Goal: Task Accomplishment & Management: Complete application form

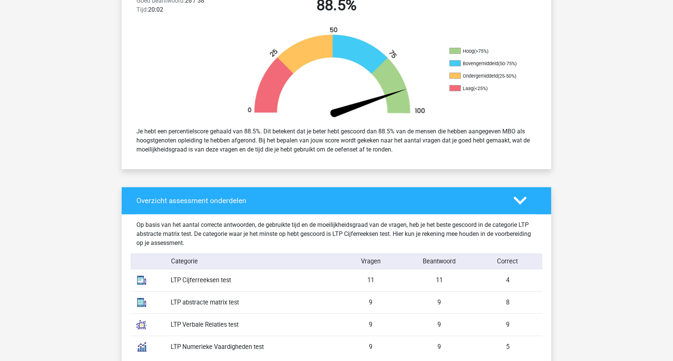
scroll to position [185, 0]
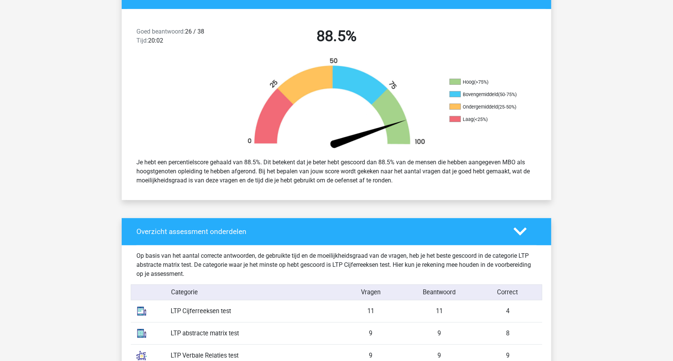
click at [523, 236] on icon at bounding box center [520, 231] width 13 height 13
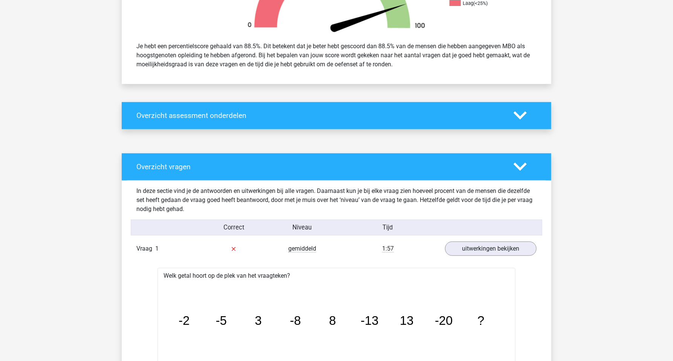
scroll to position [292, 0]
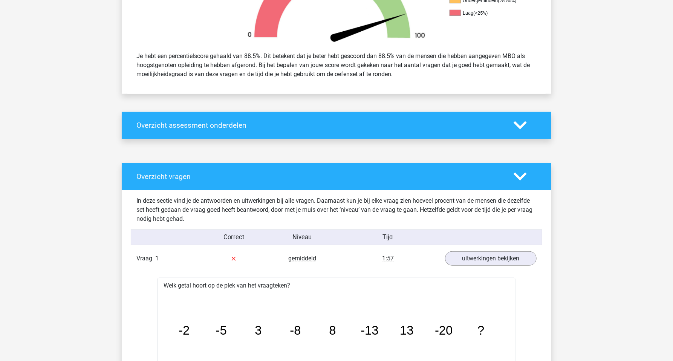
click at [522, 176] on polygon at bounding box center [520, 177] width 13 height 8
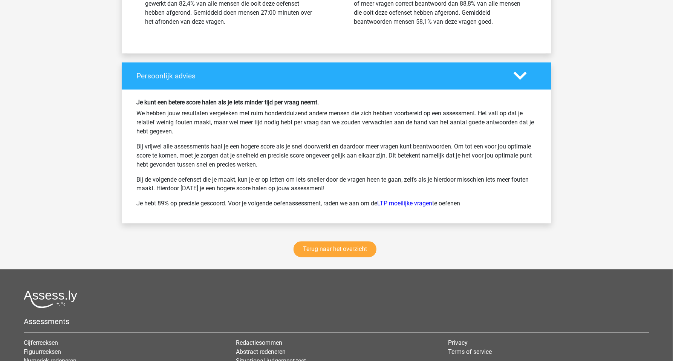
scroll to position [743, 0]
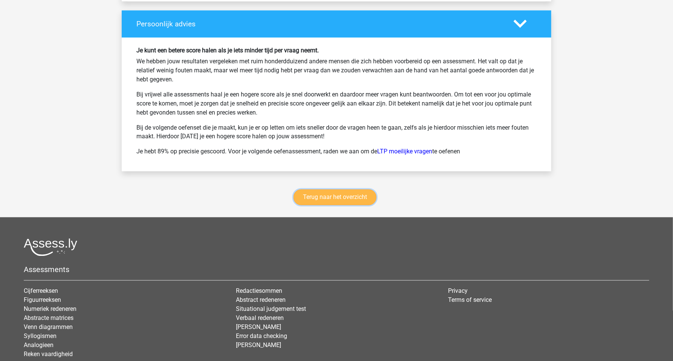
click at [360, 198] on link "Terug naar het overzicht" at bounding box center [335, 198] width 83 height 16
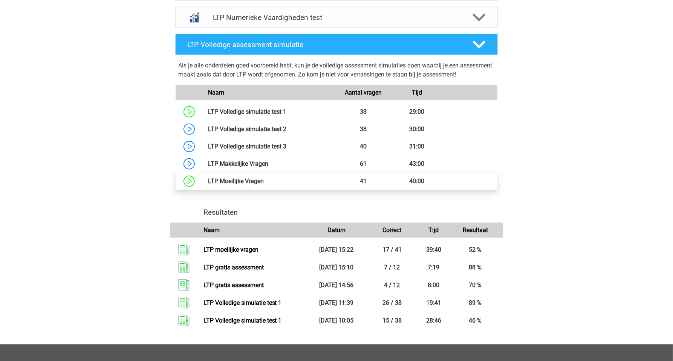
scroll to position [371, 0]
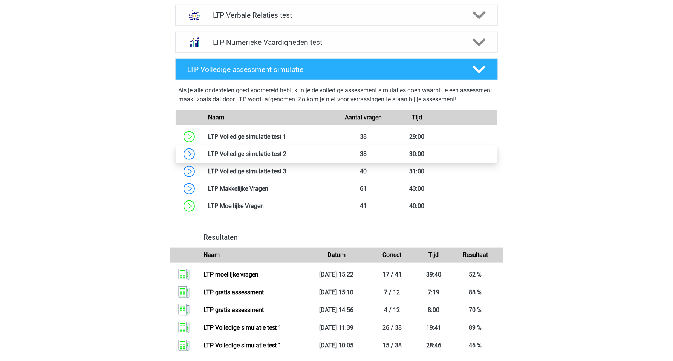
click at [286, 154] on link at bounding box center [286, 153] width 0 height 7
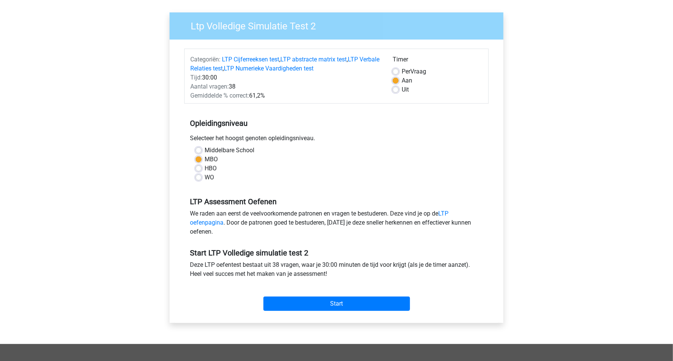
scroll to position [80, 0]
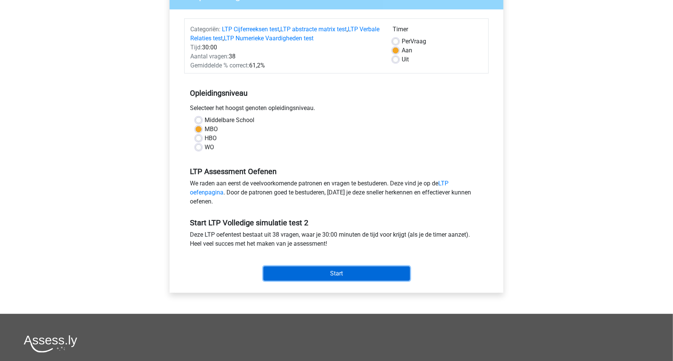
click at [310, 269] on input "Start" at bounding box center [336, 273] width 147 height 14
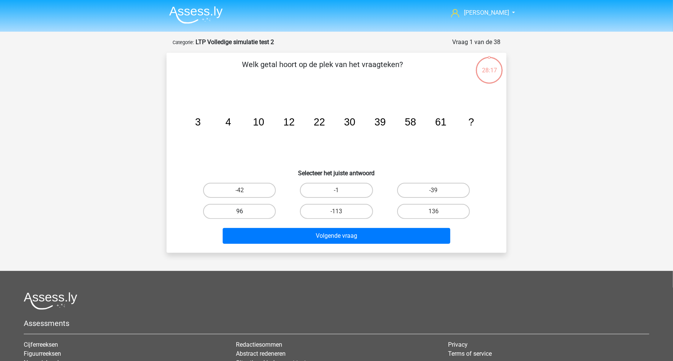
click at [259, 211] on label "96" at bounding box center [239, 211] width 73 height 15
click at [245, 211] on input "96" at bounding box center [242, 213] width 5 height 5
radio input "true"
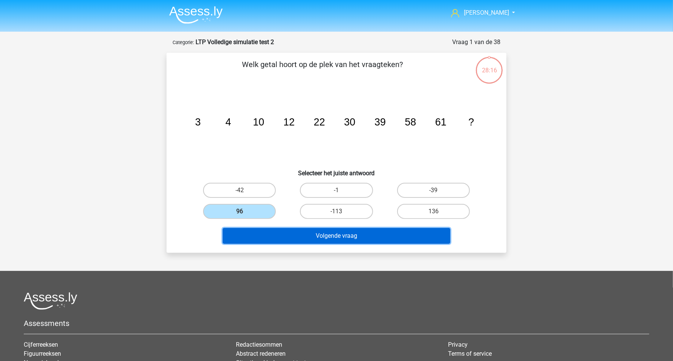
click at [285, 236] on button "Volgende vraag" at bounding box center [337, 236] width 228 height 16
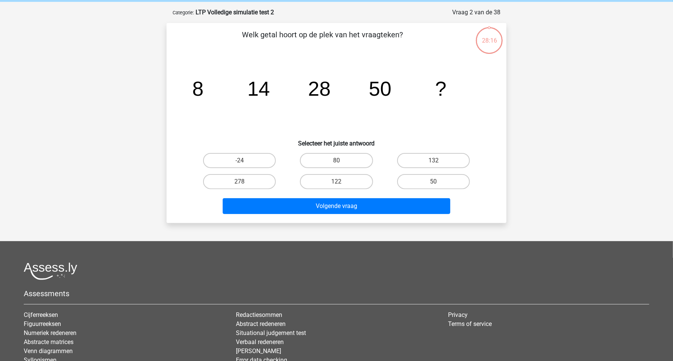
scroll to position [38, 0]
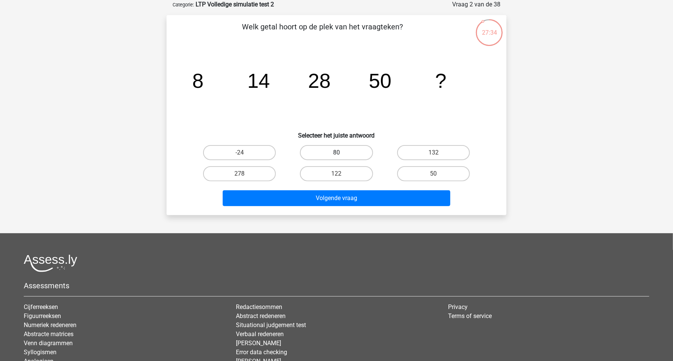
click at [317, 155] on label "80" at bounding box center [336, 152] width 73 height 15
click at [337, 155] on input "80" at bounding box center [339, 155] width 5 height 5
radio input "true"
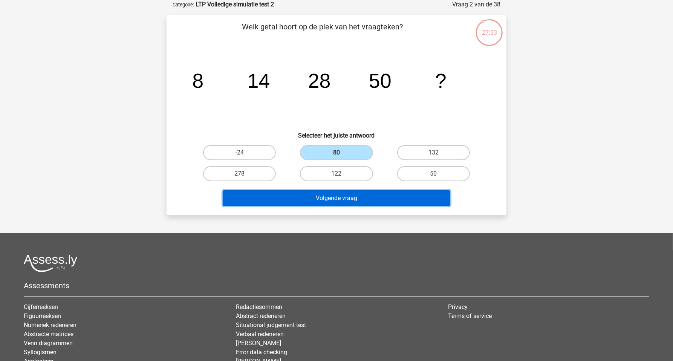
click at [313, 198] on button "Volgende vraag" at bounding box center [337, 198] width 228 height 16
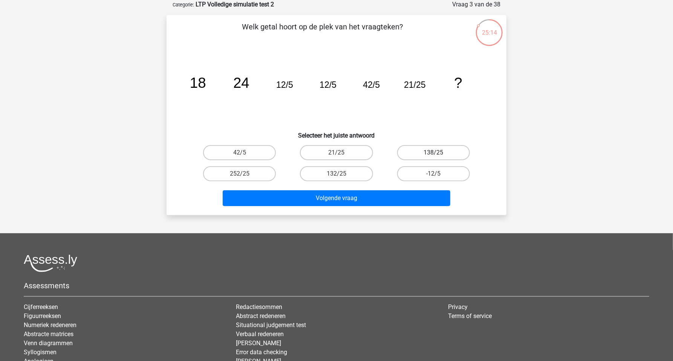
click at [411, 153] on label "138/25" at bounding box center [433, 152] width 73 height 15
click at [433, 153] on input "138/25" at bounding box center [435, 155] width 5 height 5
radio input "true"
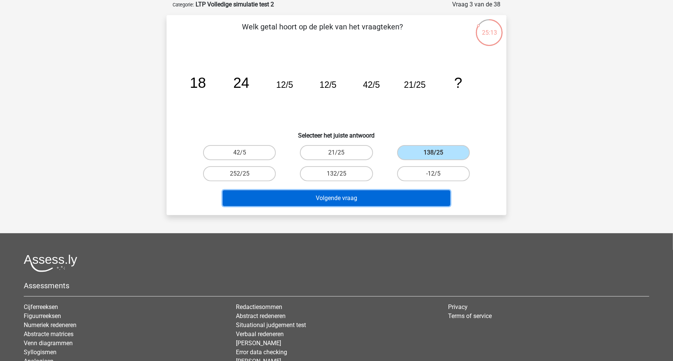
click at [364, 199] on button "Volgende vraag" at bounding box center [337, 198] width 228 height 16
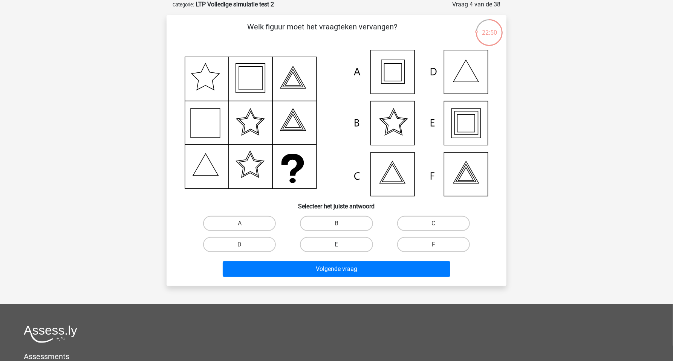
click at [349, 242] on label "E" at bounding box center [336, 244] width 73 height 15
click at [341, 245] on input "E" at bounding box center [339, 247] width 5 height 5
radio input "true"
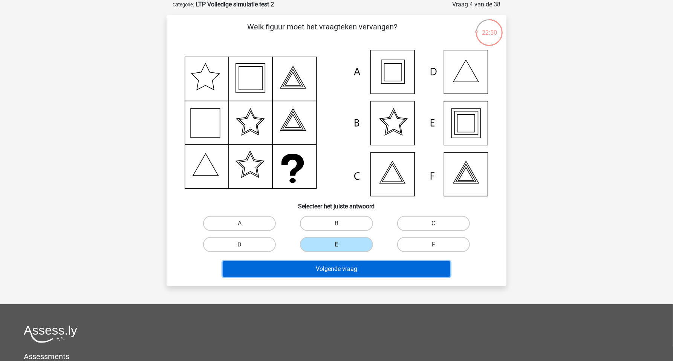
click at [357, 268] on button "Volgende vraag" at bounding box center [337, 269] width 228 height 16
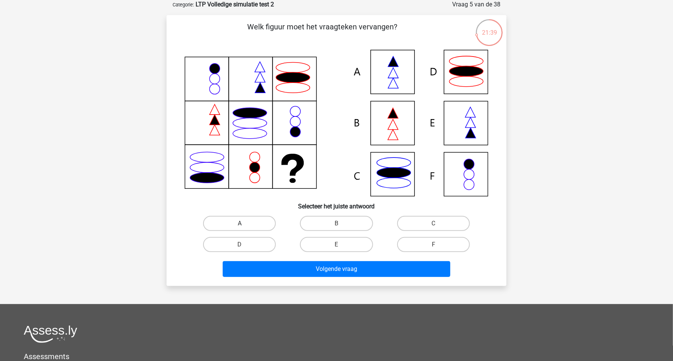
click at [257, 222] on label "A" at bounding box center [239, 223] width 73 height 15
click at [245, 223] on input "A" at bounding box center [242, 225] width 5 height 5
radio input "true"
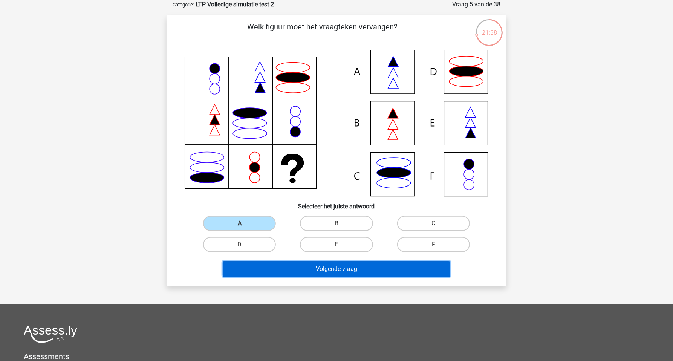
click at [305, 265] on button "Volgende vraag" at bounding box center [337, 269] width 228 height 16
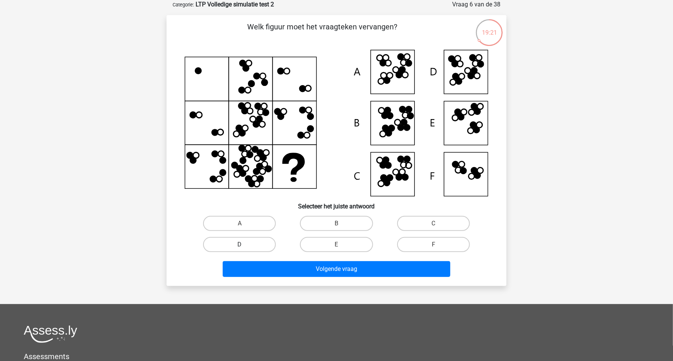
click at [271, 243] on label "D" at bounding box center [239, 244] width 73 height 15
click at [245, 245] on input "D" at bounding box center [242, 247] width 5 height 5
radio input "true"
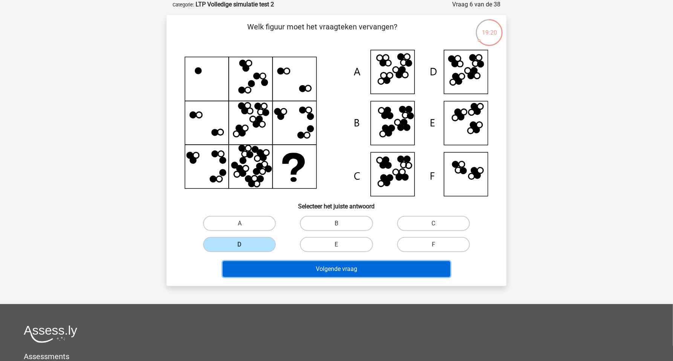
click at [291, 265] on button "Volgende vraag" at bounding box center [337, 269] width 228 height 16
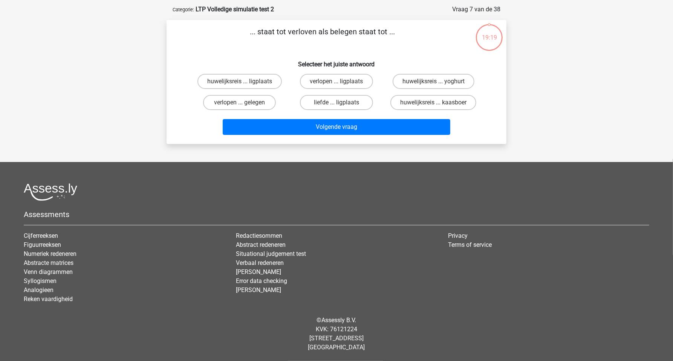
scroll to position [32, 0]
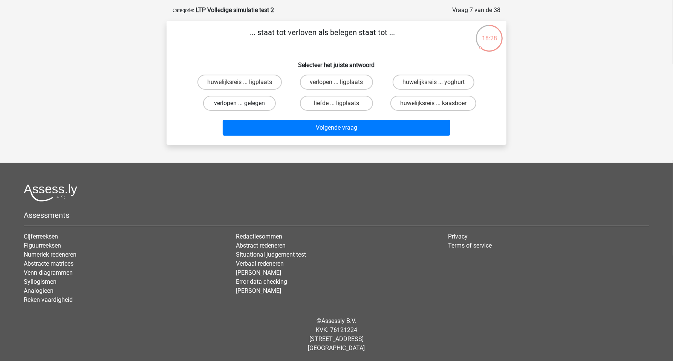
click at [260, 104] on label "verlopen ... gelegen" at bounding box center [239, 103] width 73 height 15
click at [245, 104] on input "verlopen ... gelegen" at bounding box center [242, 105] width 5 height 5
radio input "true"
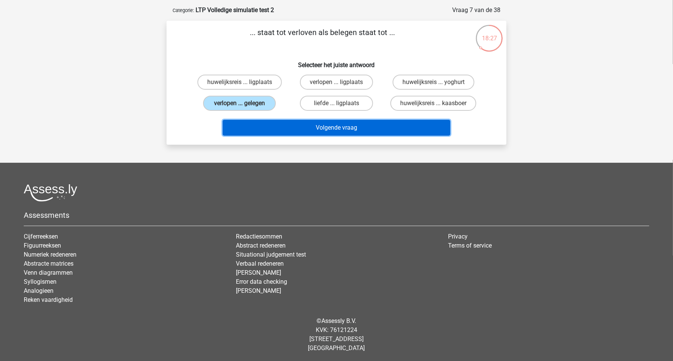
click at [284, 125] on button "Volgende vraag" at bounding box center [337, 128] width 228 height 16
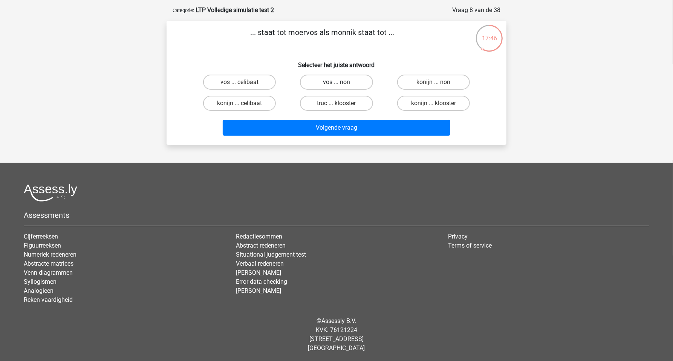
click at [326, 82] on label "vos ... non" at bounding box center [336, 82] width 73 height 15
click at [337, 82] on input "vos ... non" at bounding box center [339, 84] width 5 height 5
radio input "true"
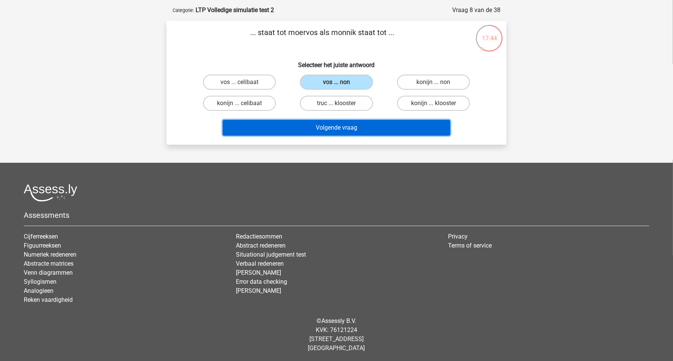
click at [322, 129] on button "Volgende vraag" at bounding box center [337, 128] width 228 height 16
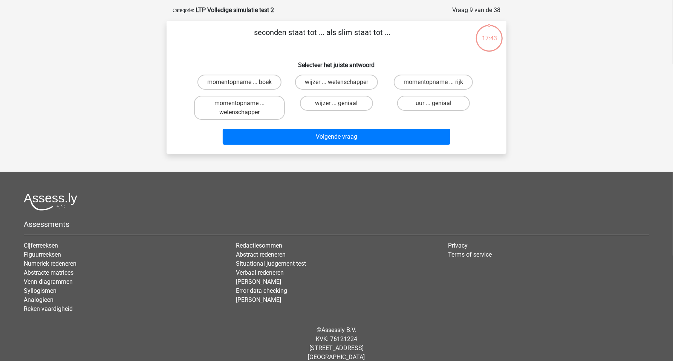
scroll to position [38, 0]
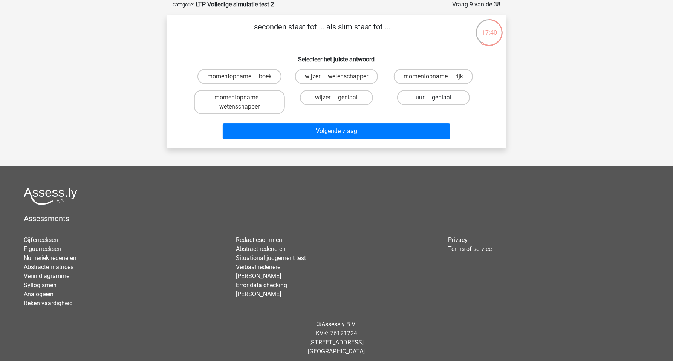
click at [424, 98] on label "uur ... geniaal" at bounding box center [433, 97] width 73 height 15
click at [433, 98] on input "uur ... geniaal" at bounding box center [435, 100] width 5 height 5
radio input "true"
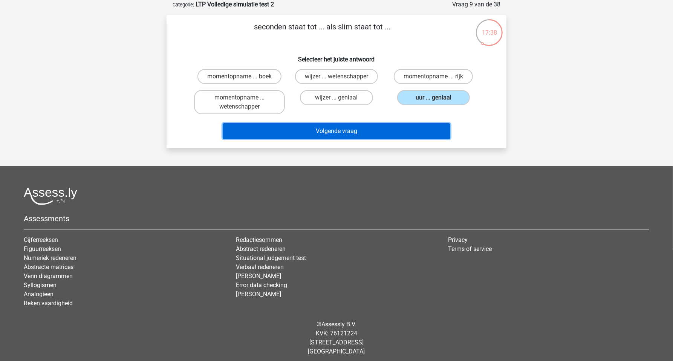
click at [394, 128] on button "Volgende vraag" at bounding box center [337, 131] width 228 height 16
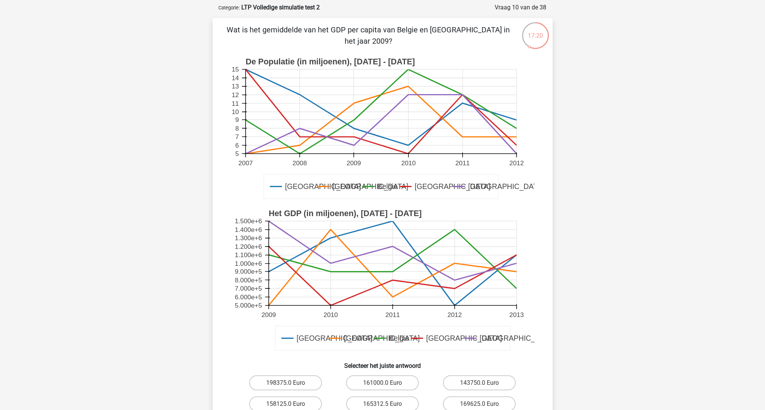
scroll to position [34, 0]
click at [462, 361] on label "143750.0 Euro" at bounding box center [479, 383] width 73 height 15
click at [479, 361] on input "143750.0 Euro" at bounding box center [481, 386] width 5 height 5
radio input "true"
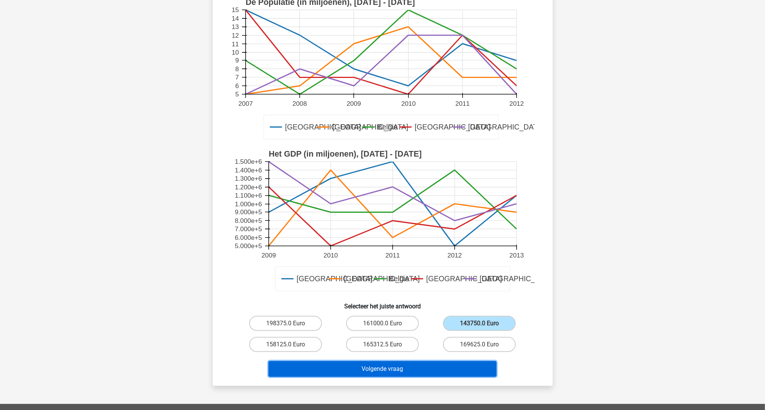
click at [449, 361] on button "Volgende vraag" at bounding box center [382, 369] width 228 height 16
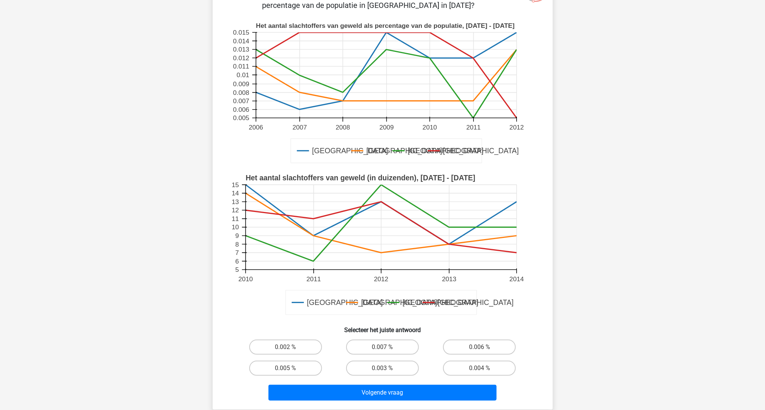
scroll to position [68, 0]
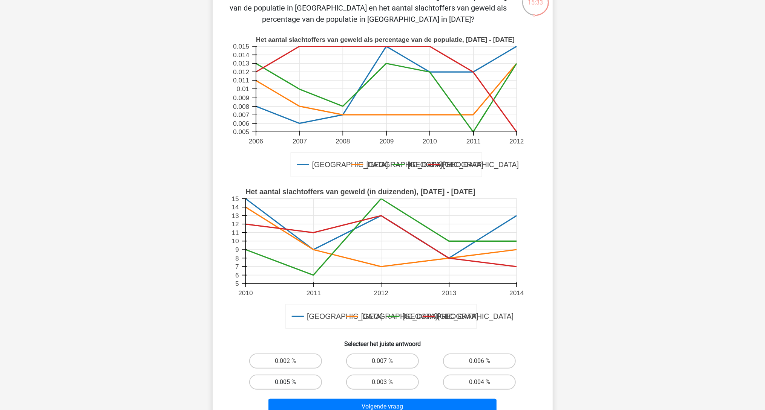
click at [294, 361] on label "0.005 %" at bounding box center [285, 382] width 73 height 15
click at [290, 361] on input "0.005 %" at bounding box center [287, 385] width 5 height 5
radio input "true"
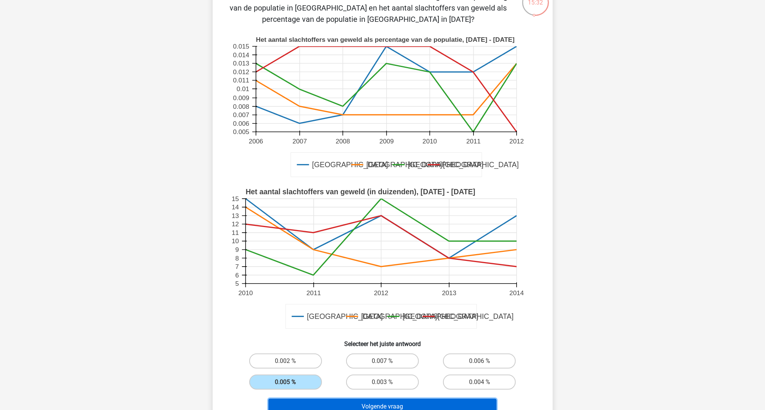
click at [341, 361] on button "Volgende vraag" at bounding box center [382, 407] width 228 height 16
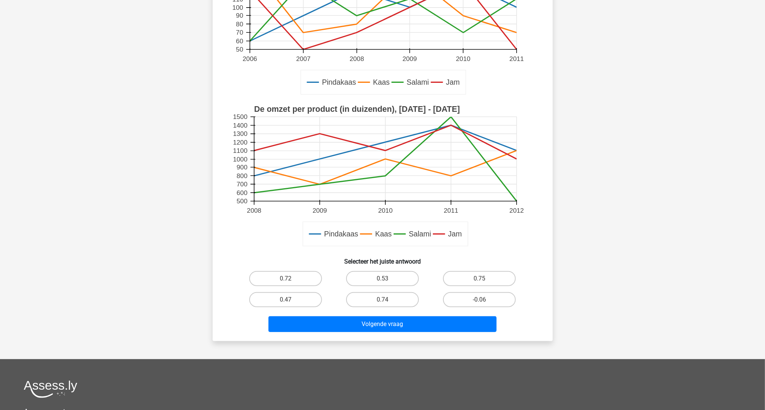
scroll to position [158, 0]
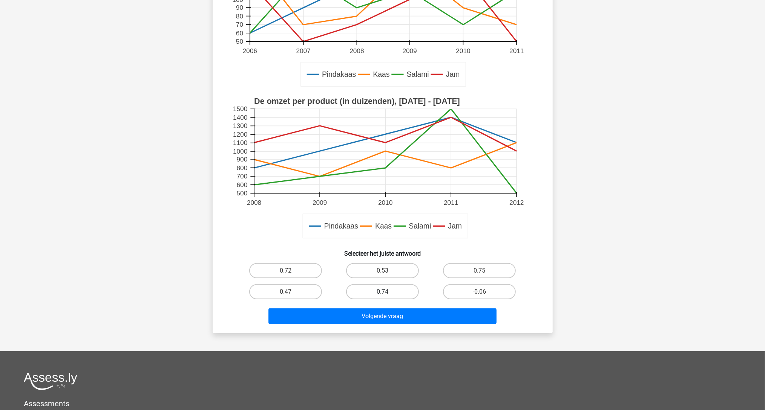
click at [401, 292] on label "0.74" at bounding box center [382, 292] width 73 height 15
click at [387, 292] on input "0.74" at bounding box center [384, 294] width 5 height 5
radio input "true"
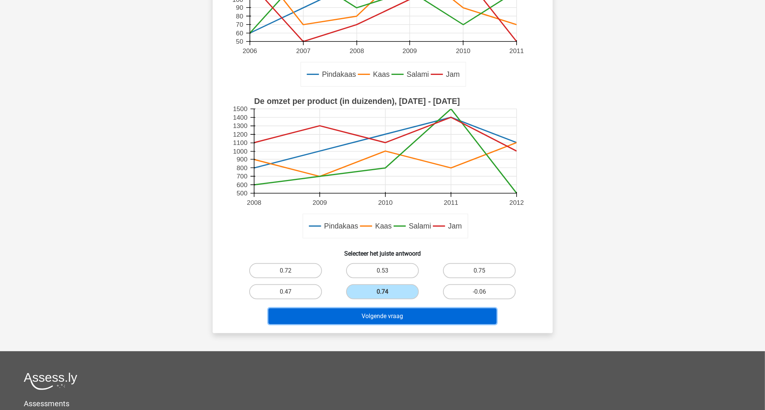
click at [401, 314] on button "Volgende vraag" at bounding box center [382, 317] width 228 height 16
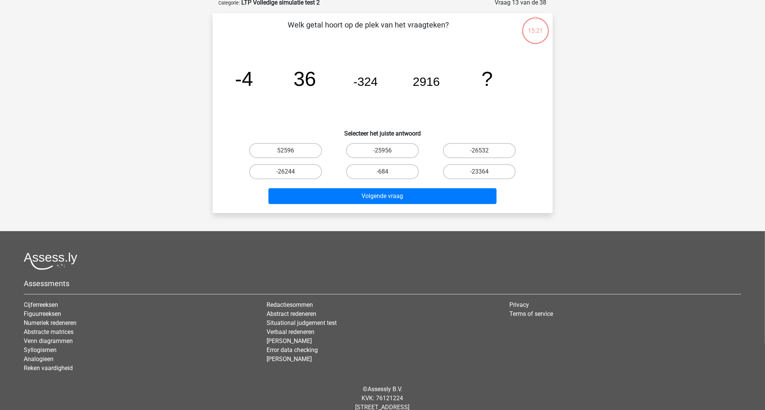
scroll to position [38, 0]
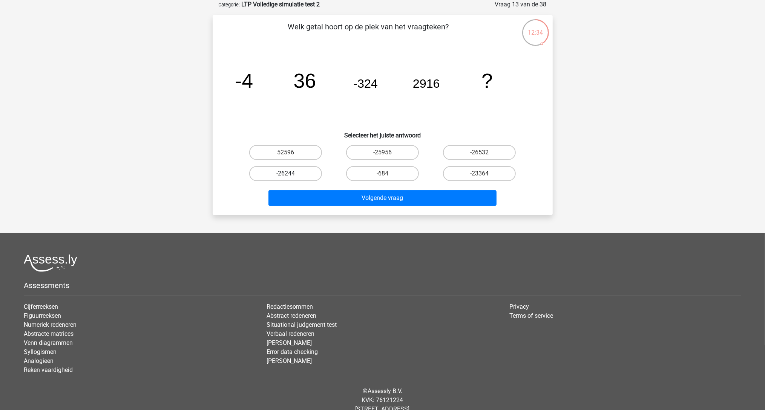
click at [316, 167] on label "-26244" at bounding box center [285, 173] width 73 height 15
click at [290, 174] on input "-26244" at bounding box center [287, 176] width 5 height 5
radio input "true"
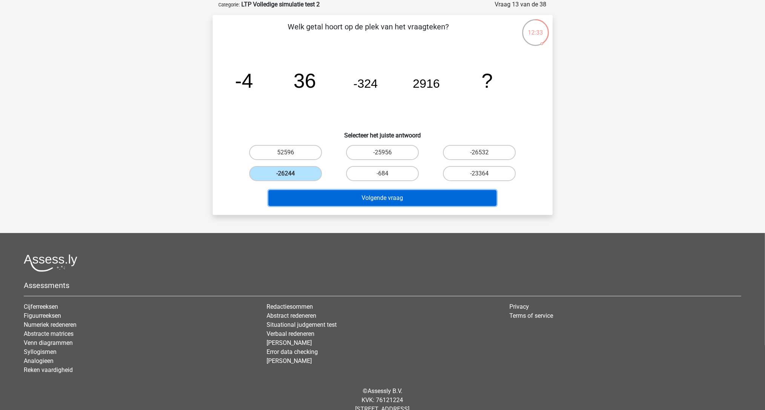
click at [330, 194] on button "Volgende vraag" at bounding box center [382, 198] width 228 height 16
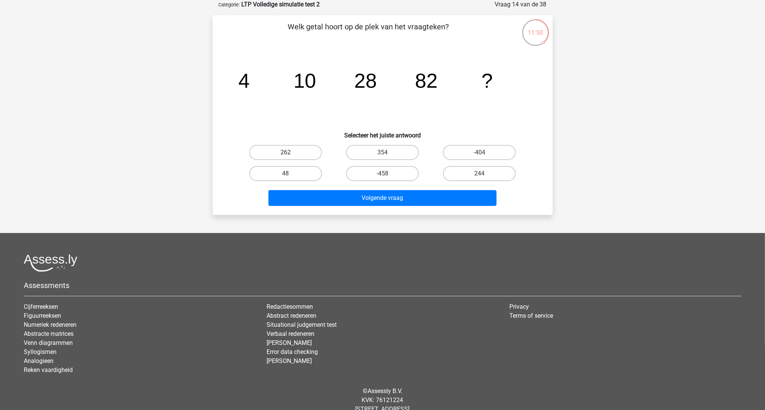
click at [301, 151] on label "262" at bounding box center [285, 152] width 73 height 15
click at [290, 153] on input "262" at bounding box center [287, 155] width 5 height 5
radio input "true"
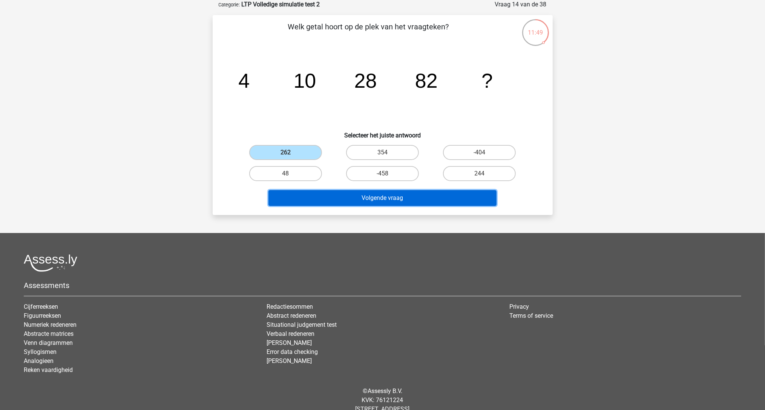
click at [337, 195] on button "Volgende vraag" at bounding box center [382, 198] width 228 height 16
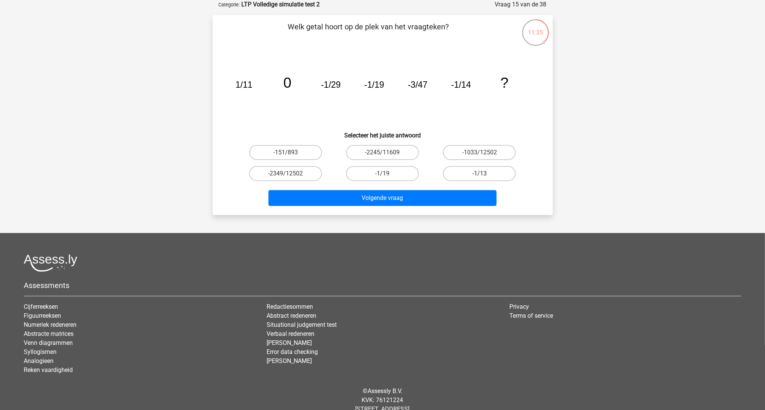
click at [468, 170] on label "-1/13" at bounding box center [479, 173] width 73 height 15
click at [479, 174] on input "-1/13" at bounding box center [481, 176] width 5 height 5
radio input "true"
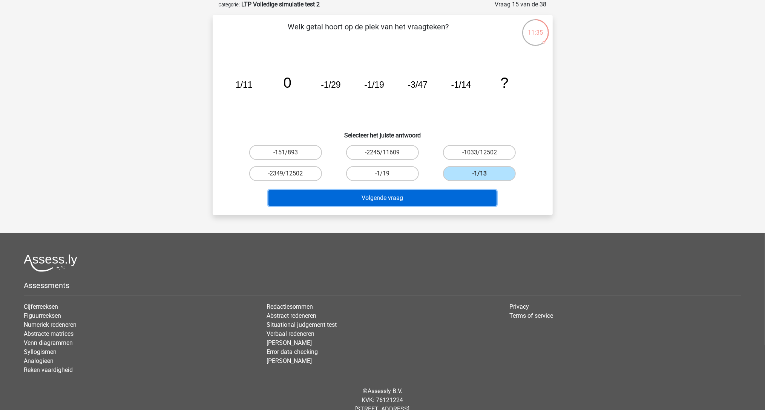
click at [450, 190] on button "Volgende vraag" at bounding box center [382, 198] width 228 height 16
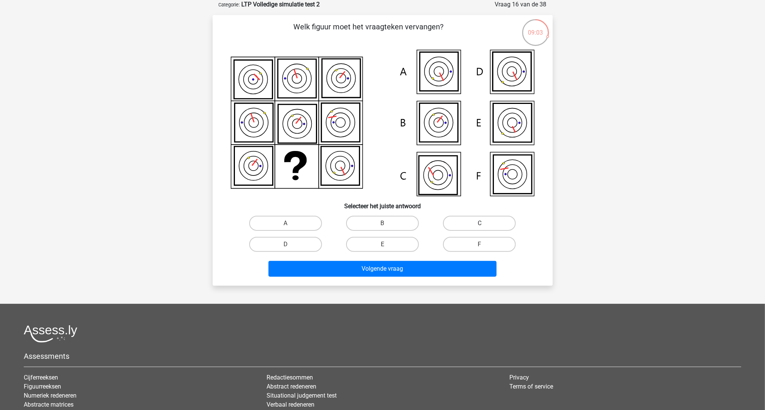
click at [467, 222] on label "C" at bounding box center [479, 223] width 73 height 15
click at [479, 223] on input "C" at bounding box center [481, 225] width 5 height 5
radio input "true"
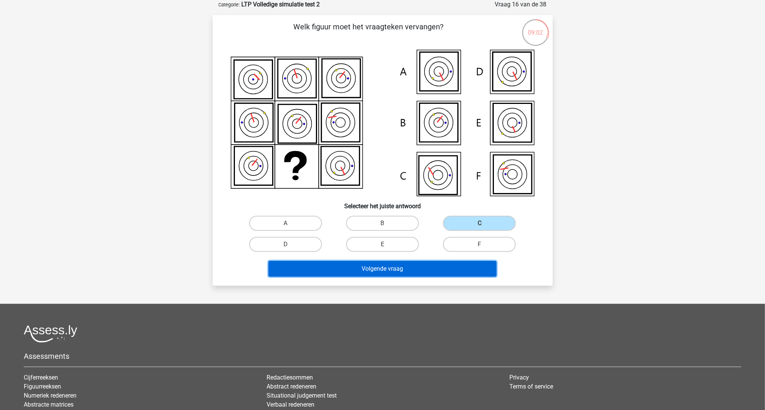
click at [435, 271] on button "Volgende vraag" at bounding box center [382, 269] width 228 height 16
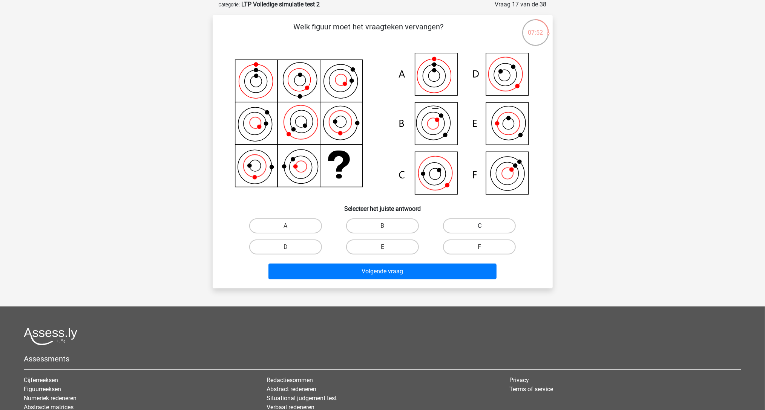
click at [464, 226] on label "C" at bounding box center [479, 226] width 73 height 15
click at [479, 226] on input "C" at bounding box center [481, 228] width 5 height 5
radio input "true"
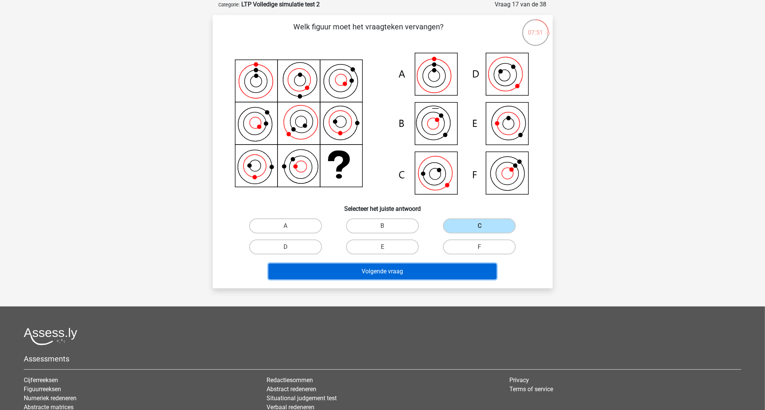
click at [424, 268] on button "Volgende vraag" at bounding box center [382, 272] width 228 height 16
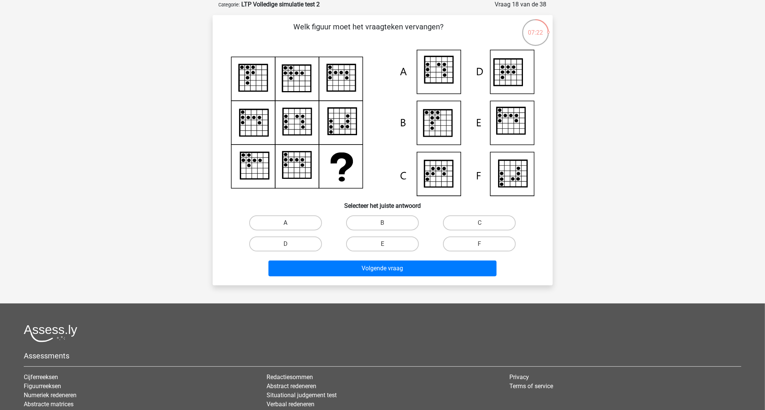
click at [280, 223] on label "A" at bounding box center [285, 223] width 73 height 15
click at [285, 223] on input "A" at bounding box center [287, 225] width 5 height 5
radio input "true"
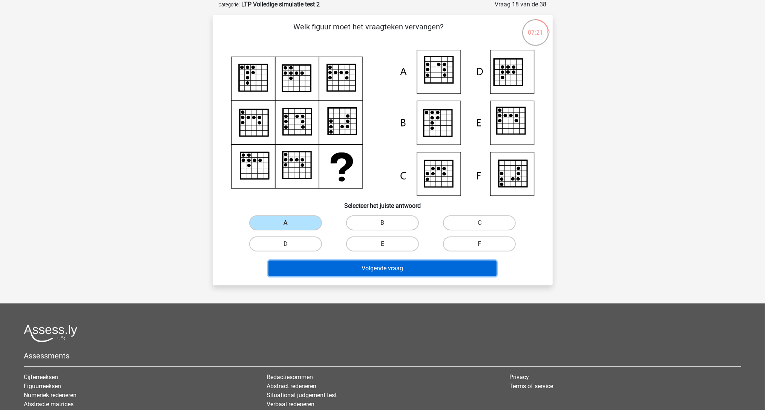
click at [306, 265] on button "Volgende vraag" at bounding box center [382, 269] width 228 height 16
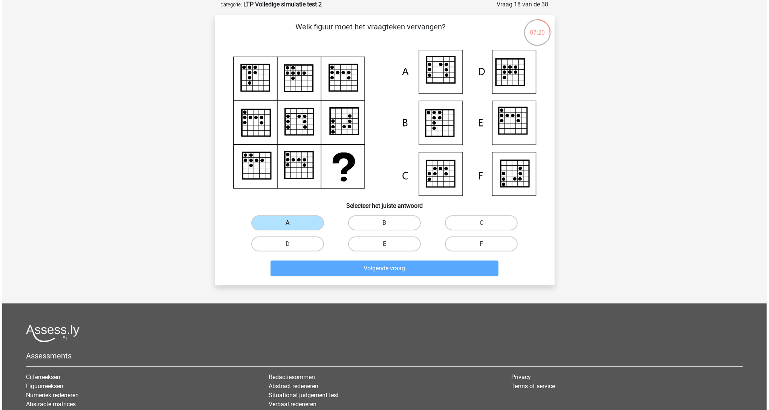
scroll to position [0, 0]
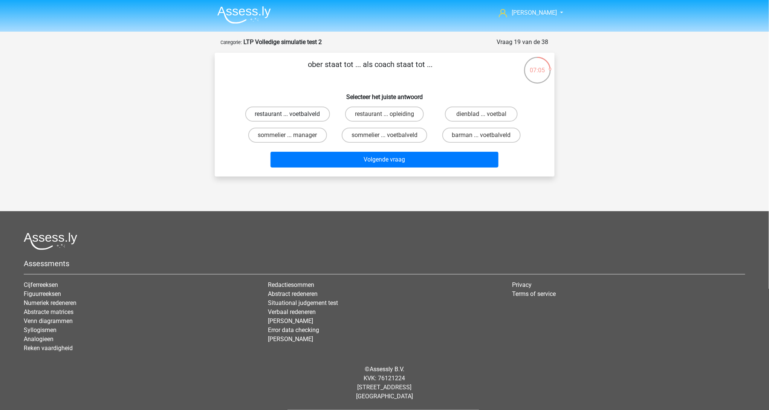
click at [303, 114] on label "restaurant ... voetbalveld" at bounding box center [287, 114] width 85 height 15
click at [292, 114] on input "restaurant ... voetbalveld" at bounding box center [290, 116] width 5 height 5
radio input "true"
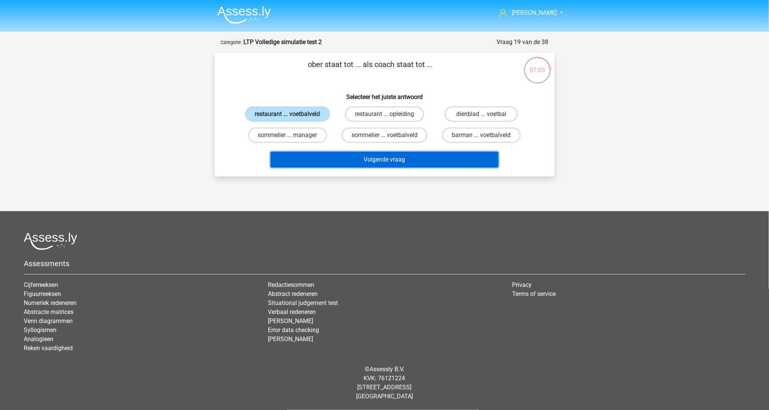
click at [324, 161] on button "Volgende vraag" at bounding box center [385, 160] width 228 height 16
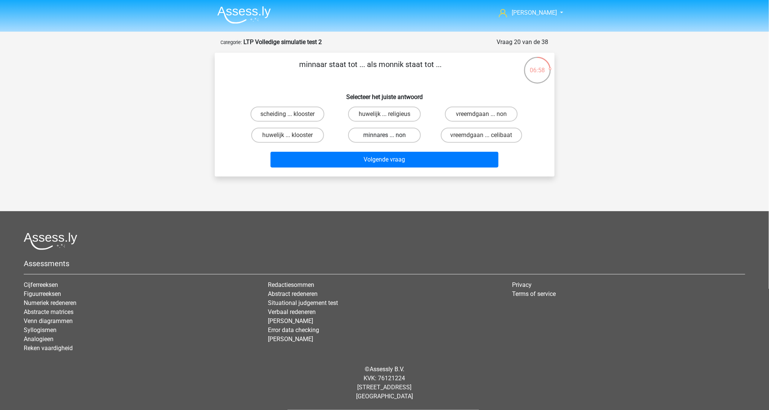
click at [374, 137] on label "minnares ... non" at bounding box center [384, 135] width 73 height 15
click at [384, 137] on input "minnares ... non" at bounding box center [386, 137] width 5 height 5
radio input "true"
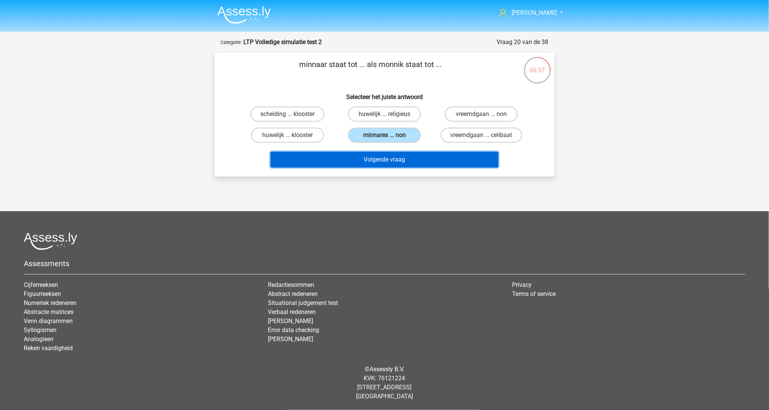
click at [364, 160] on button "Volgende vraag" at bounding box center [385, 160] width 228 height 16
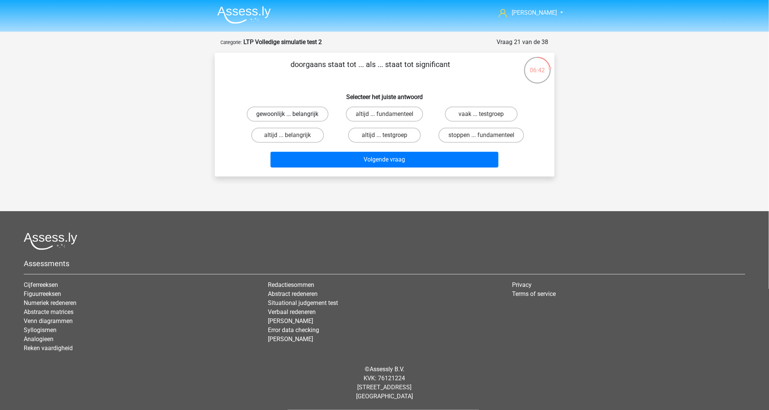
click at [305, 115] on label "gewoonlijk ... belangrijk" at bounding box center [288, 114] width 82 height 15
click at [292, 115] on input "gewoonlijk ... belangrijk" at bounding box center [290, 116] width 5 height 5
radio input "true"
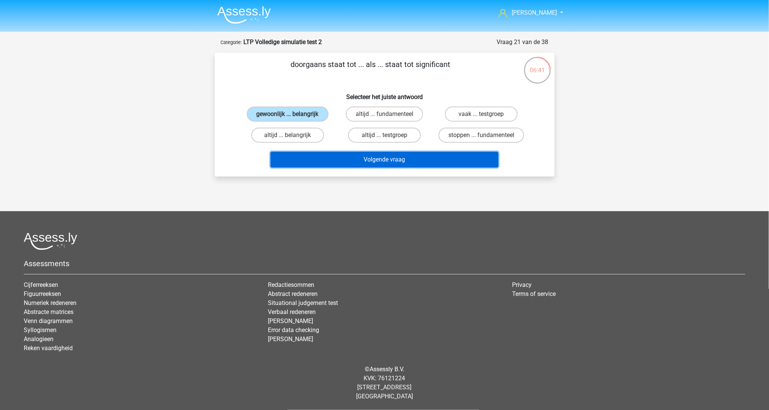
click at [338, 164] on button "Volgende vraag" at bounding box center [385, 160] width 228 height 16
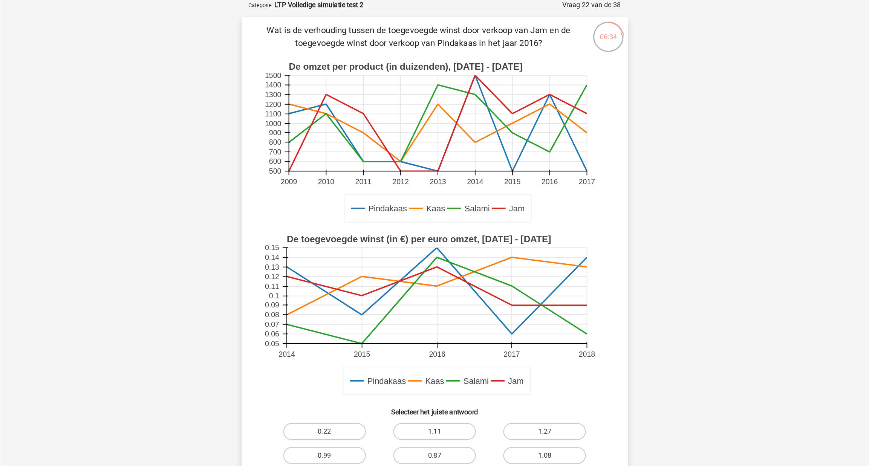
scroll to position [37, 0]
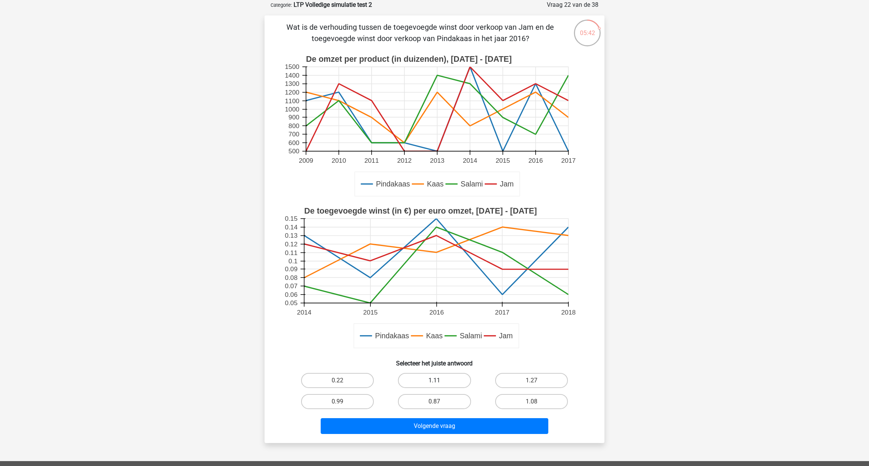
click at [451, 361] on label "1.11" at bounding box center [434, 380] width 73 height 15
click at [439, 361] on input "1.11" at bounding box center [437, 383] width 5 height 5
radio input "true"
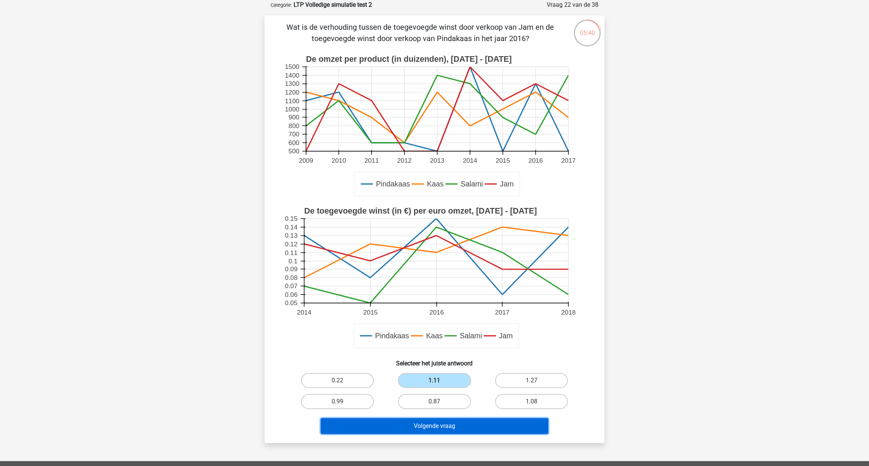
click at [435, 361] on button "Volgende vraag" at bounding box center [435, 426] width 228 height 16
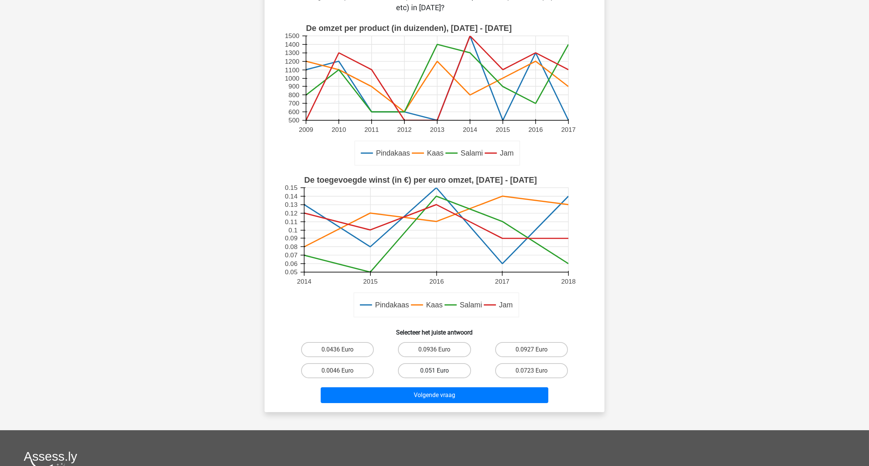
scroll to position [140, 0]
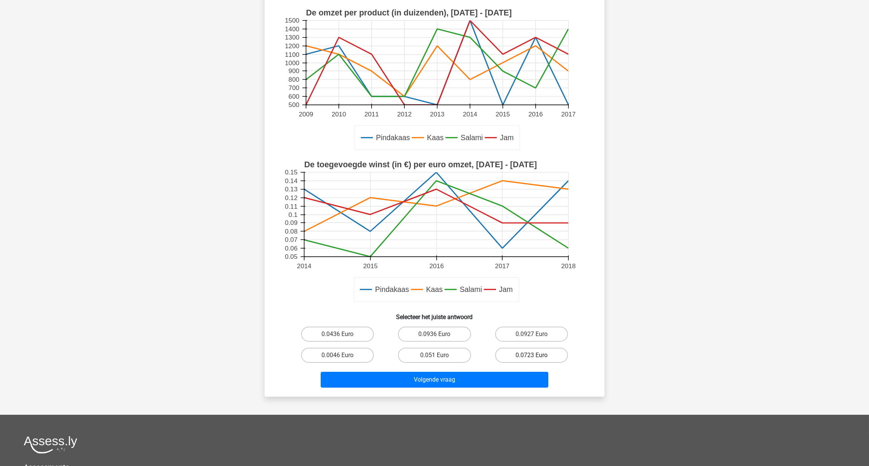
click at [516, 352] on label "0.0723 Euro" at bounding box center [531, 355] width 73 height 15
click at [531, 355] on input "0.0723 Euro" at bounding box center [533, 357] width 5 height 5
radio input "true"
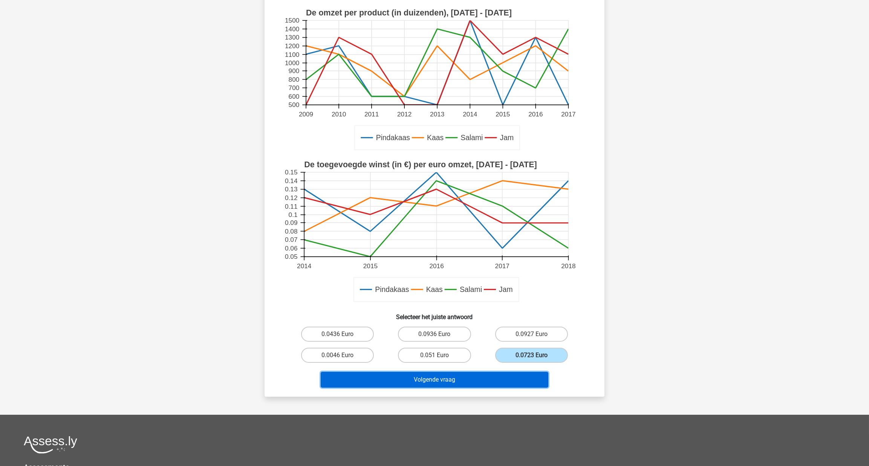
click at [477, 361] on button "Volgende vraag" at bounding box center [435, 380] width 228 height 16
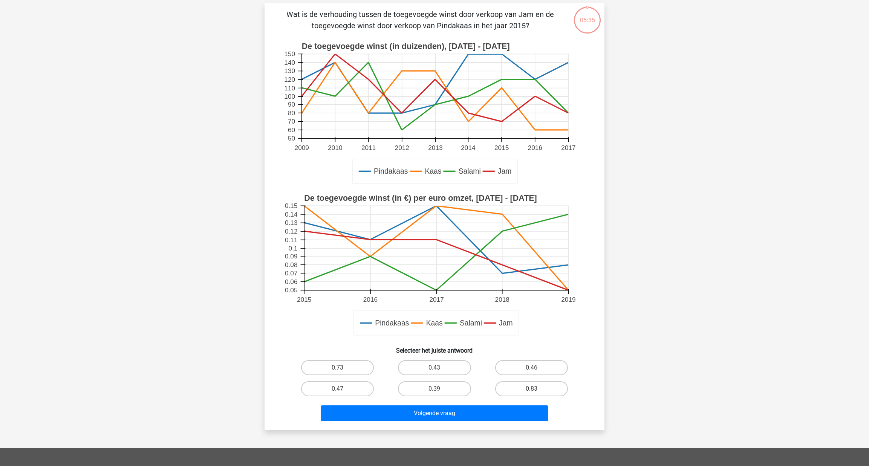
scroll to position [37, 0]
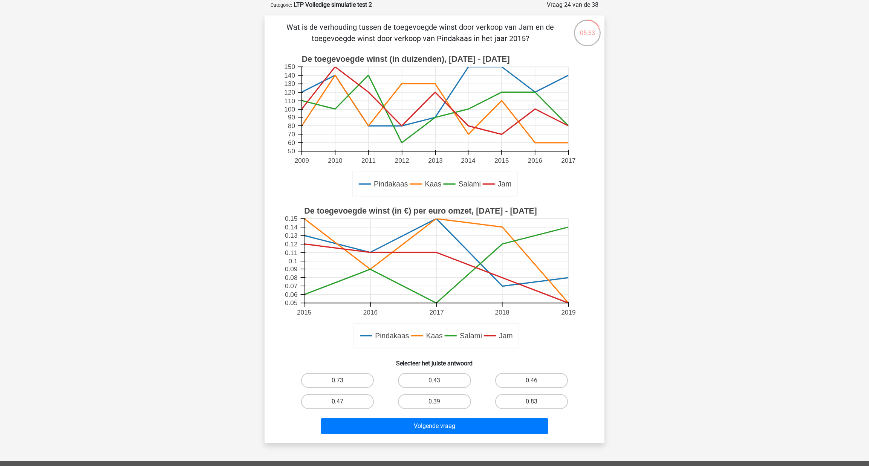
click at [348, 361] on label "0.47" at bounding box center [337, 401] width 73 height 15
click at [343, 361] on input "0.47" at bounding box center [340, 404] width 5 height 5
radio input "true"
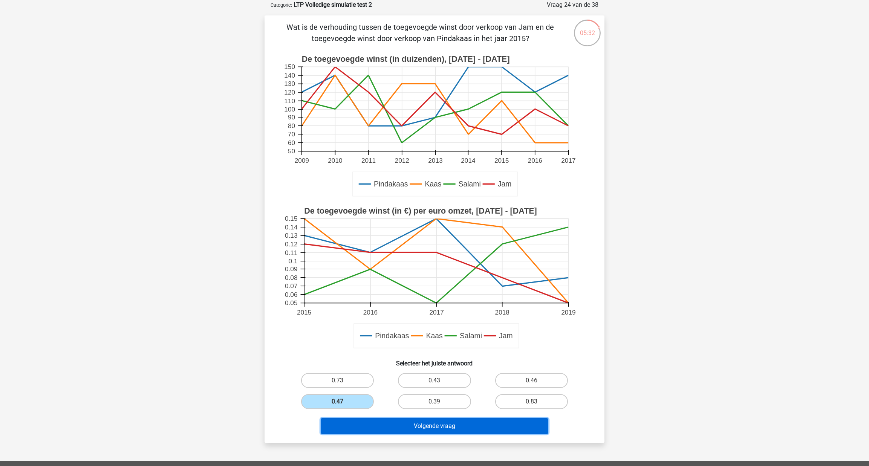
click at [406, 361] on button "Volgende vraag" at bounding box center [435, 426] width 228 height 16
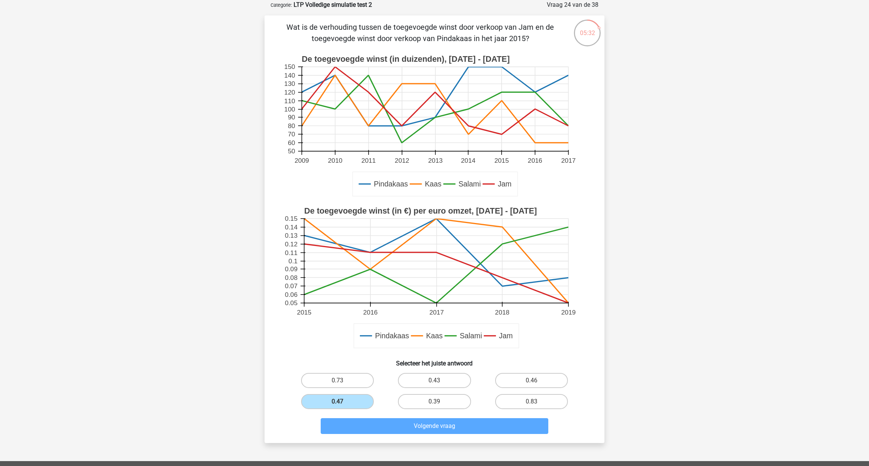
scroll to position [3, 0]
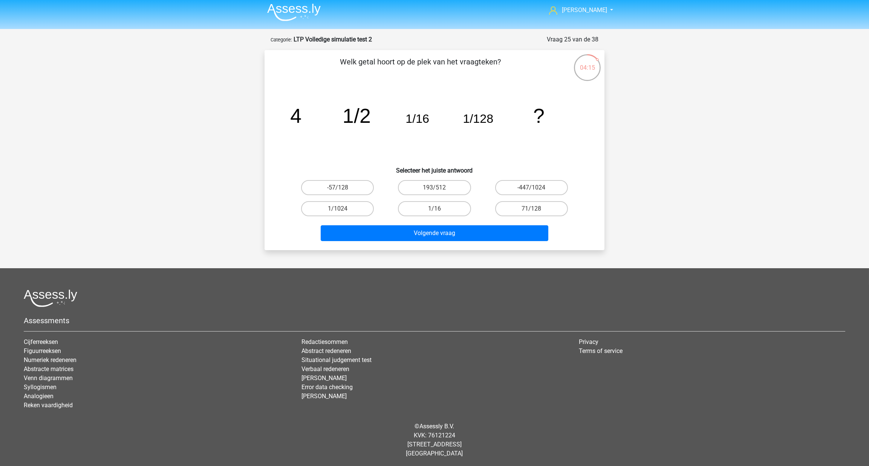
click at [338, 210] on input "1/1024" at bounding box center [340, 211] width 5 height 5
radio input "true"
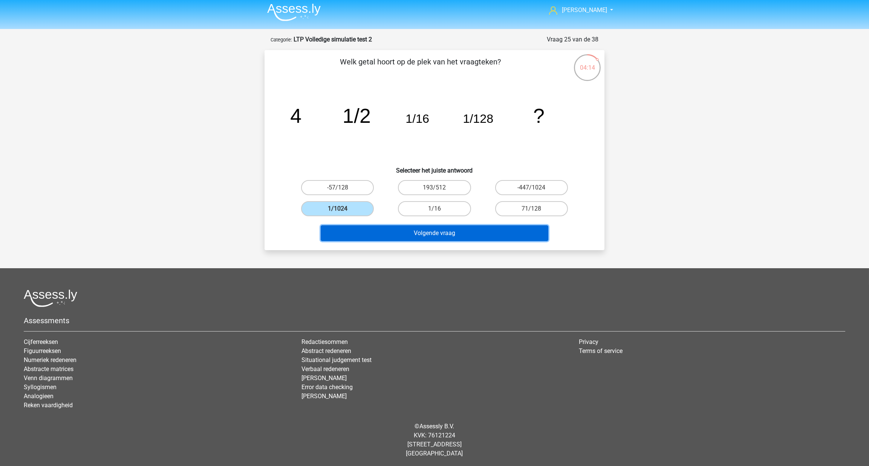
click at [361, 228] on button "Volgende vraag" at bounding box center [435, 233] width 228 height 16
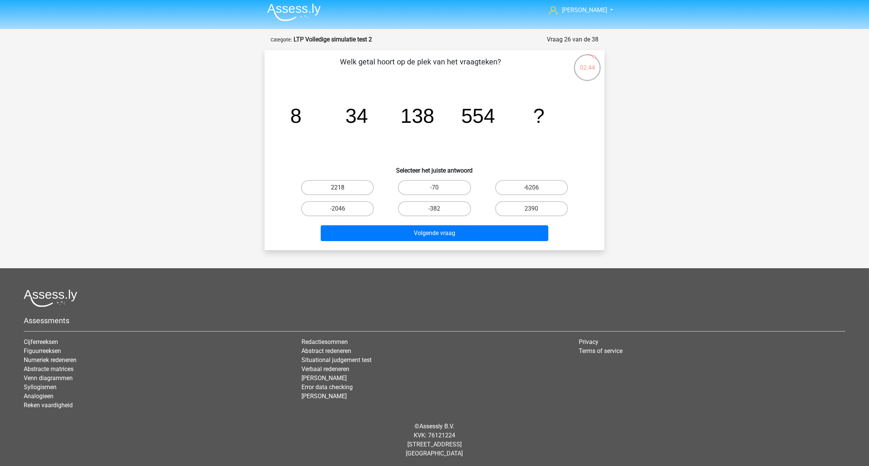
click at [355, 189] on label "2218" at bounding box center [337, 187] width 73 height 15
click at [343, 189] on input "2218" at bounding box center [340, 190] width 5 height 5
radio input "true"
click at [370, 231] on button "Volgende vraag" at bounding box center [435, 233] width 228 height 16
drag, startPoint x: 442, startPoint y: 205, endPoint x: 447, endPoint y: 216, distance: 12.3
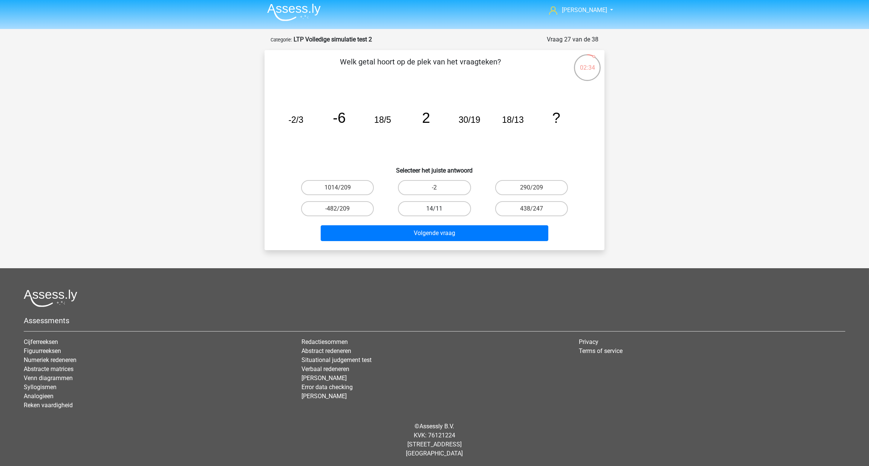
click at [442, 205] on label "14/11" at bounding box center [434, 208] width 73 height 15
click at [439, 209] on input "14/11" at bounding box center [437, 211] width 5 height 5
radio input "true"
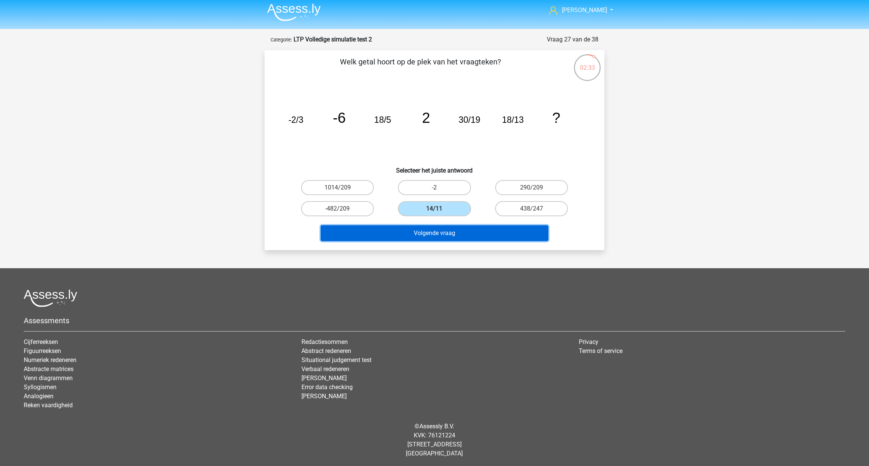
click at [456, 236] on button "Volgende vraag" at bounding box center [435, 233] width 228 height 16
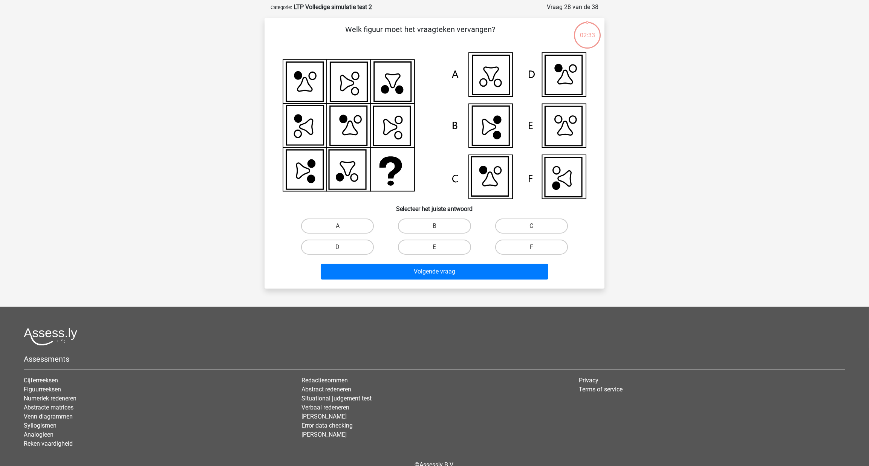
scroll to position [37, 0]
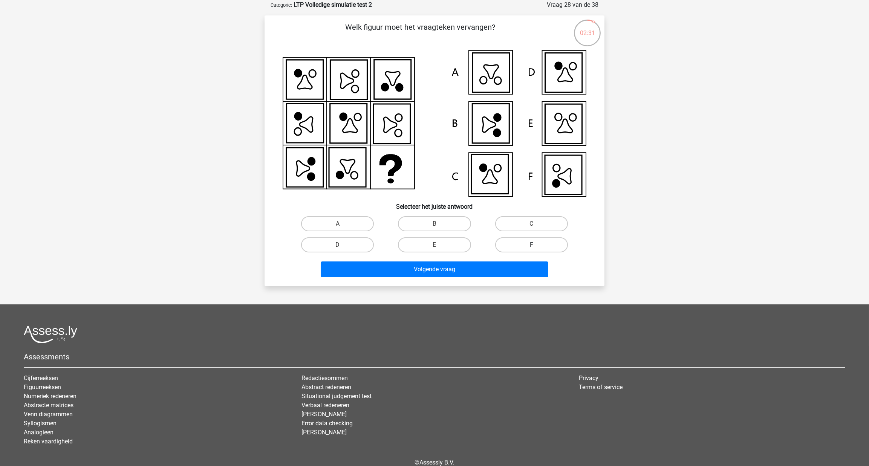
click at [510, 243] on label "F" at bounding box center [531, 244] width 73 height 15
click at [531, 245] on input "F" at bounding box center [533, 247] width 5 height 5
radio input "true"
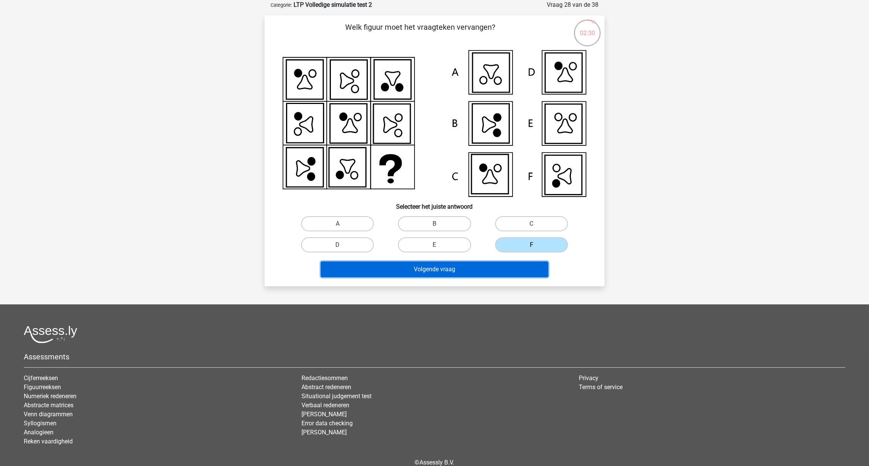
click at [505, 266] on button "Volgende vraag" at bounding box center [435, 270] width 228 height 16
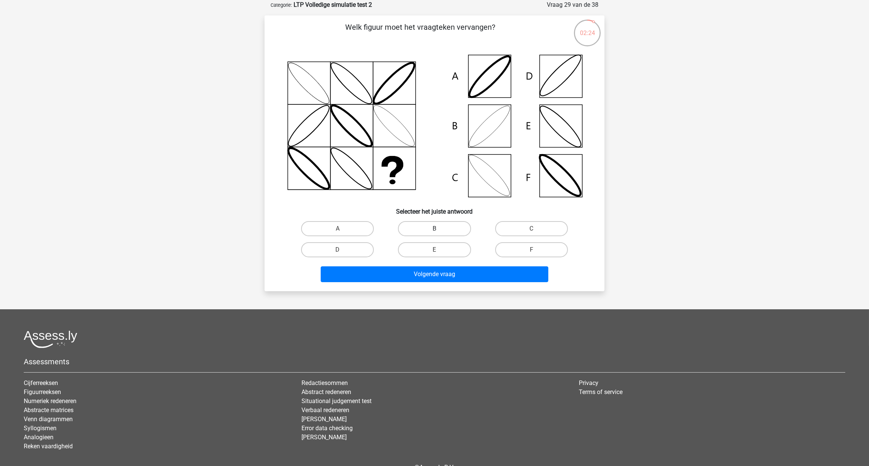
click at [418, 227] on label "B" at bounding box center [434, 228] width 73 height 15
click at [435, 229] on input "B" at bounding box center [437, 231] width 5 height 5
radio input "true"
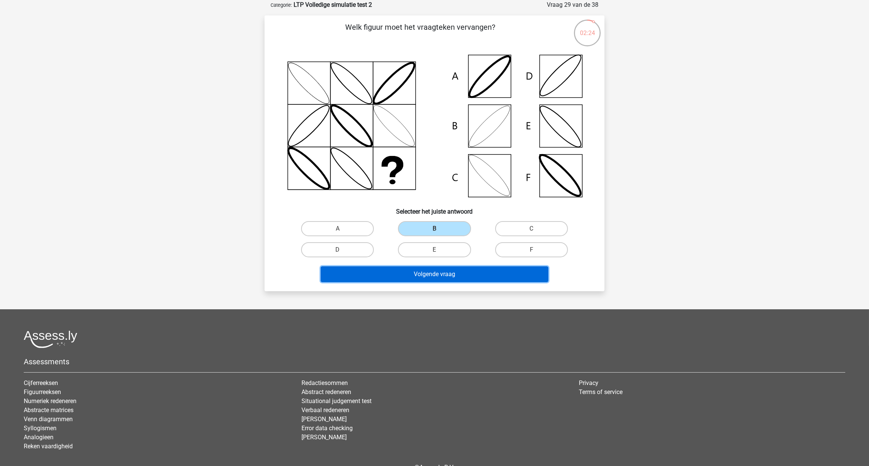
click at [424, 268] on button "Volgende vraag" at bounding box center [435, 274] width 228 height 16
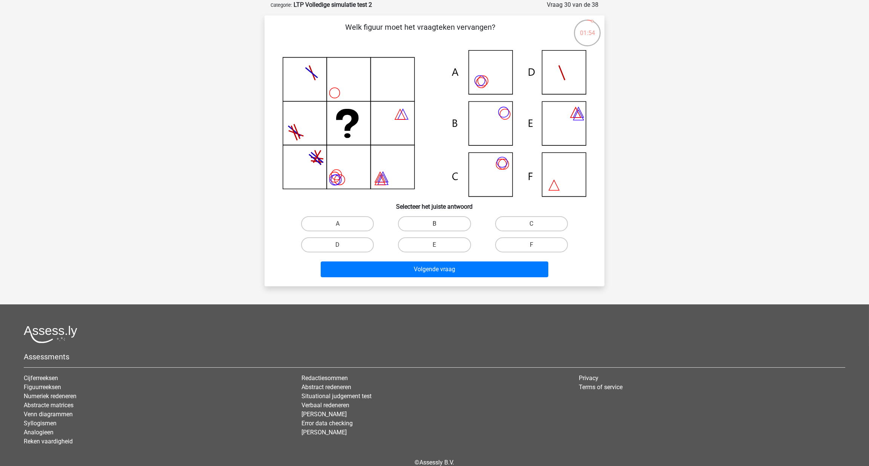
click at [418, 221] on label "B" at bounding box center [434, 223] width 73 height 15
click at [435, 224] on input "B" at bounding box center [437, 226] width 5 height 5
radio input "true"
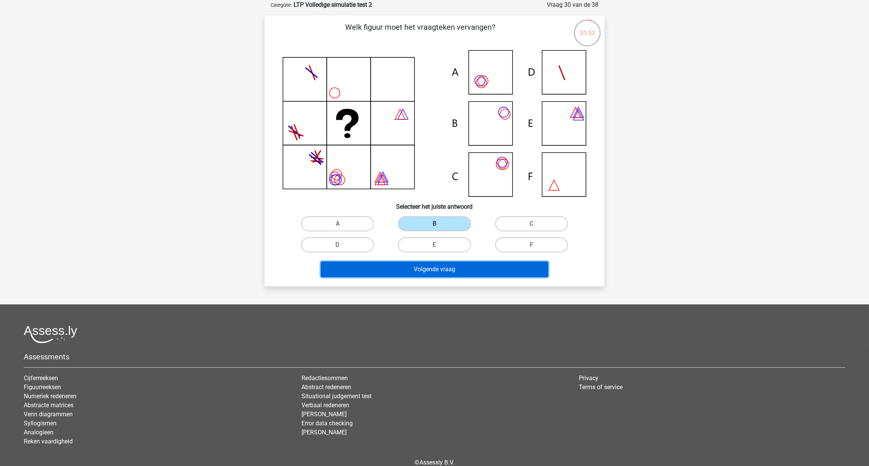
click at [438, 272] on button "Volgende vraag" at bounding box center [435, 270] width 228 height 16
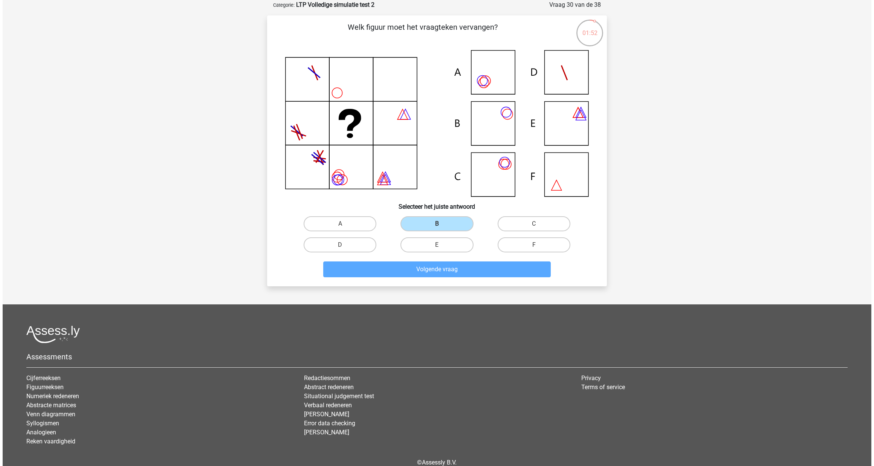
scroll to position [0, 0]
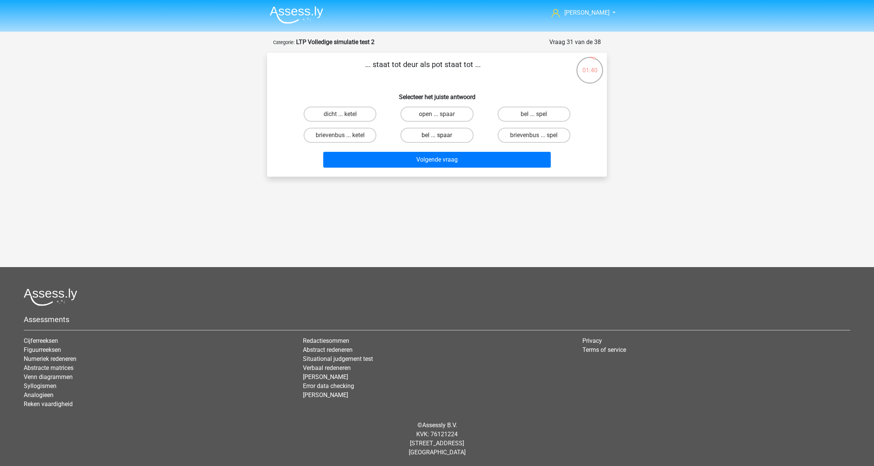
click at [445, 137] on label "bel ... spaar" at bounding box center [437, 135] width 73 height 15
click at [442, 137] on input "bel ... spaar" at bounding box center [439, 137] width 5 height 5
radio input "true"
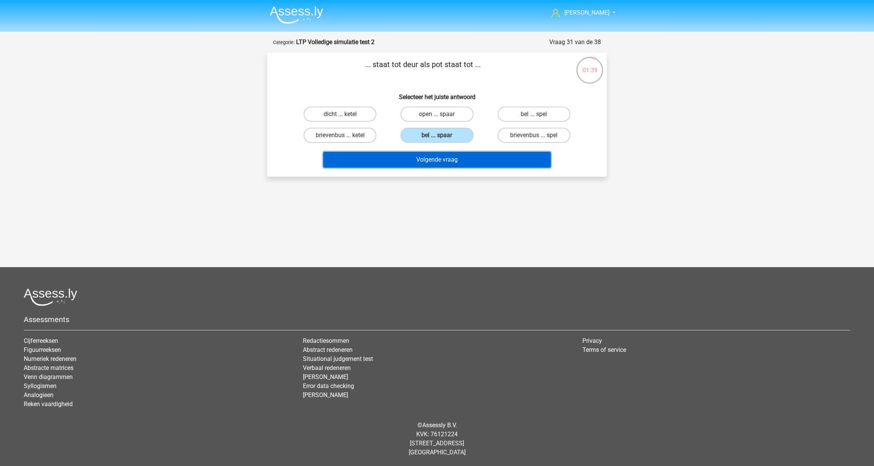
click at [427, 161] on button "Volgende vraag" at bounding box center [437, 160] width 228 height 16
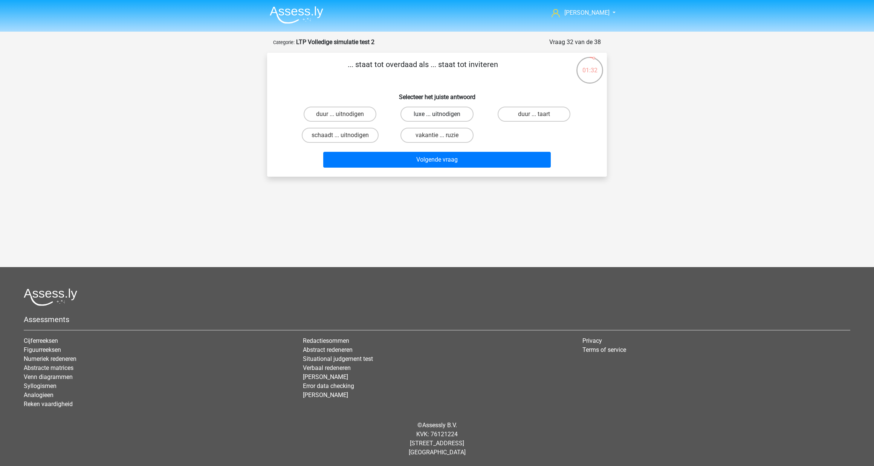
click at [418, 116] on label "luxe ... uitnodigen" at bounding box center [437, 114] width 73 height 15
click at [437, 116] on input "luxe ... uitnodigen" at bounding box center [439, 116] width 5 height 5
radio input "true"
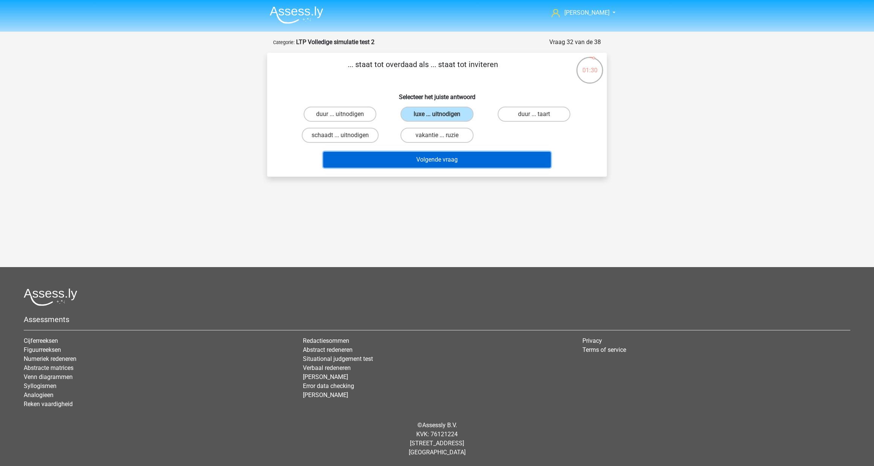
click at [433, 160] on button "Volgende vraag" at bounding box center [437, 160] width 228 height 16
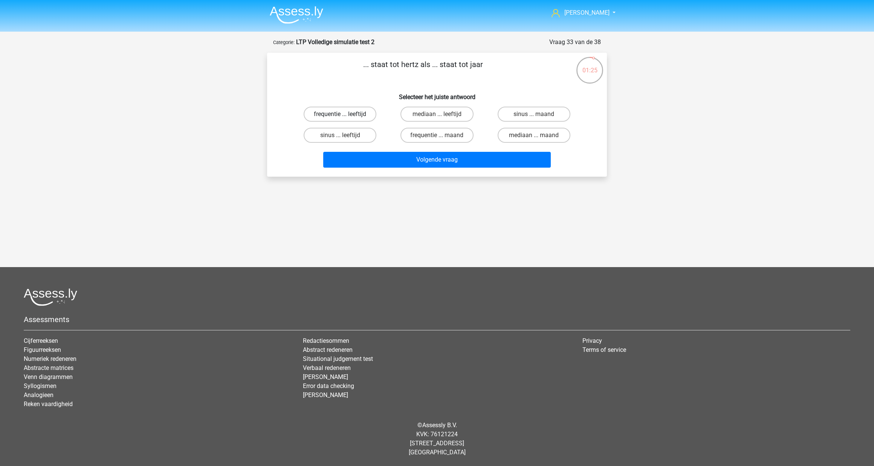
click at [345, 118] on label "frequentie ... leeftijd" at bounding box center [340, 114] width 73 height 15
click at [345, 118] on input "frequentie ... leeftijd" at bounding box center [342, 116] width 5 height 5
radio input "true"
click at [416, 135] on label "frequentie ... maand" at bounding box center [437, 135] width 73 height 15
click at [437, 135] on input "frequentie ... maand" at bounding box center [439, 137] width 5 height 5
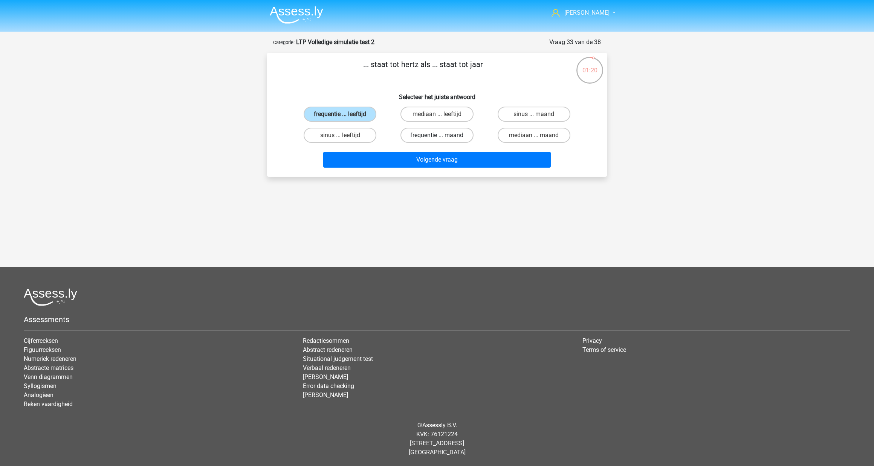
radio input "true"
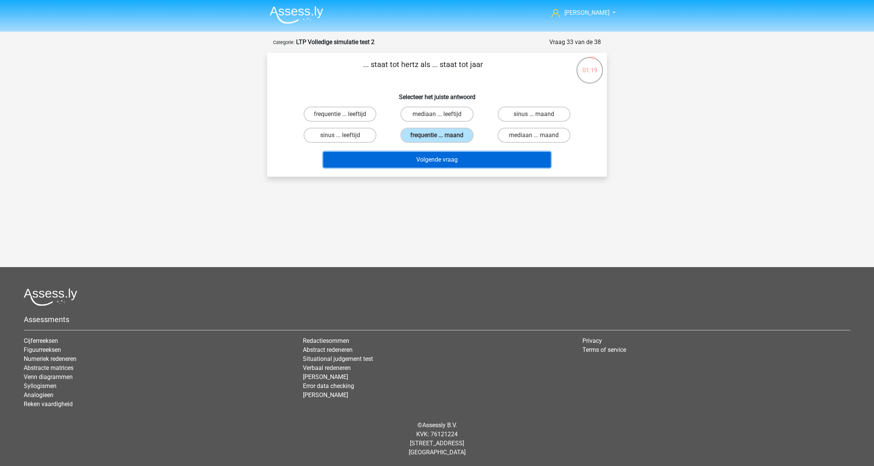
click at [407, 160] on button "Volgende vraag" at bounding box center [437, 160] width 228 height 16
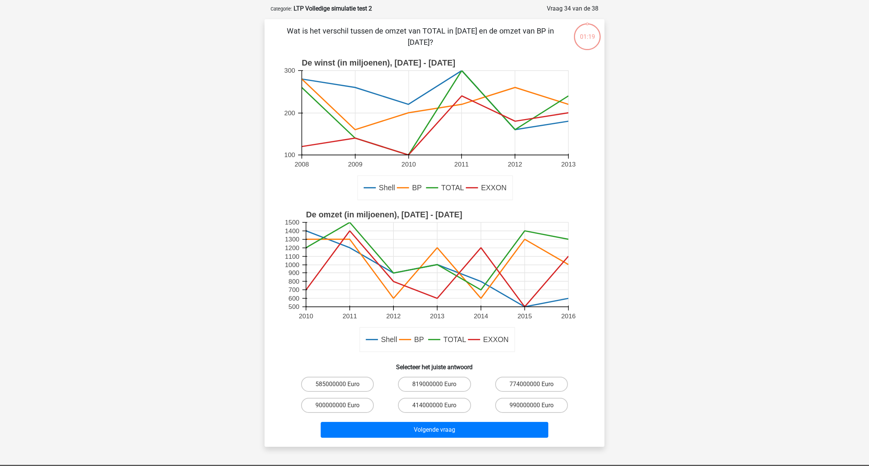
scroll to position [37, 0]
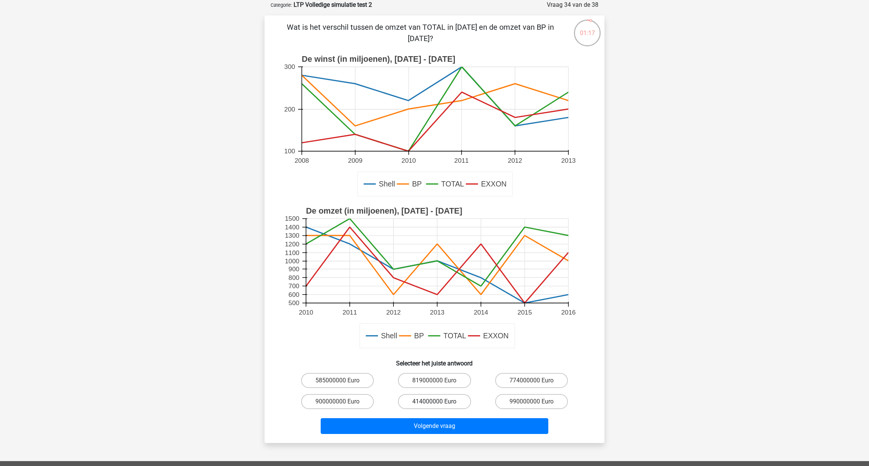
click at [424, 361] on label "414000000 Euro" at bounding box center [434, 401] width 73 height 15
click at [435, 361] on input "414000000 Euro" at bounding box center [437, 404] width 5 height 5
radio input "true"
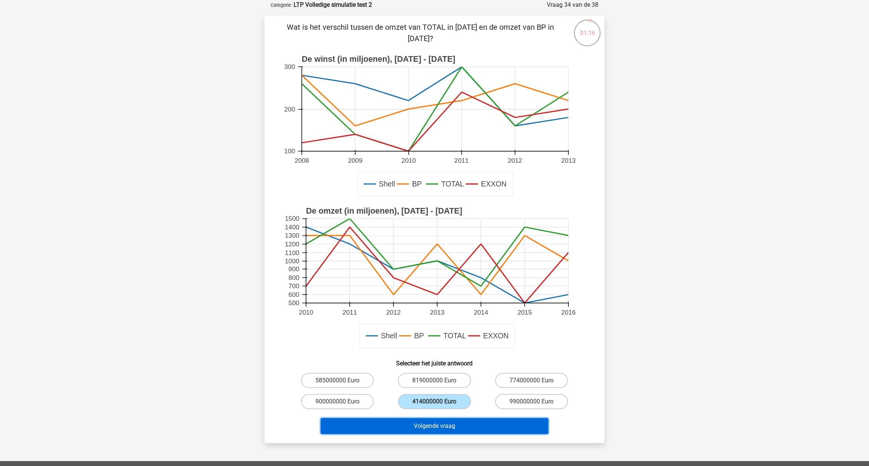
click at [425, 361] on button "Volgende vraag" at bounding box center [435, 426] width 228 height 16
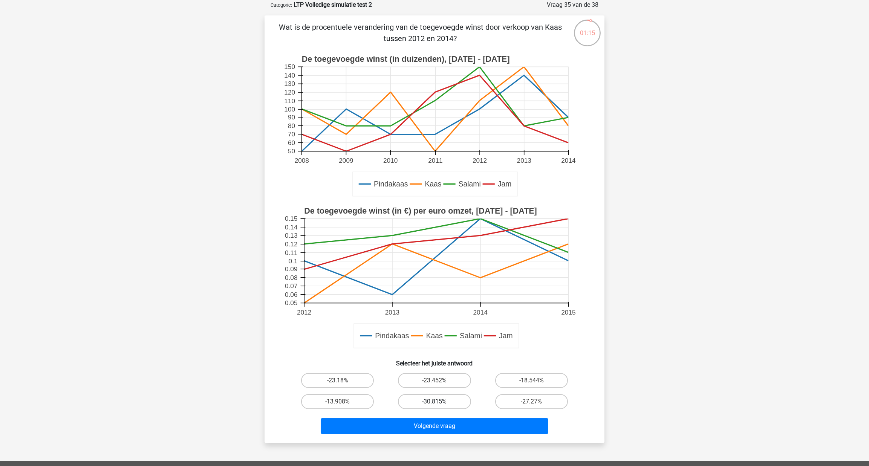
click at [441, 361] on label "-30.815%" at bounding box center [434, 401] width 73 height 15
click at [439, 361] on input "-30.815%" at bounding box center [437, 404] width 5 height 5
radio input "true"
drag, startPoint x: 352, startPoint y: 384, endPoint x: 349, endPoint y: 387, distance: 4.8
click at [352, 361] on label "-23.18%" at bounding box center [337, 380] width 73 height 15
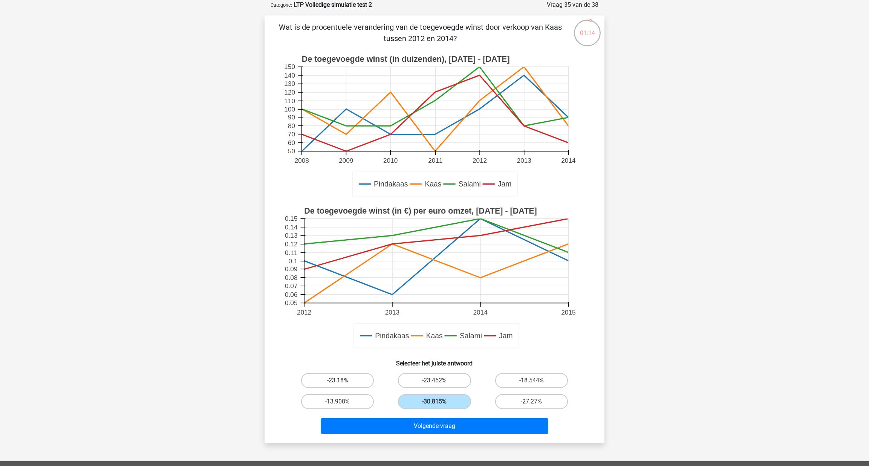
click at [343, 361] on input "-23.18%" at bounding box center [340, 383] width 5 height 5
radio input "true"
click at [533, 361] on input "-27.27%" at bounding box center [533, 404] width 5 height 5
radio input "true"
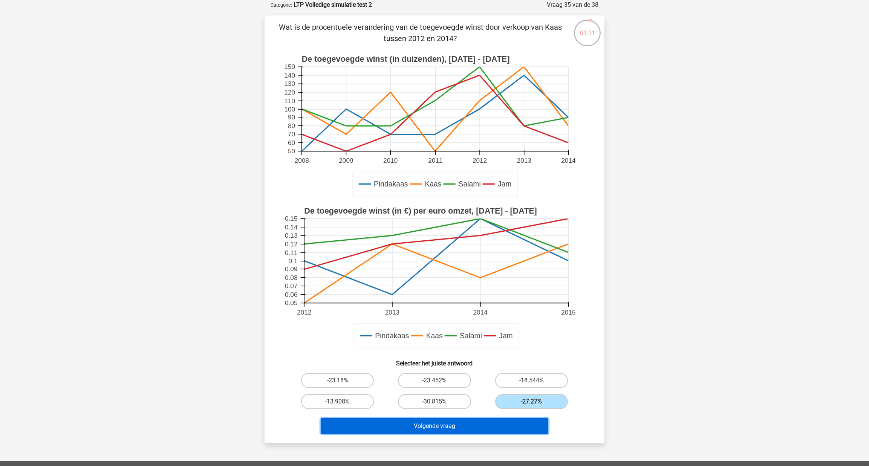
click at [500, 361] on button "Volgende vraag" at bounding box center [435, 426] width 228 height 16
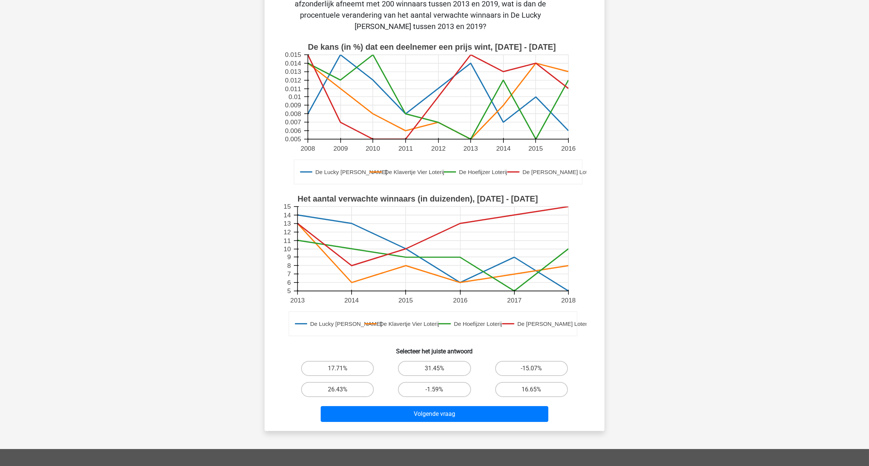
scroll to position [106, 0]
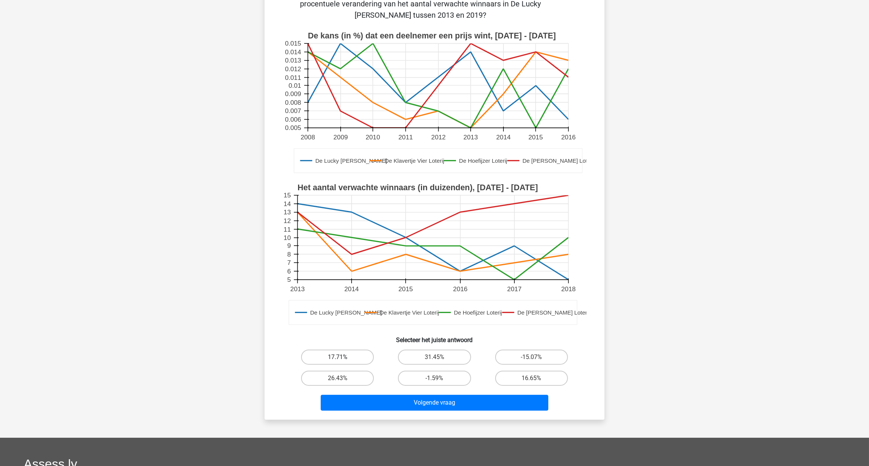
click at [349, 350] on label "17.71%" at bounding box center [337, 357] width 73 height 15
click at [343, 357] on input "17.71%" at bounding box center [340, 359] width 5 height 5
radio input "true"
click at [388, 361] on button "Volgende vraag" at bounding box center [435, 403] width 228 height 16
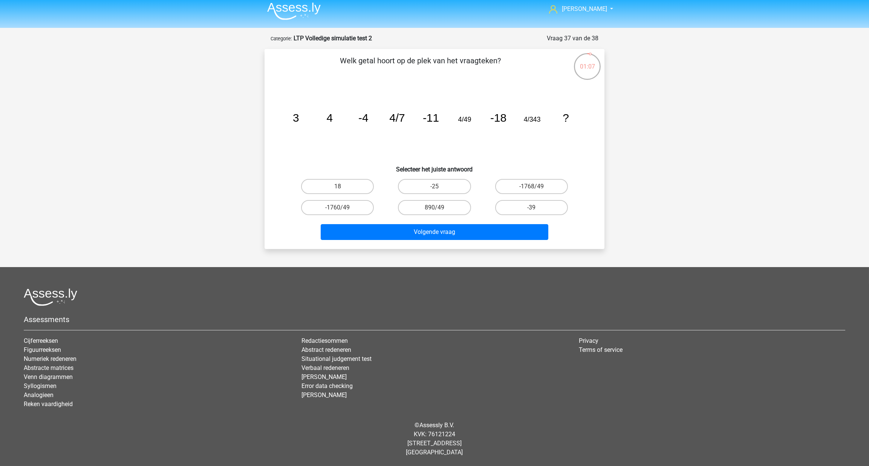
scroll to position [3, 0]
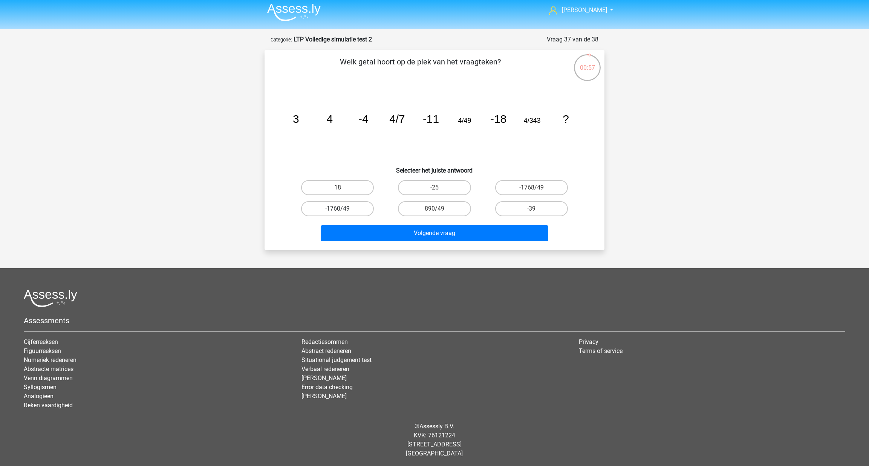
click at [355, 206] on label "-1760/49" at bounding box center [337, 208] width 73 height 15
click at [343, 209] on input "-1760/49" at bounding box center [340, 211] width 5 height 5
radio input "true"
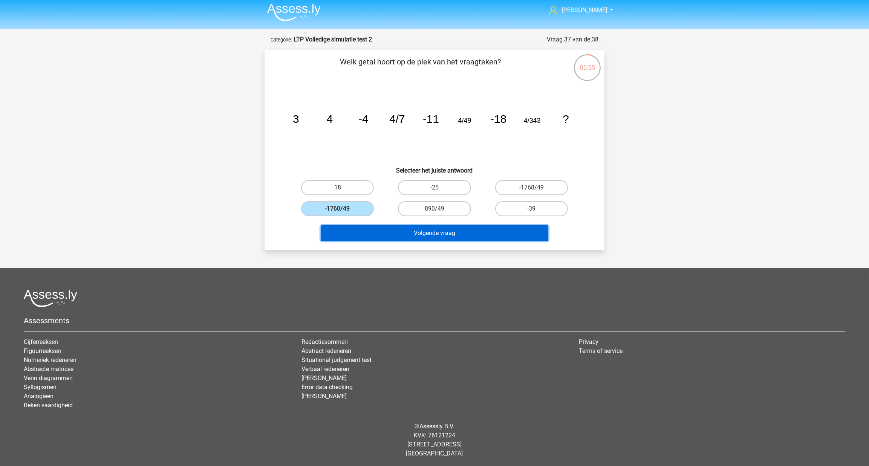
click at [374, 232] on button "Volgende vraag" at bounding box center [435, 233] width 228 height 16
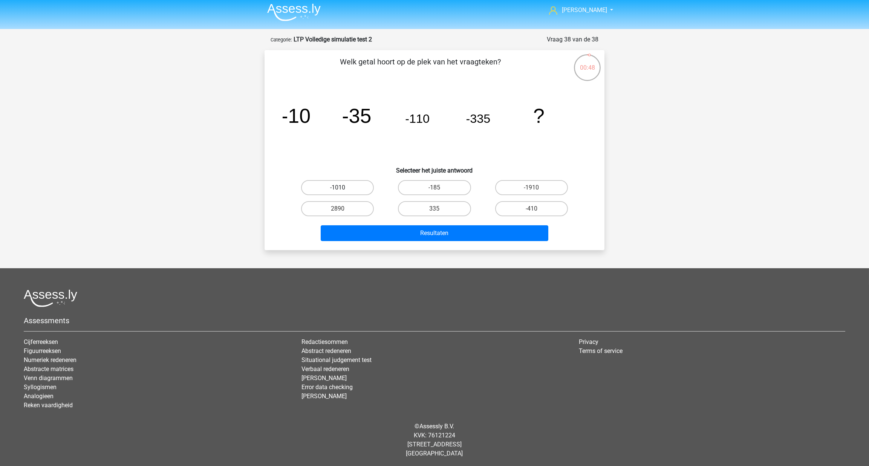
click at [350, 188] on label "-1010" at bounding box center [337, 187] width 73 height 15
click at [343, 188] on input "-1010" at bounding box center [340, 190] width 5 height 5
radio input "true"
click at [377, 231] on button "Resultaten" at bounding box center [435, 233] width 228 height 16
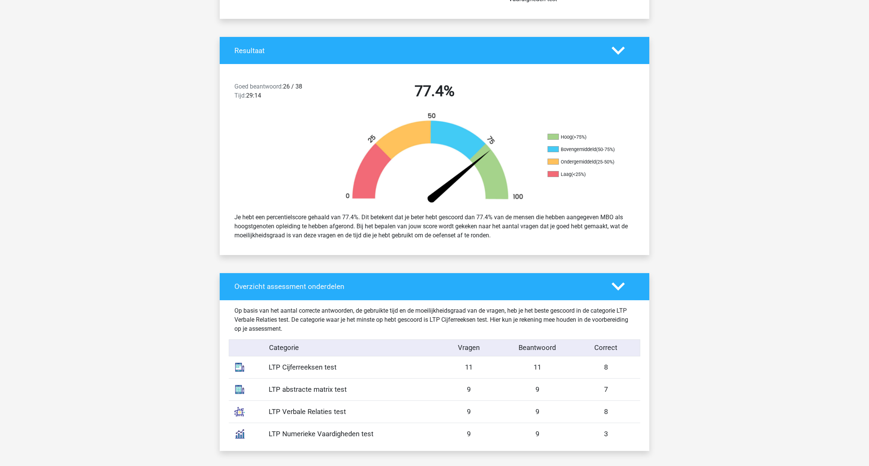
scroll to position [103, 0]
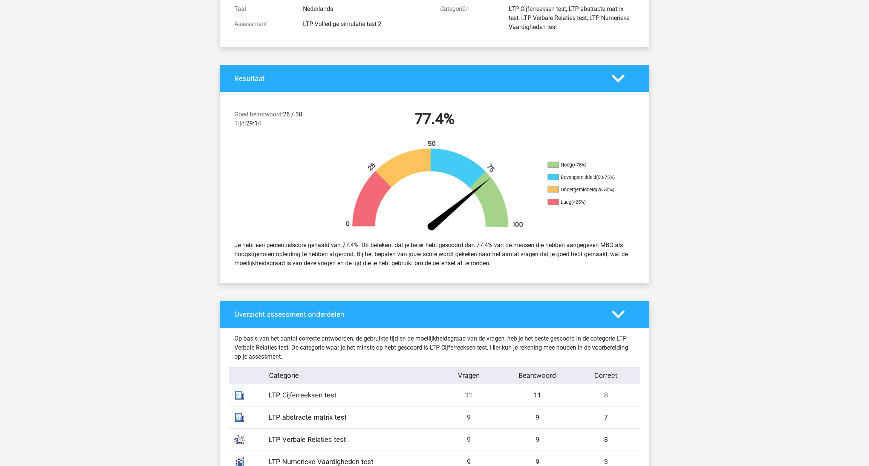
click at [619, 73] on icon at bounding box center [618, 78] width 13 height 13
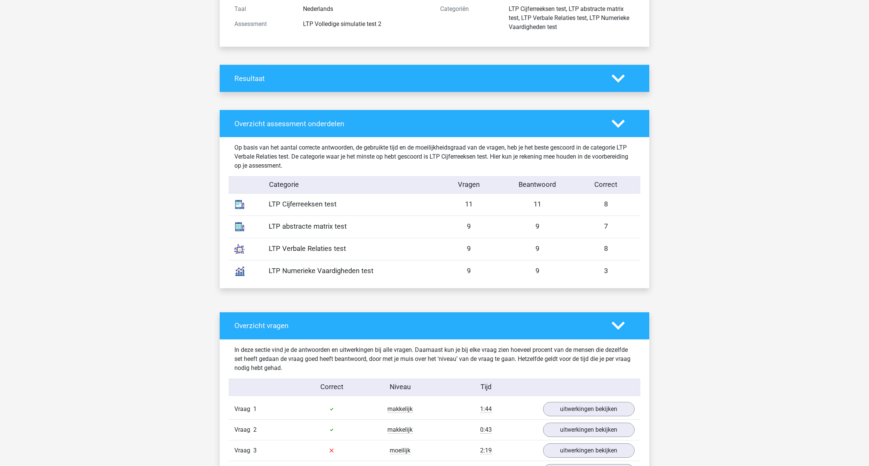
click at [619, 73] on icon at bounding box center [618, 78] width 13 height 13
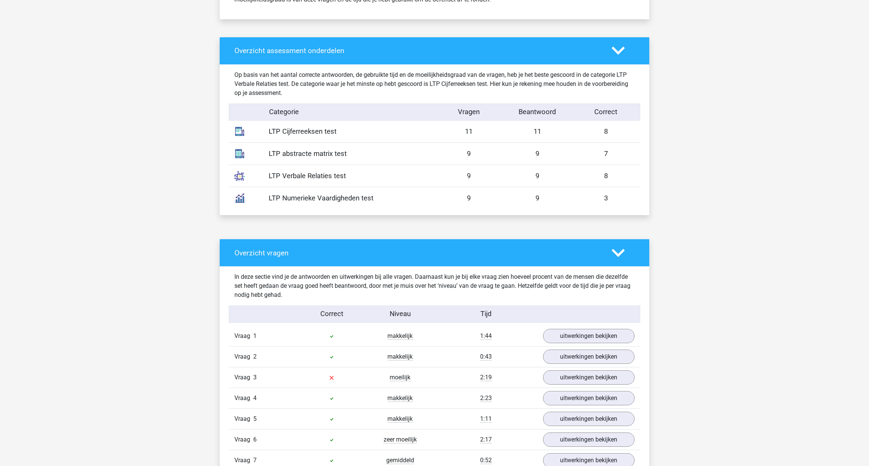
scroll to position [411, 0]
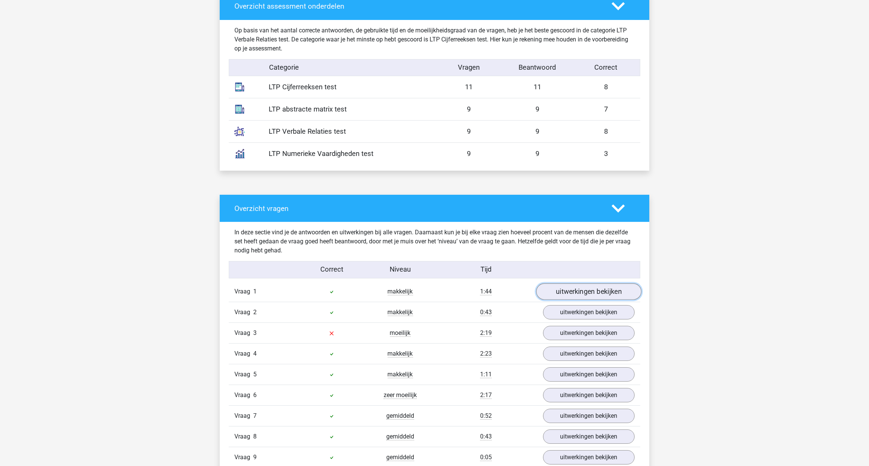
click at [575, 292] on link "uitwerkingen bekijken" at bounding box center [588, 291] width 105 height 17
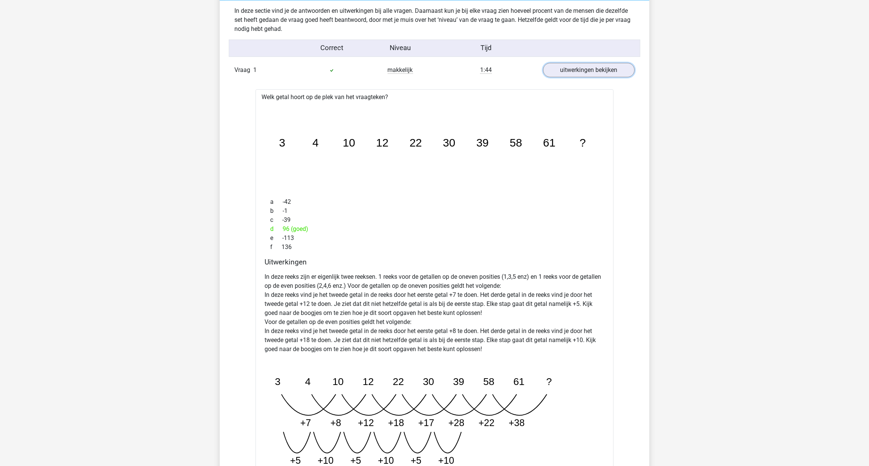
scroll to position [617, 0]
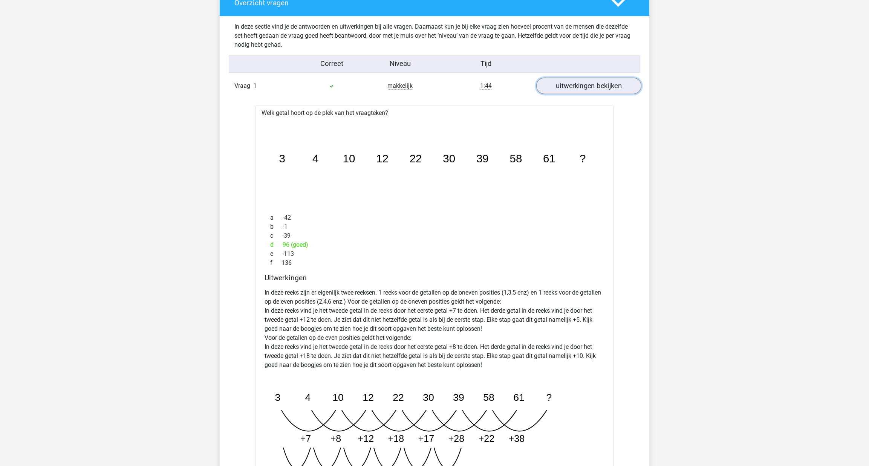
click at [586, 88] on link "uitwerkingen bekijken" at bounding box center [588, 86] width 105 height 17
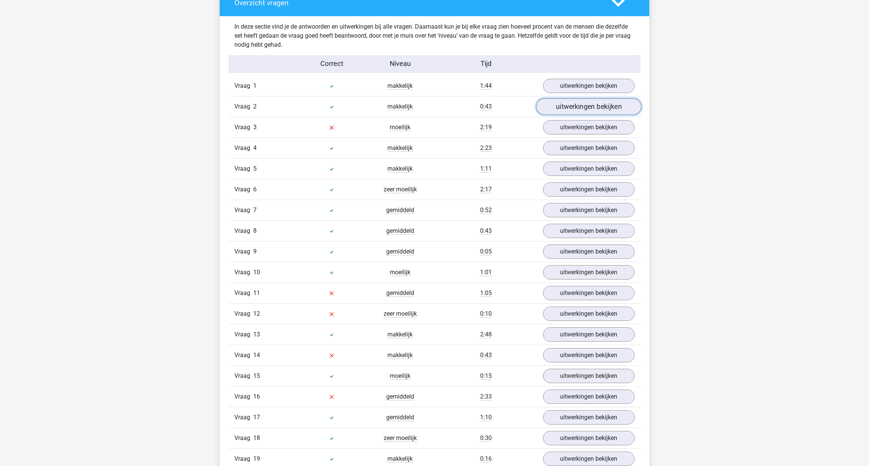
click at [578, 108] on link "uitwerkingen bekijken" at bounding box center [588, 106] width 105 height 17
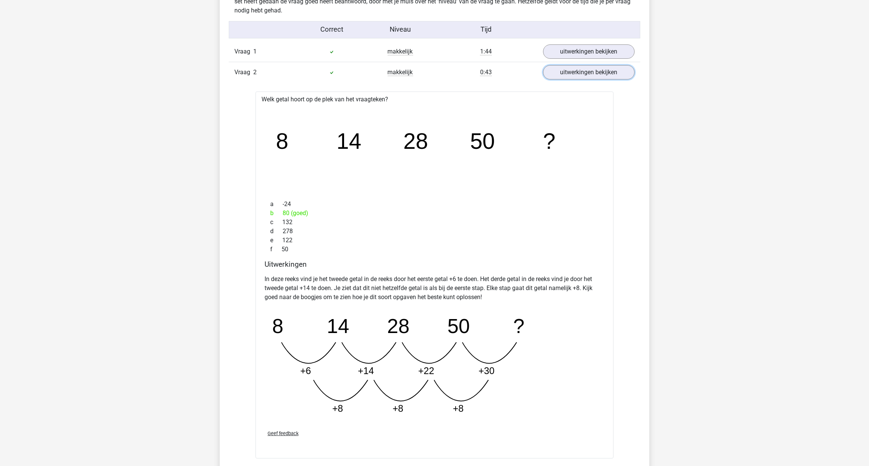
scroll to position [685, 0]
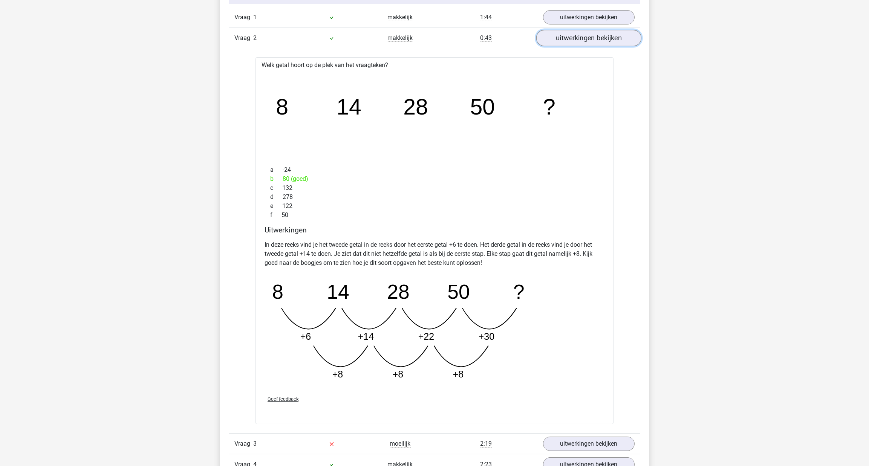
click at [594, 39] on link "uitwerkingen bekijken" at bounding box center [588, 38] width 105 height 17
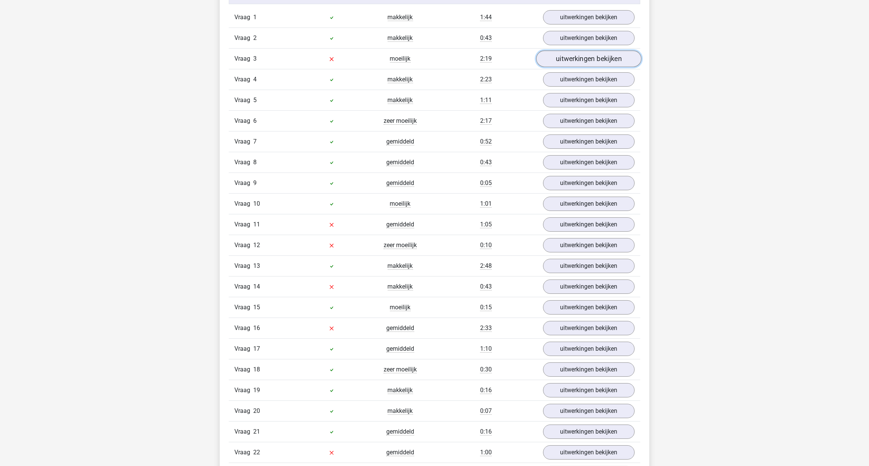
click at [578, 58] on link "uitwerkingen bekijken" at bounding box center [588, 58] width 105 height 17
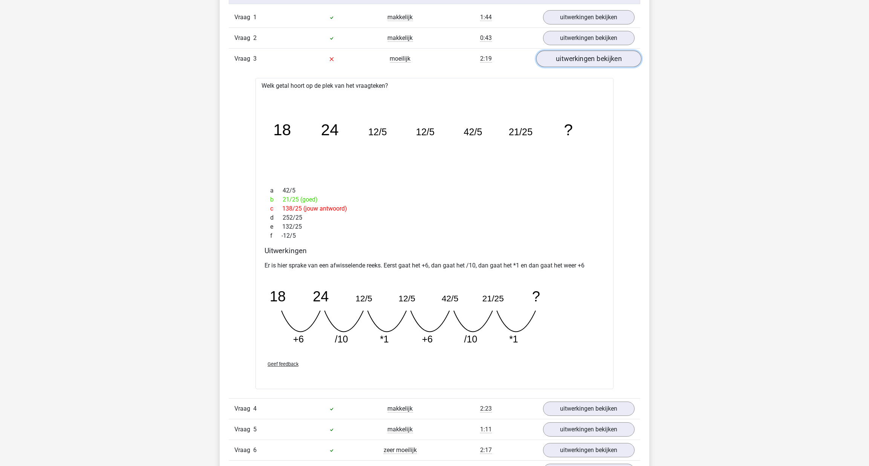
click at [623, 58] on link "uitwerkingen bekijken" at bounding box center [588, 58] width 105 height 17
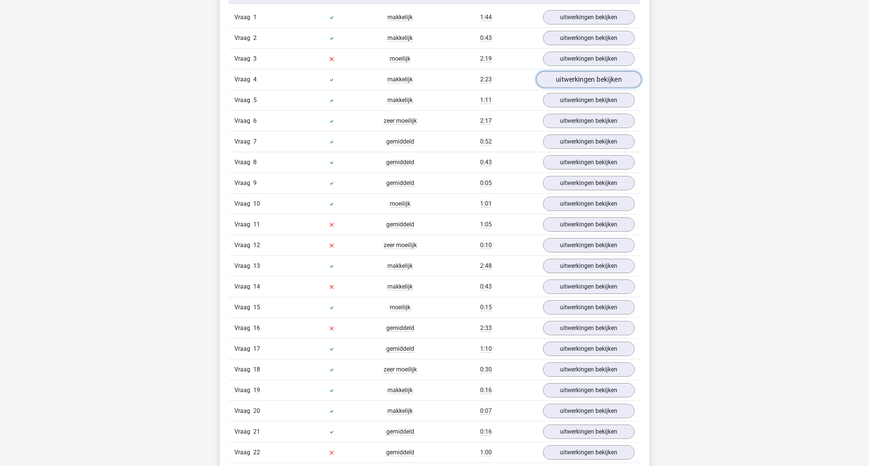
click at [606, 80] on link "uitwerkingen bekijken" at bounding box center [588, 79] width 105 height 17
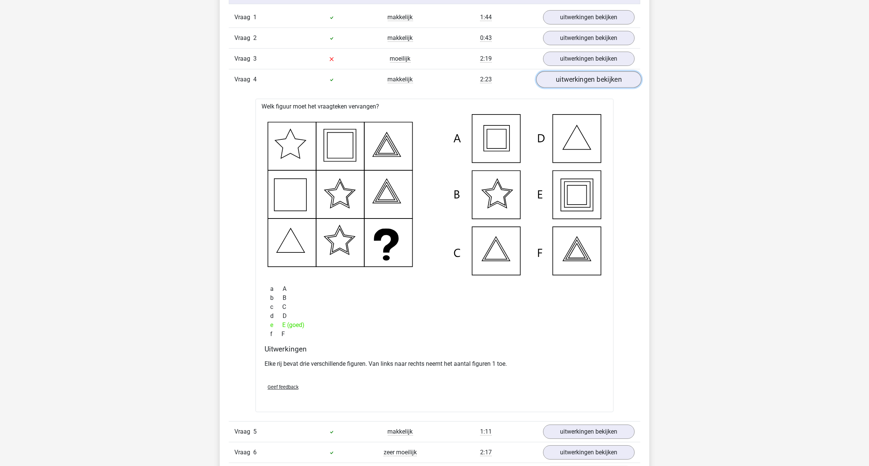
click at [557, 78] on link "uitwerkingen bekijken" at bounding box center [588, 79] width 105 height 17
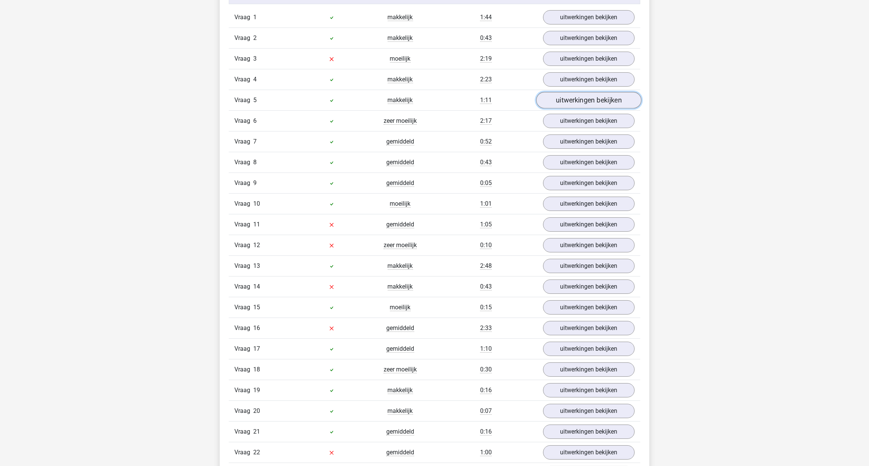
click at [567, 99] on link "uitwerkingen bekijken" at bounding box center [588, 100] width 105 height 17
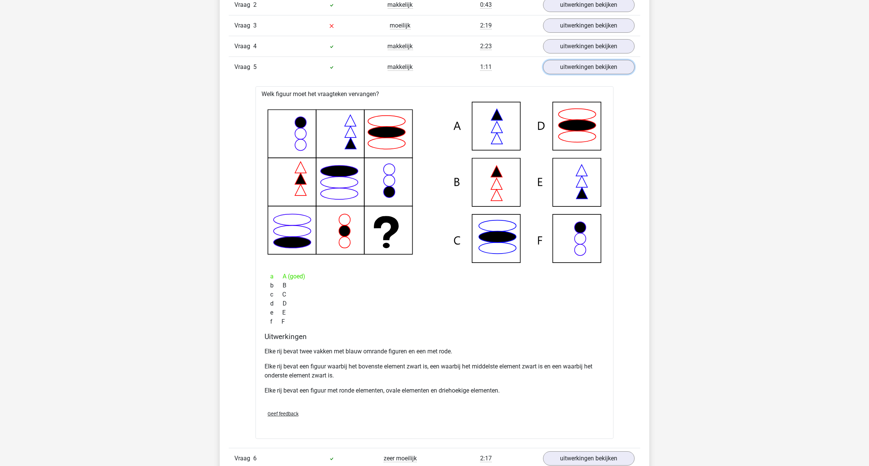
scroll to position [719, 0]
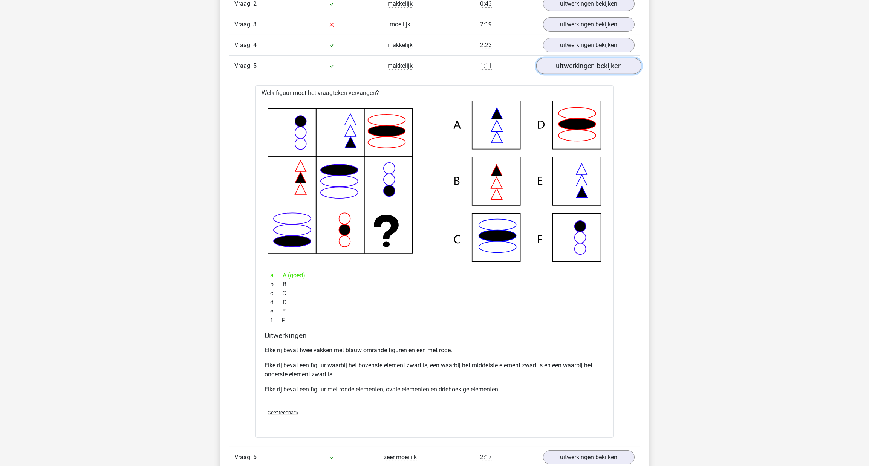
click at [572, 67] on link "uitwerkingen bekijken" at bounding box center [588, 66] width 105 height 17
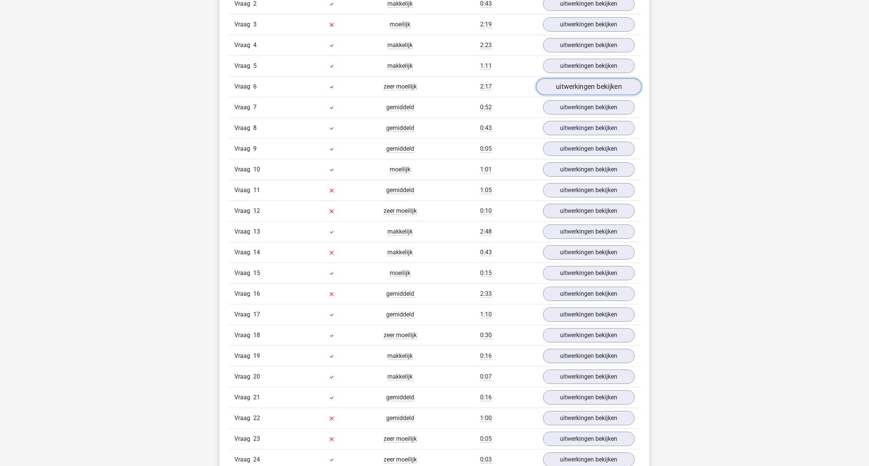
click at [576, 86] on link "uitwerkingen bekijken" at bounding box center [588, 86] width 105 height 17
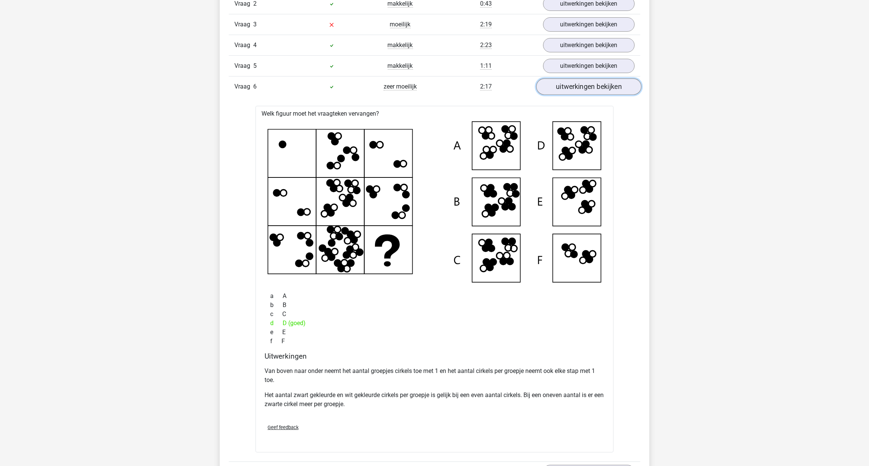
click at [584, 84] on link "uitwerkingen bekijken" at bounding box center [588, 86] width 105 height 17
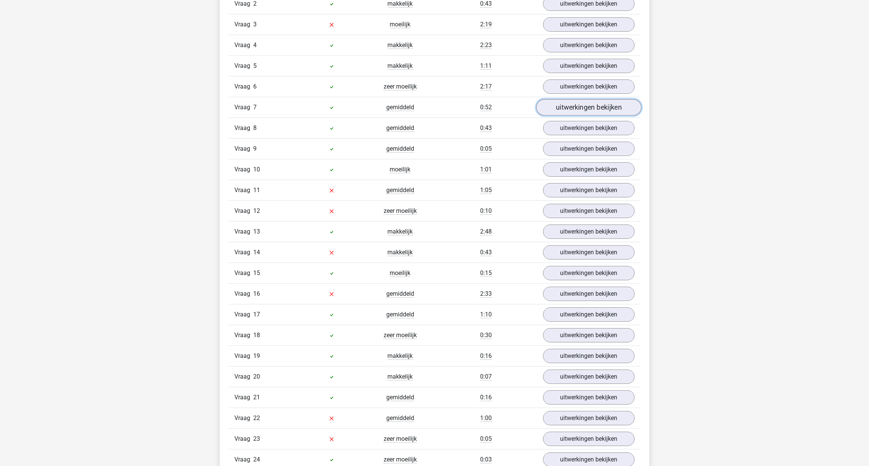
click at [579, 106] on link "uitwerkingen bekijken" at bounding box center [588, 107] width 105 height 17
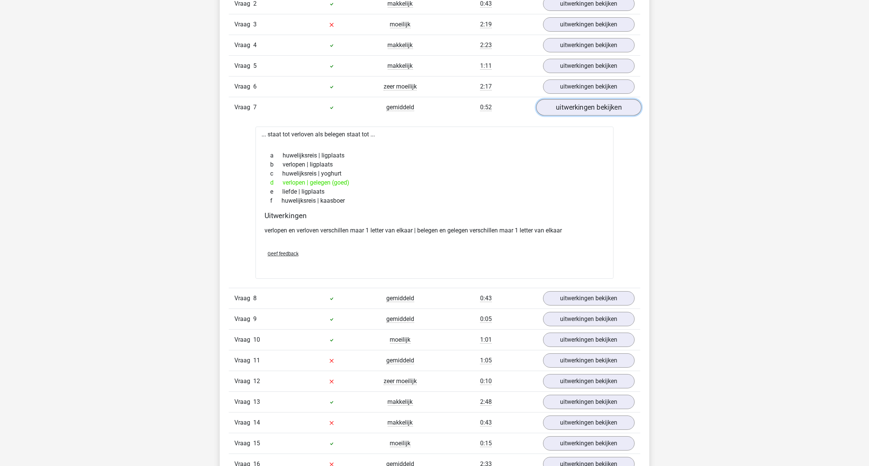
click at [570, 105] on link "uitwerkingen bekijken" at bounding box center [588, 107] width 105 height 17
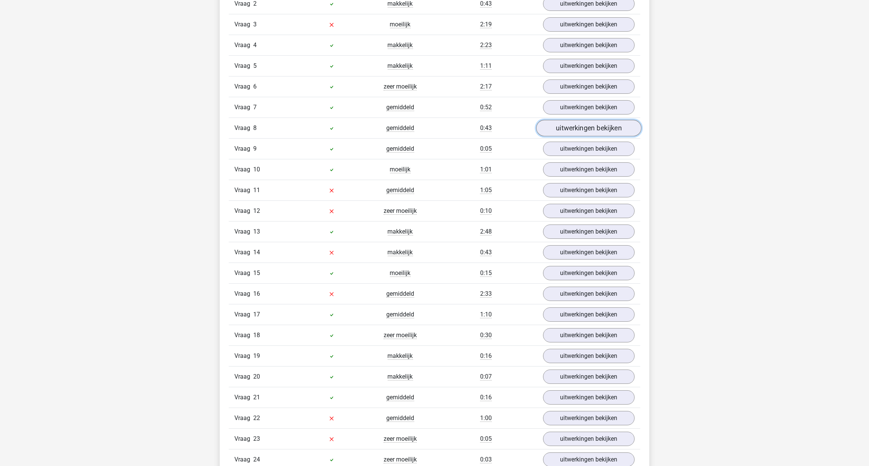
click at [571, 121] on link "uitwerkingen bekijken" at bounding box center [588, 128] width 105 height 17
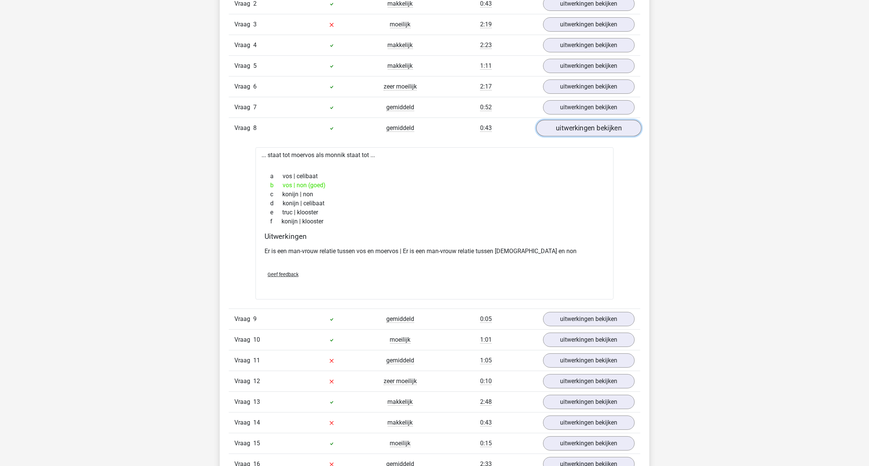
click at [569, 123] on link "uitwerkingen bekijken" at bounding box center [588, 128] width 105 height 17
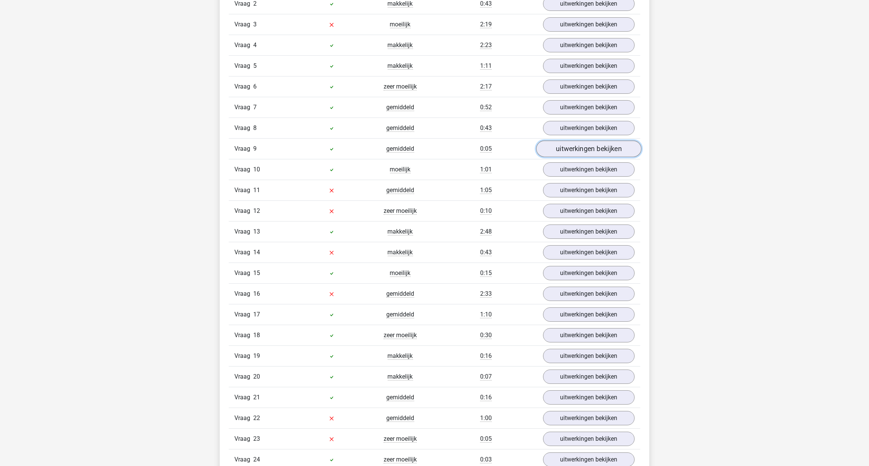
click at [572, 144] on link "uitwerkingen bekijken" at bounding box center [588, 149] width 105 height 17
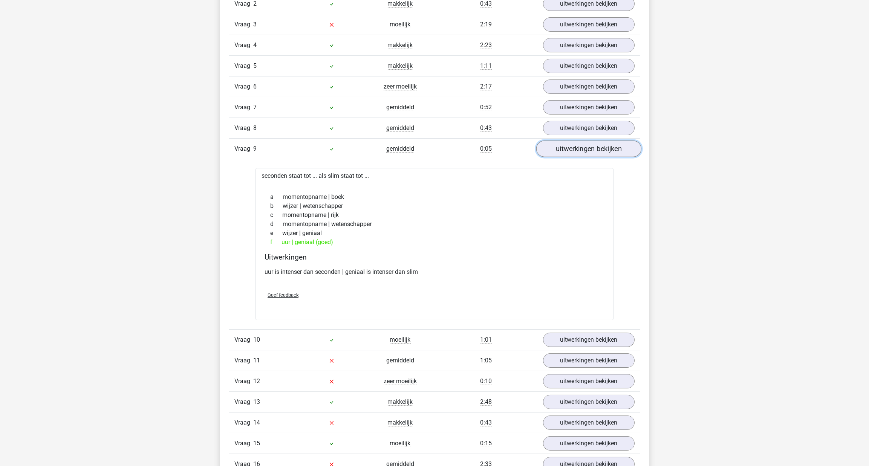
click at [572, 143] on link "uitwerkingen bekijken" at bounding box center [588, 149] width 105 height 17
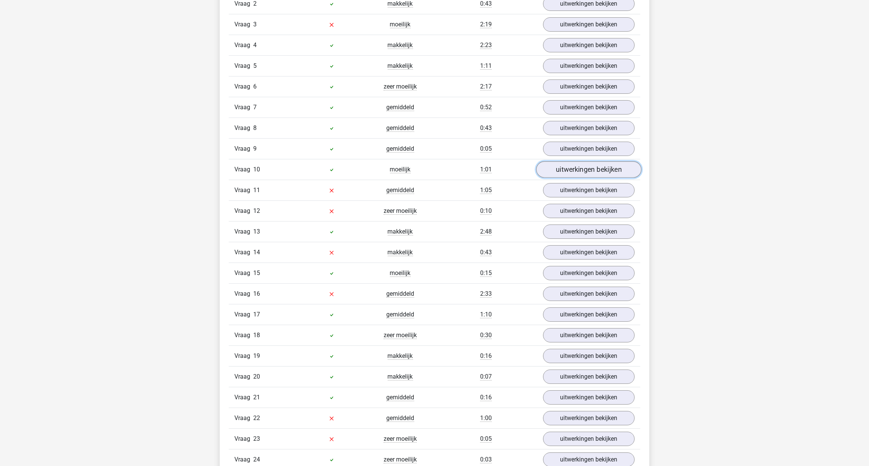
click at [571, 165] on link "uitwerkingen bekijken" at bounding box center [588, 169] width 105 height 17
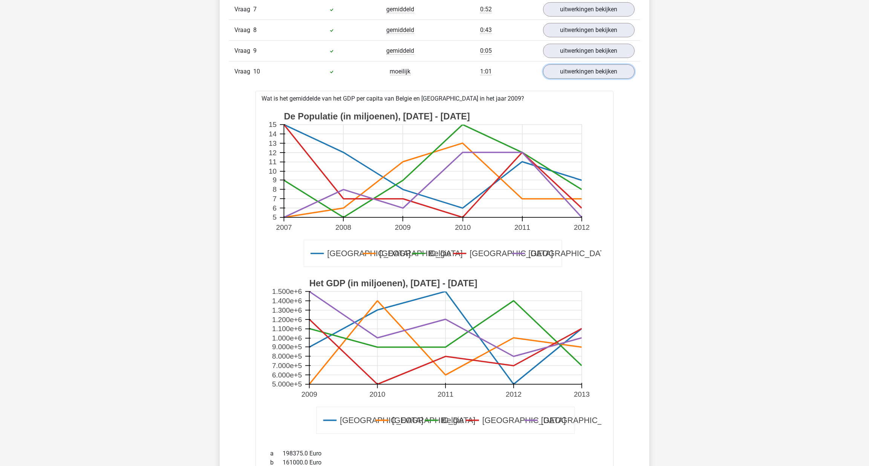
scroll to position [753, 0]
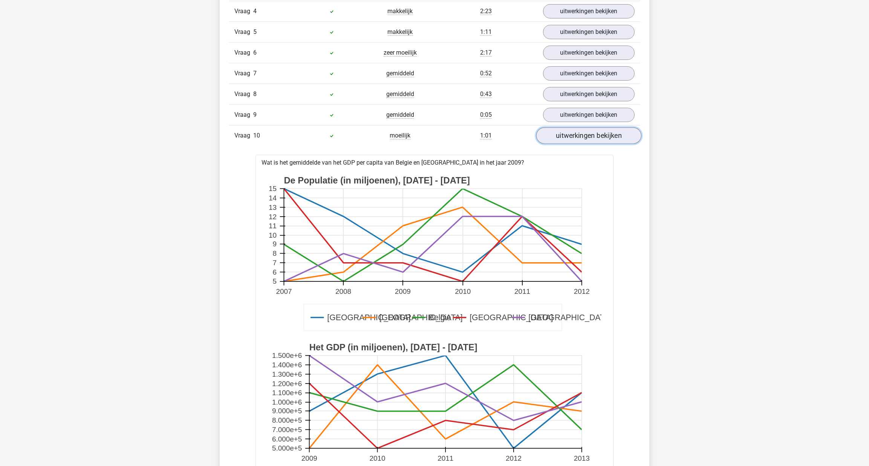
click at [571, 134] on link "uitwerkingen bekijken" at bounding box center [588, 135] width 105 height 17
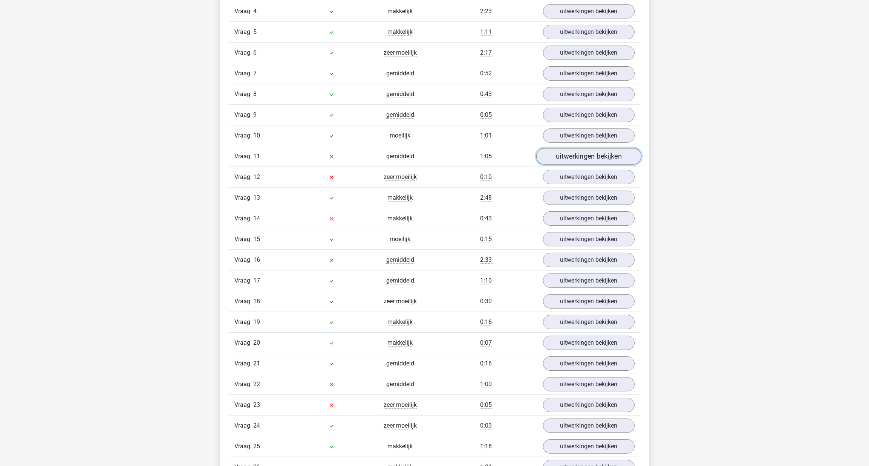
click at [571, 149] on link "uitwerkingen bekijken" at bounding box center [588, 156] width 105 height 17
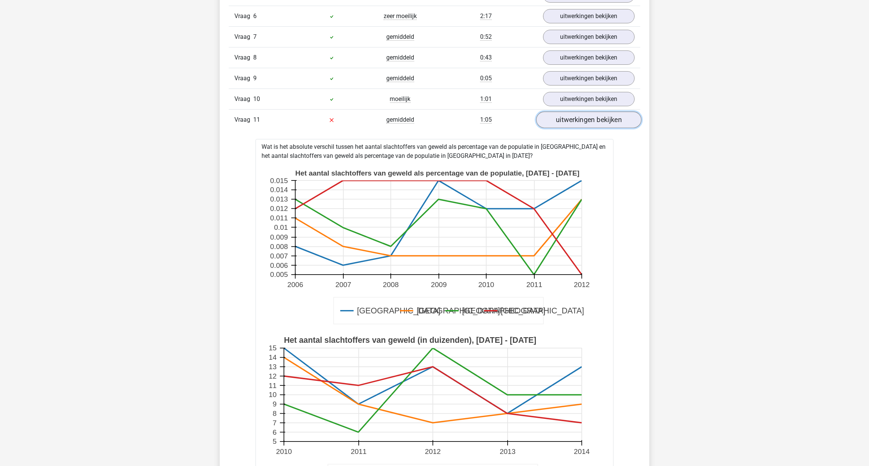
scroll to position [822, 0]
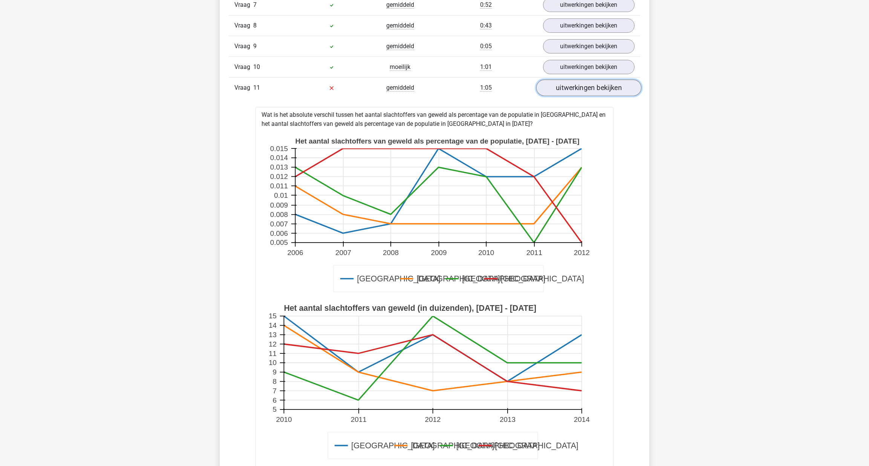
click at [575, 83] on link "uitwerkingen bekijken" at bounding box center [588, 88] width 105 height 17
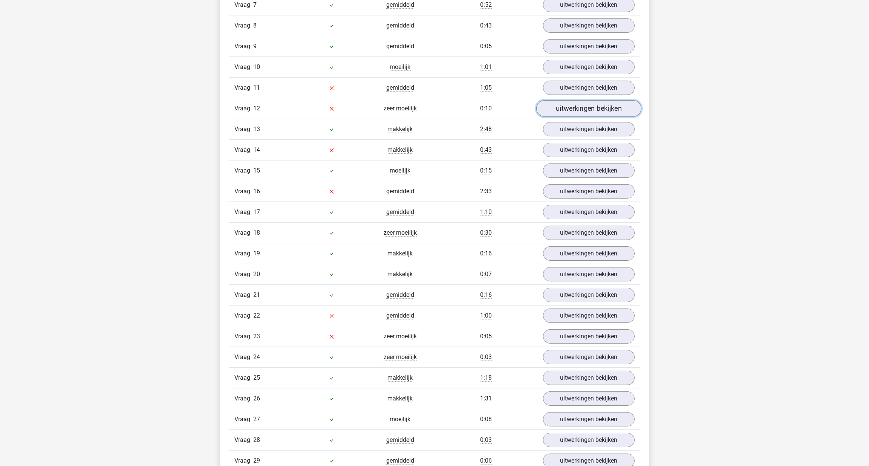
click at [569, 101] on link "uitwerkingen bekijken" at bounding box center [588, 108] width 105 height 17
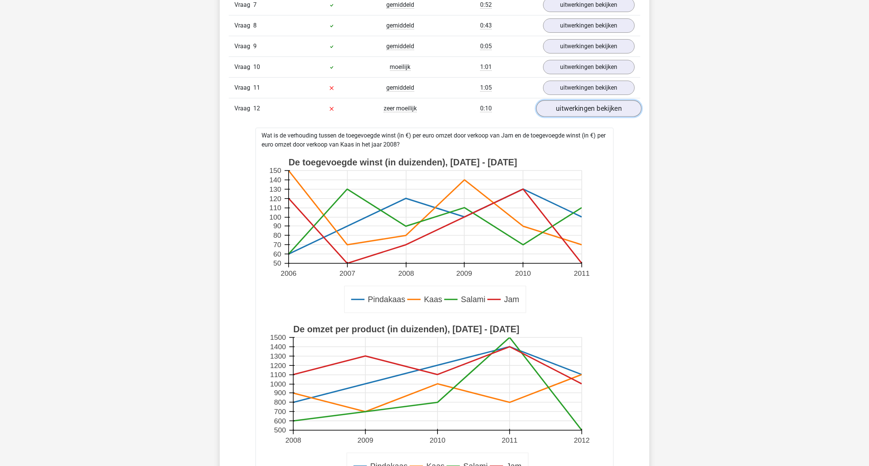
click at [572, 100] on link "uitwerkingen bekijken" at bounding box center [588, 108] width 105 height 17
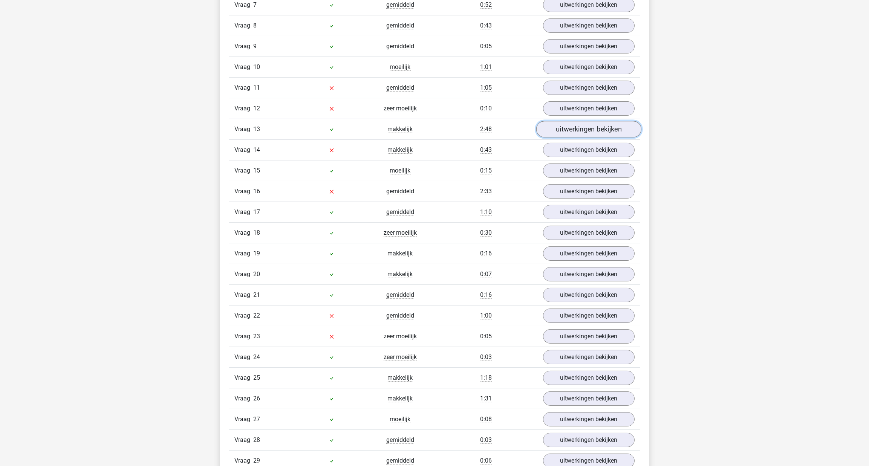
click at [573, 127] on link "uitwerkingen bekijken" at bounding box center [588, 129] width 105 height 17
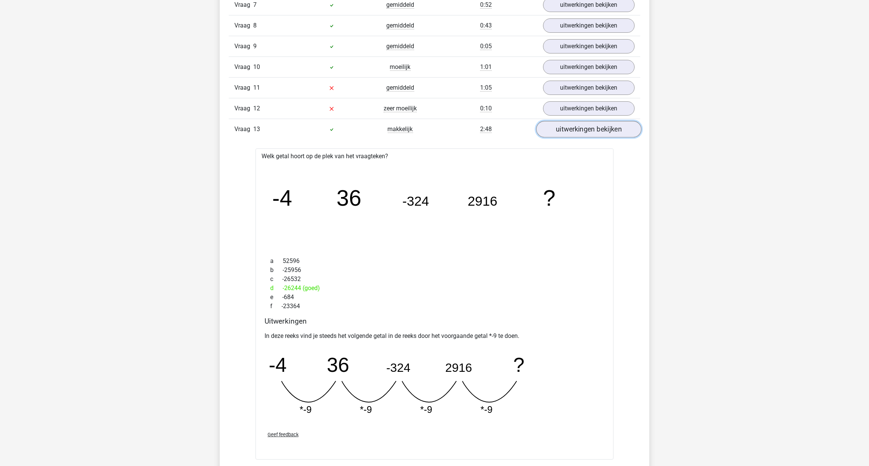
click at [594, 123] on link "uitwerkingen bekijken" at bounding box center [588, 129] width 105 height 17
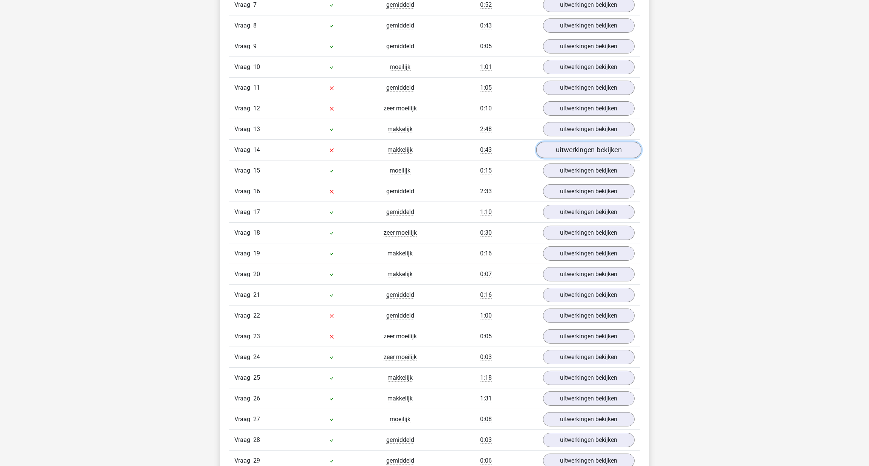
click at [586, 142] on link "uitwerkingen bekijken" at bounding box center [588, 150] width 105 height 17
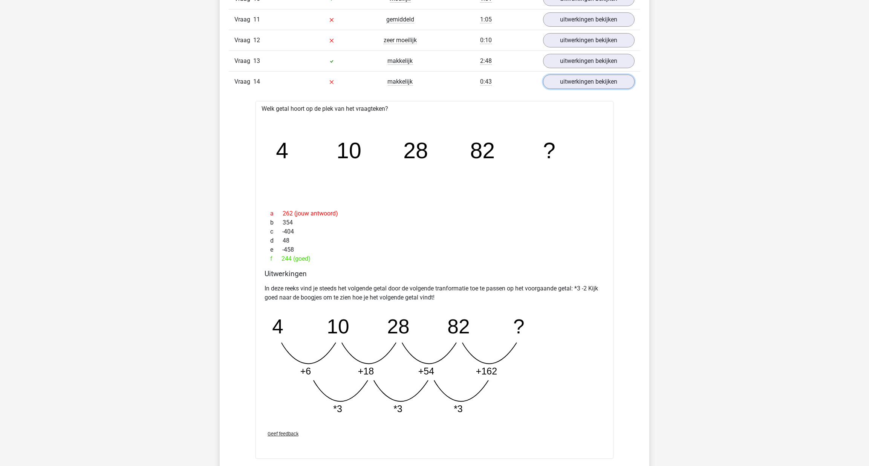
scroll to position [891, 0]
click at [614, 73] on link "uitwerkingen bekijken" at bounding box center [588, 81] width 105 height 17
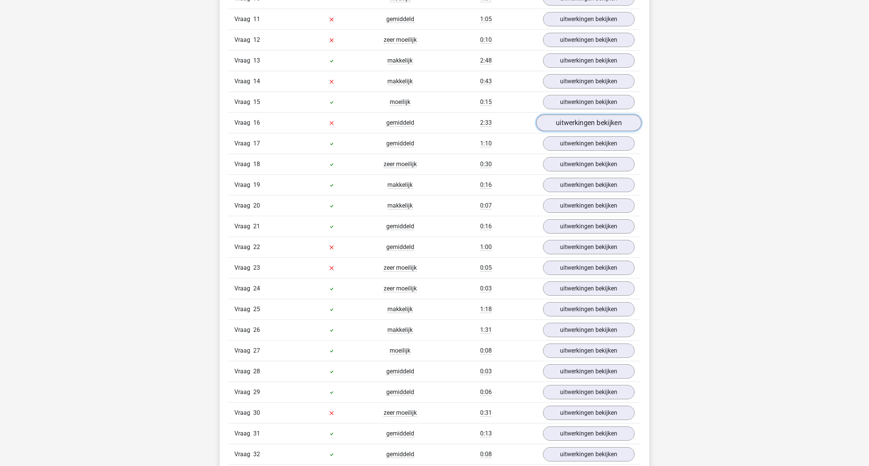
click at [580, 115] on link "uitwerkingen bekijken" at bounding box center [588, 123] width 105 height 17
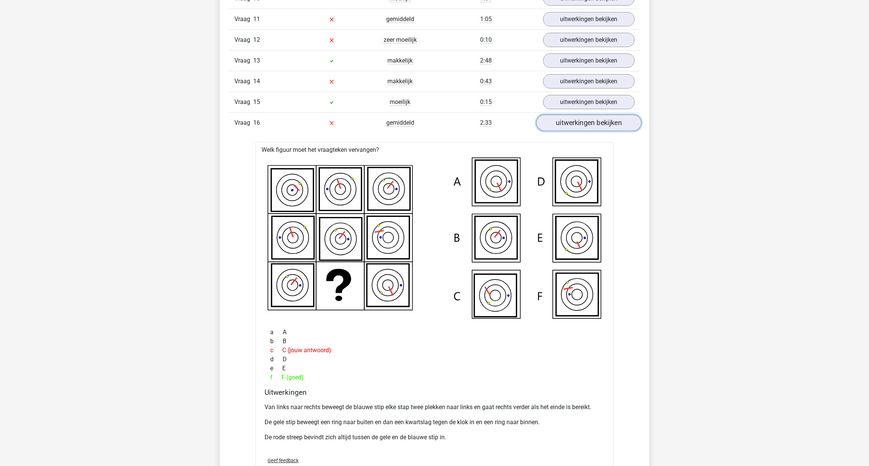
click at [565, 118] on link "uitwerkingen bekijken" at bounding box center [588, 123] width 105 height 17
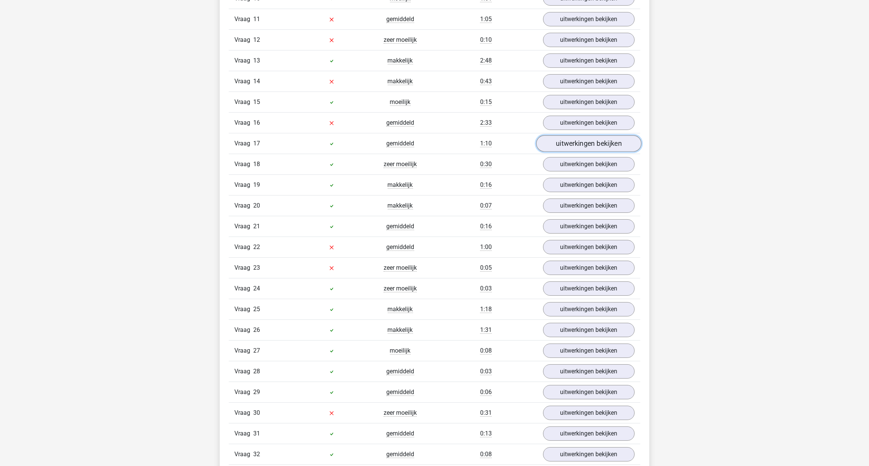
click at [559, 135] on link "uitwerkingen bekijken" at bounding box center [588, 143] width 105 height 17
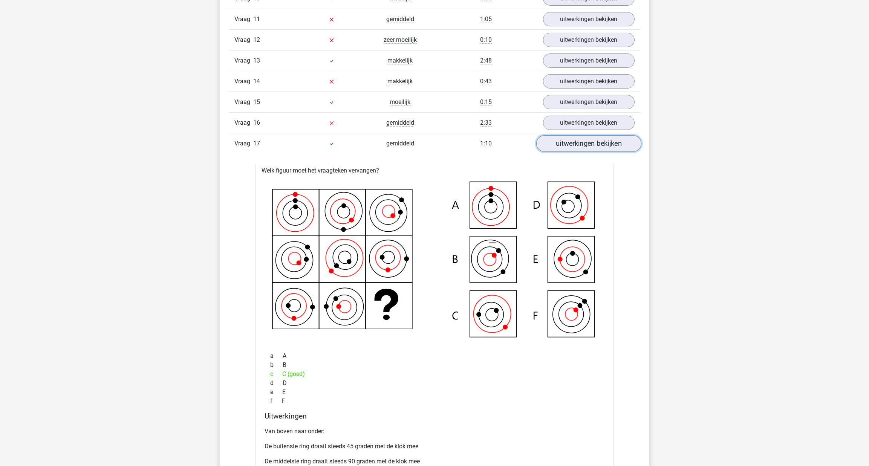
click at [560, 135] on link "uitwerkingen bekijken" at bounding box center [588, 143] width 105 height 17
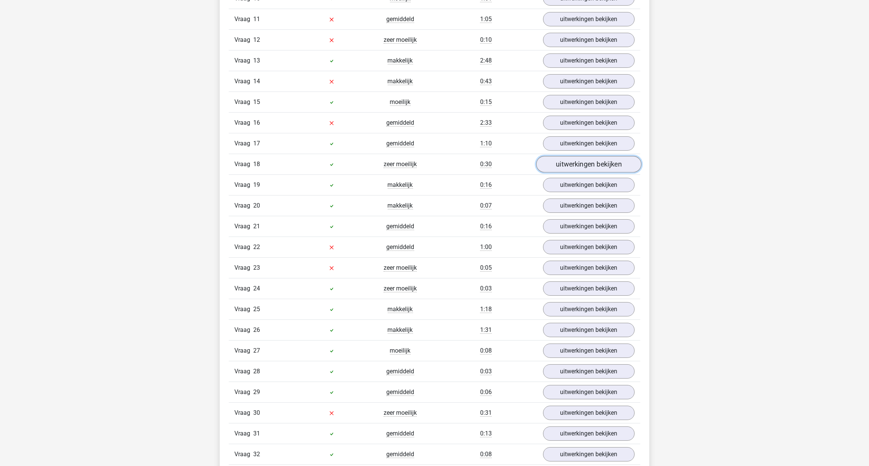
click at [559, 156] on link "uitwerkingen bekijken" at bounding box center [588, 164] width 105 height 17
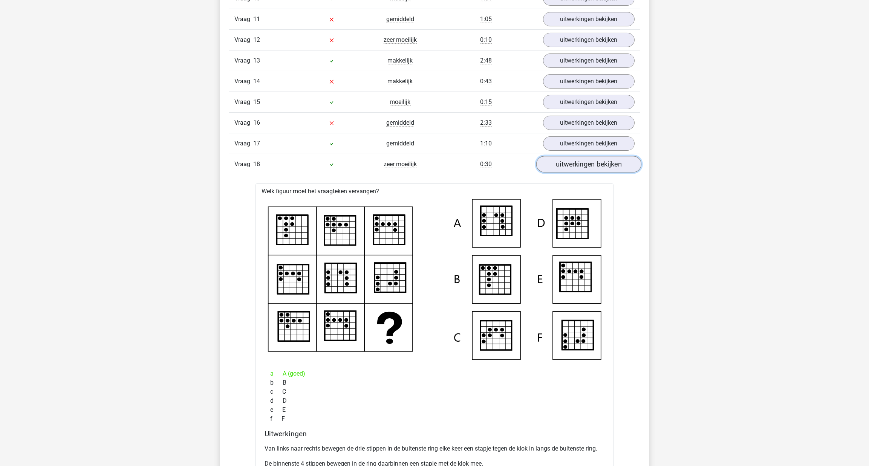
click at [560, 156] on link "uitwerkingen bekijken" at bounding box center [588, 164] width 105 height 17
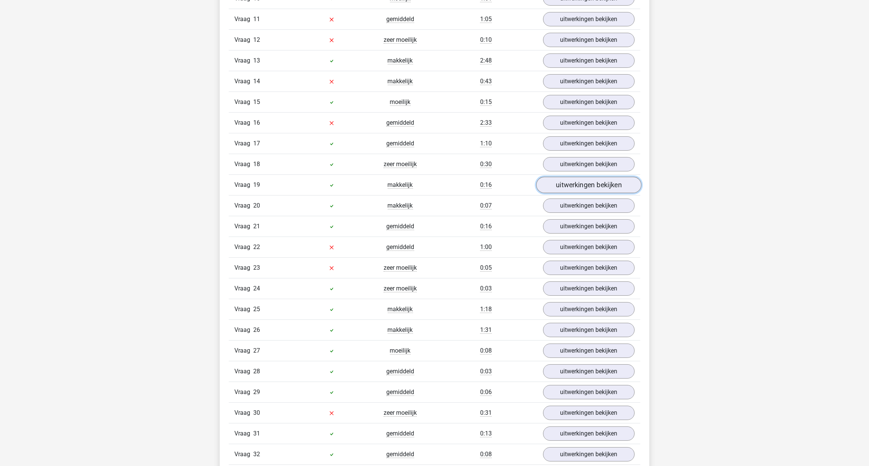
click at [565, 177] on link "uitwerkingen bekijken" at bounding box center [588, 185] width 105 height 17
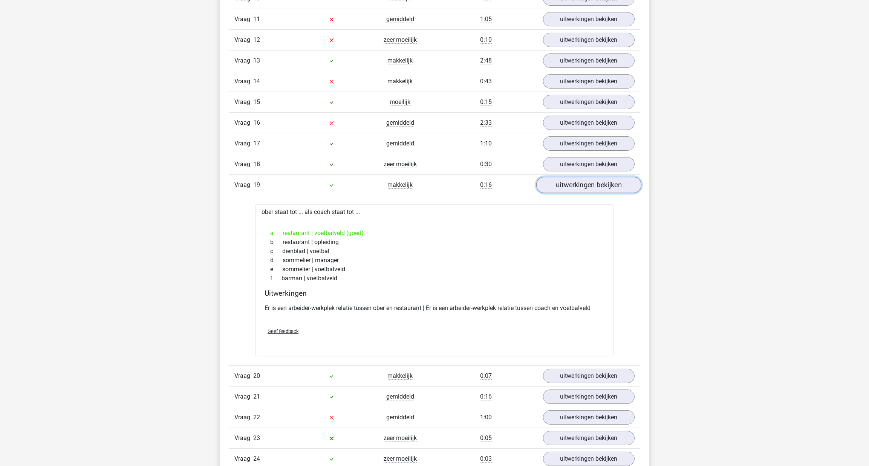
click at [566, 178] on link "uitwerkingen bekijken" at bounding box center [588, 185] width 105 height 17
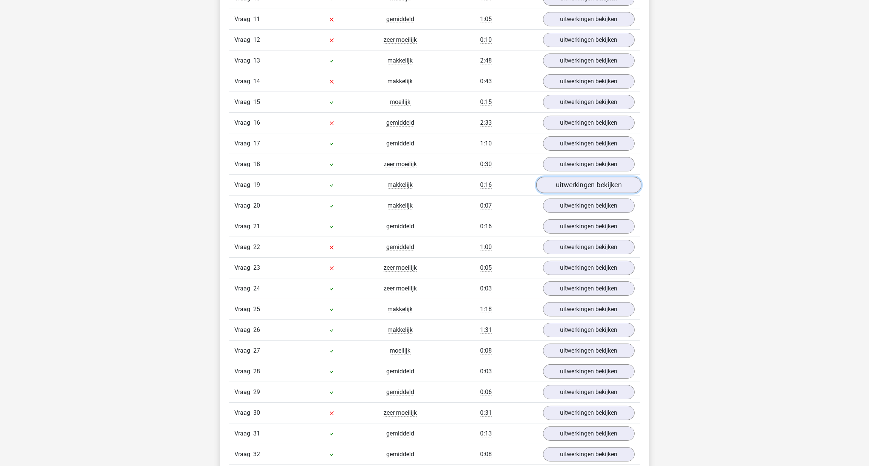
click at [566, 178] on link "uitwerkingen bekijken" at bounding box center [588, 185] width 105 height 17
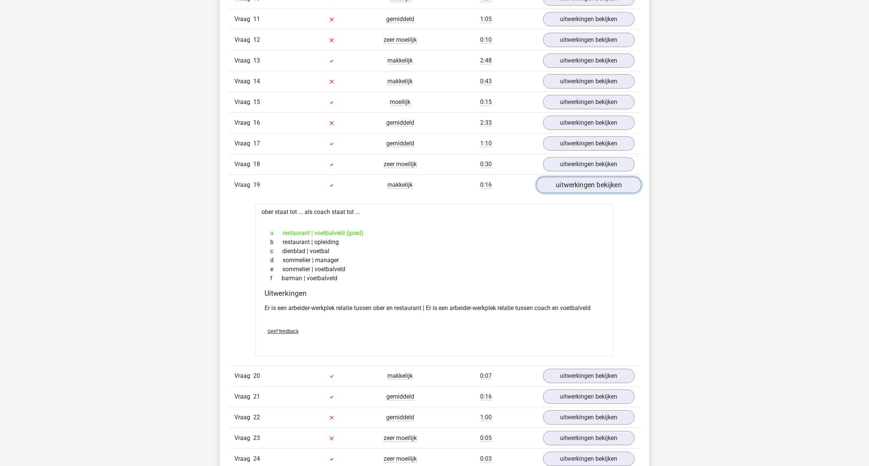
click at [566, 178] on link "uitwerkingen bekijken" at bounding box center [588, 185] width 105 height 17
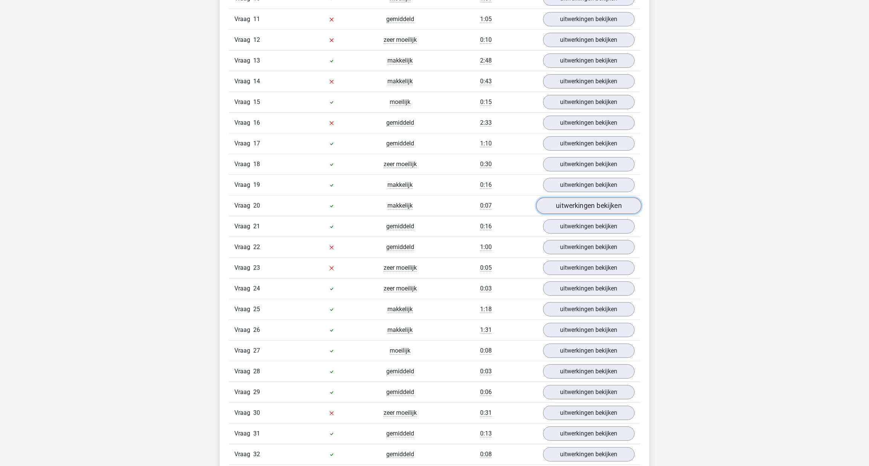
click at [566, 197] on link "uitwerkingen bekijken" at bounding box center [588, 205] width 105 height 17
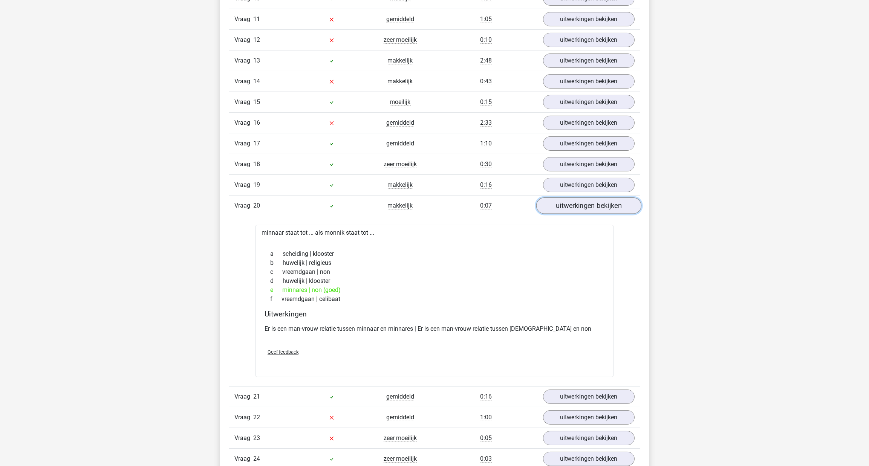
click at [566, 197] on link "uitwerkingen bekijken" at bounding box center [588, 205] width 105 height 17
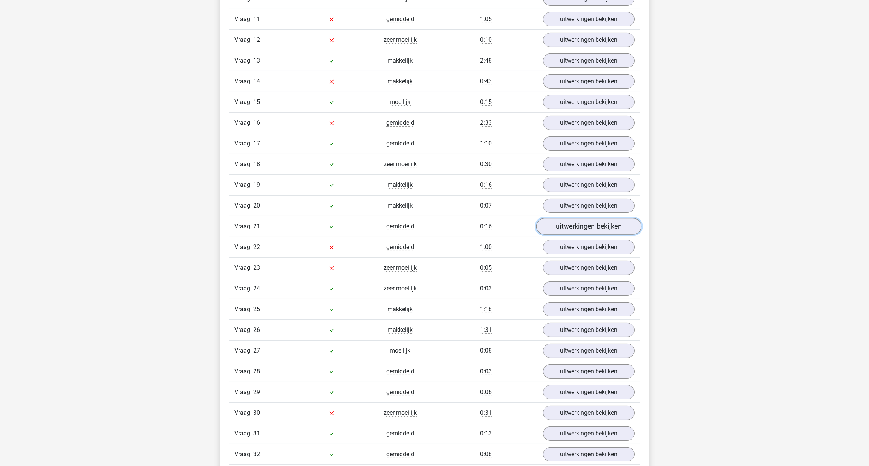
click at [569, 218] on link "uitwerkingen bekijken" at bounding box center [588, 226] width 105 height 17
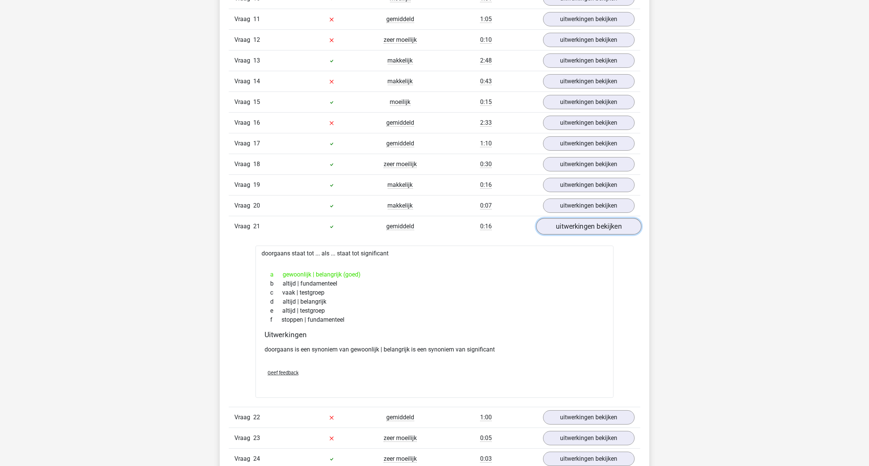
click at [568, 218] on link "uitwerkingen bekijken" at bounding box center [588, 226] width 105 height 17
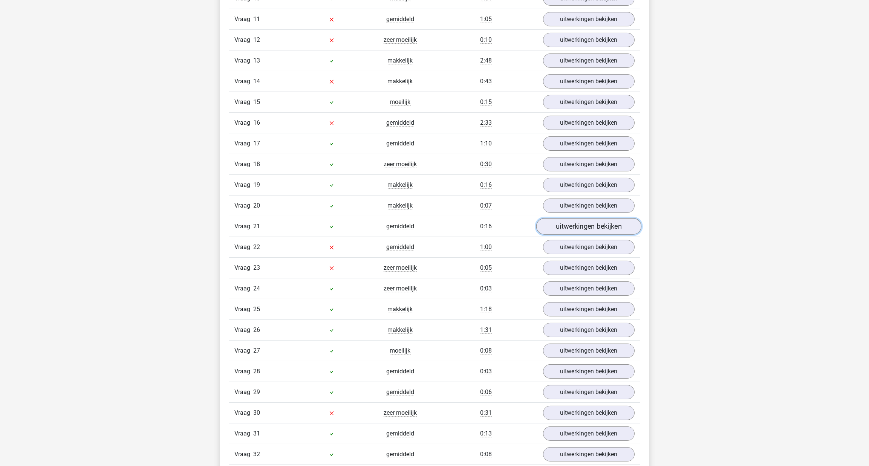
click at [569, 218] on link "uitwerkingen bekijken" at bounding box center [588, 226] width 105 height 17
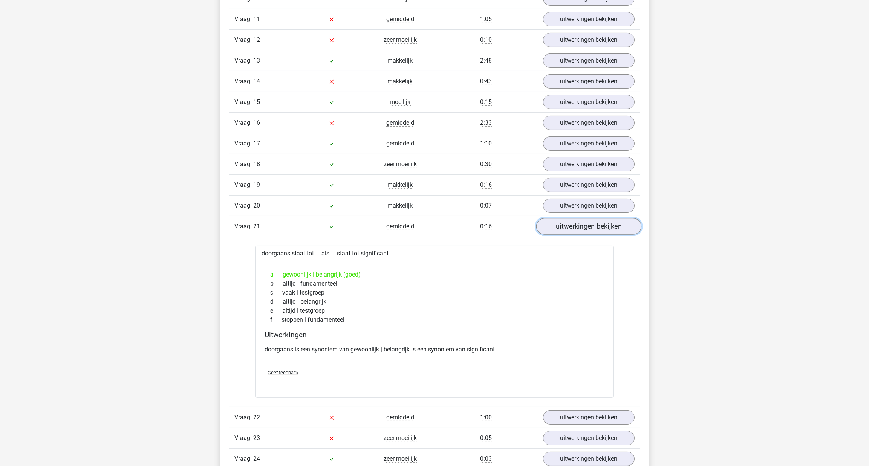
click at [568, 218] on link "uitwerkingen bekijken" at bounding box center [588, 226] width 105 height 17
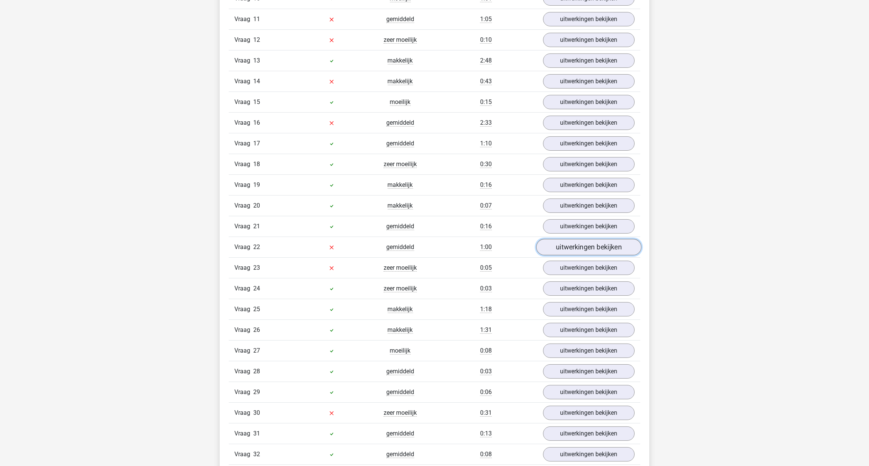
click at [568, 239] on link "uitwerkingen bekijken" at bounding box center [588, 247] width 105 height 17
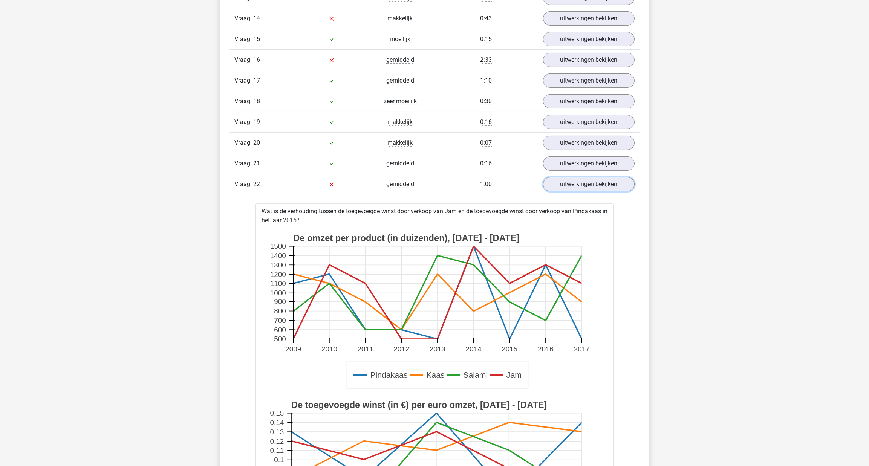
scroll to position [959, 0]
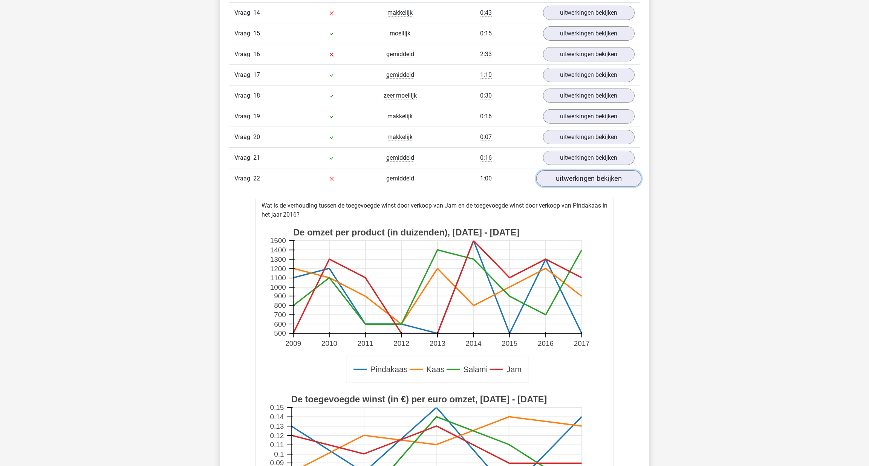
click at [567, 170] on link "uitwerkingen bekijken" at bounding box center [588, 178] width 105 height 17
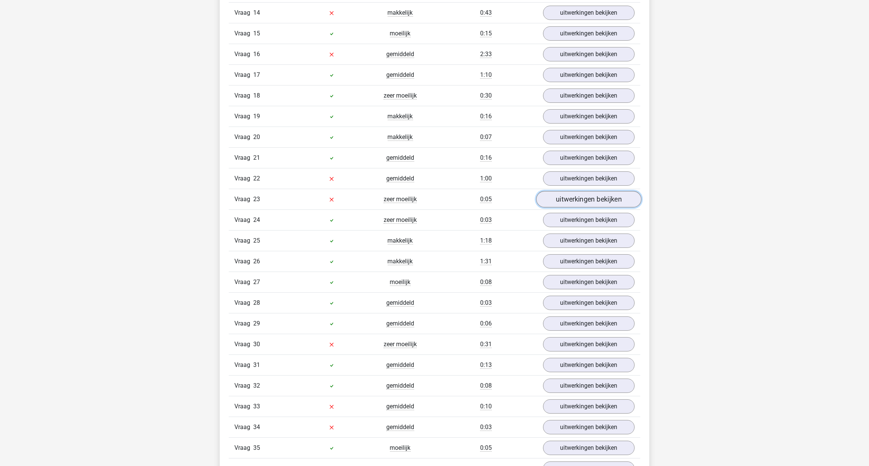
click at [568, 191] on link "uitwerkingen bekijken" at bounding box center [588, 199] width 105 height 17
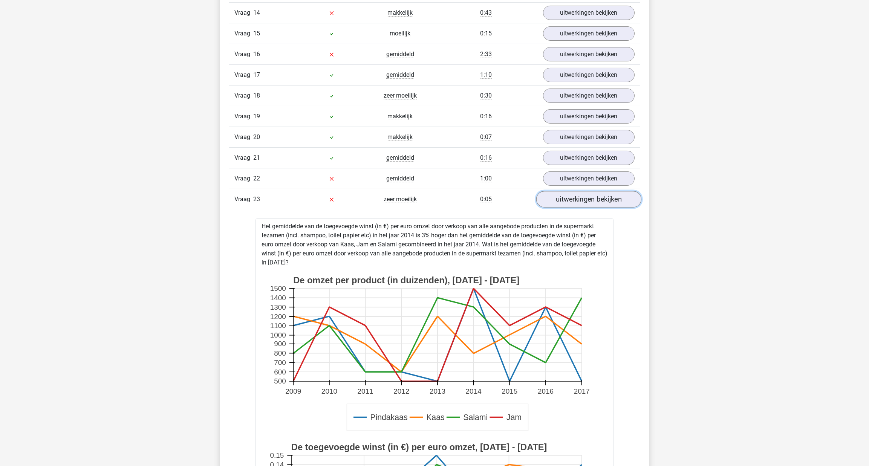
click at [568, 191] on link "uitwerkingen bekijken" at bounding box center [588, 199] width 105 height 17
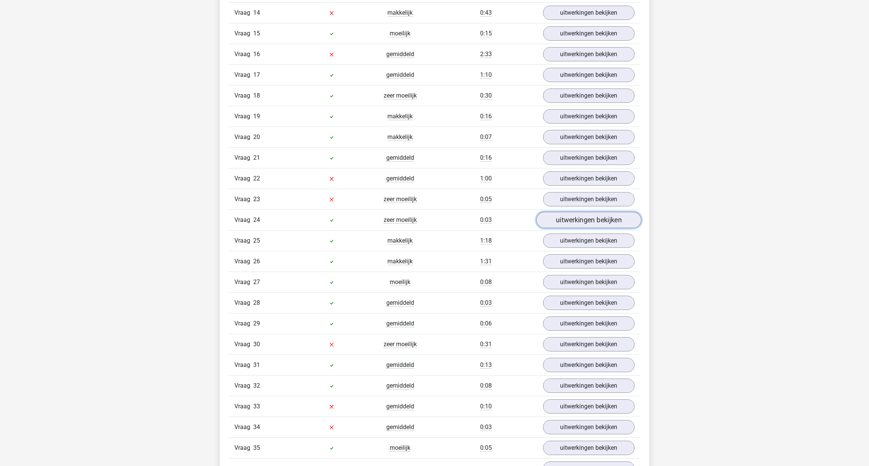
click at [568, 212] on link "uitwerkingen bekijken" at bounding box center [588, 220] width 105 height 17
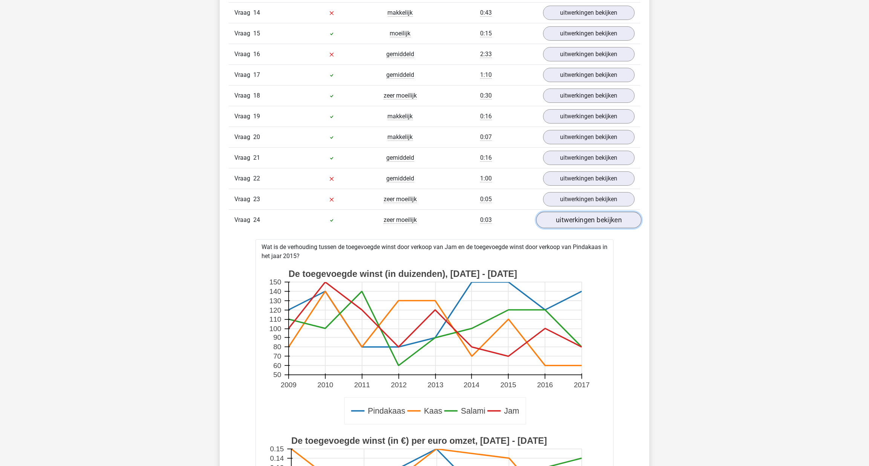
click at [568, 212] on link "uitwerkingen bekijken" at bounding box center [588, 220] width 105 height 17
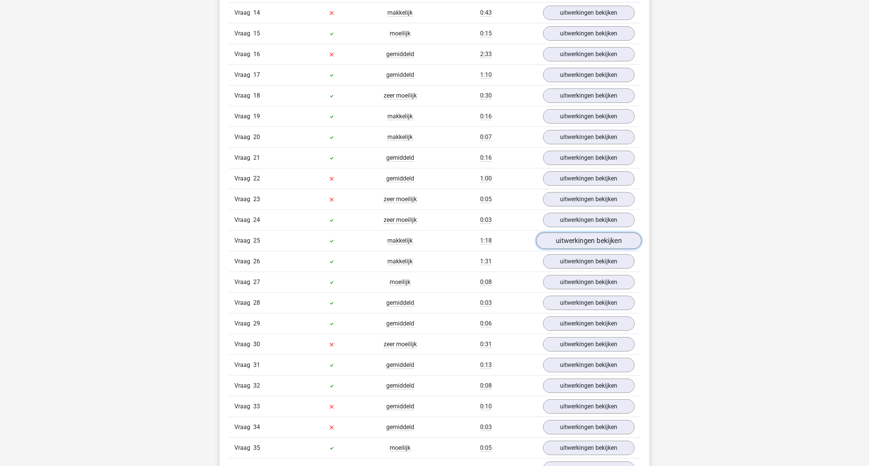
click at [570, 233] on link "uitwerkingen bekijken" at bounding box center [588, 241] width 105 height 17
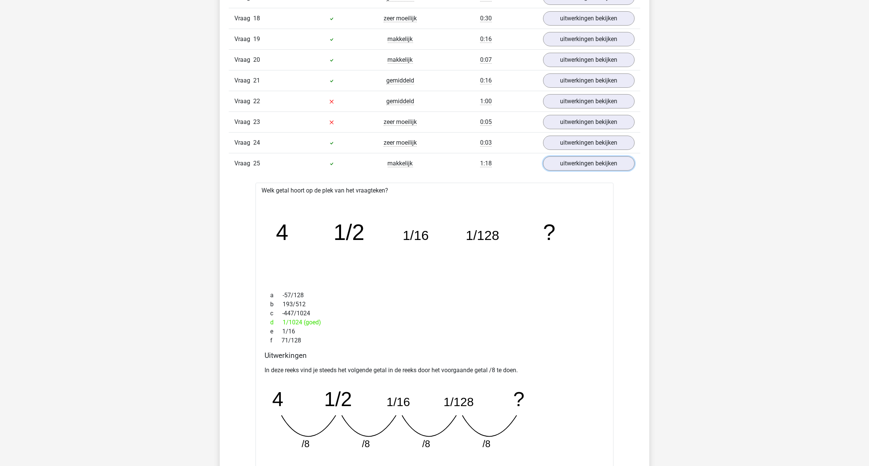
scroll to position [1062, 0]
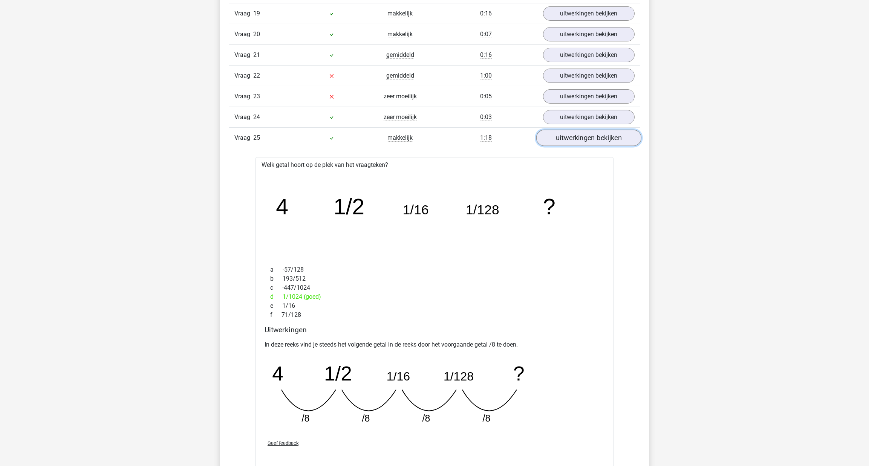
click at [566, 130] on link "uitwerkingen bekijken" at bounding box center [588, 138] width 105 height 17
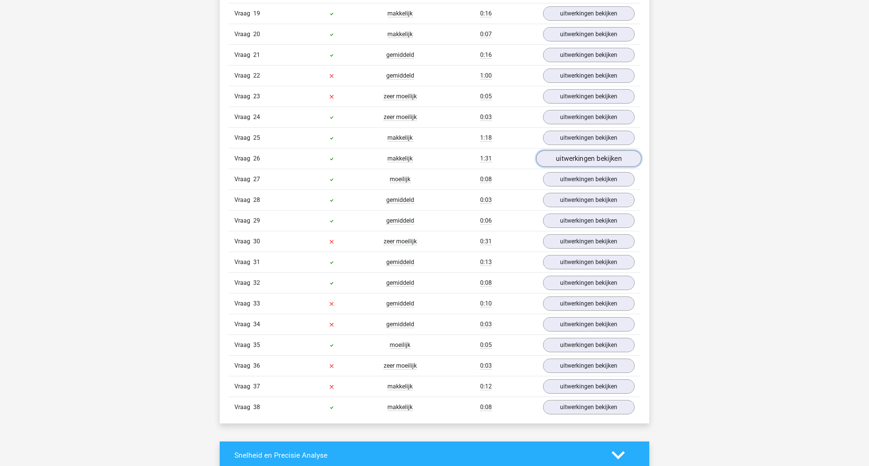
click at [566, 150] on link "uitwerkingen bekijken" at bounding box center [588, 158] width 105 height 17
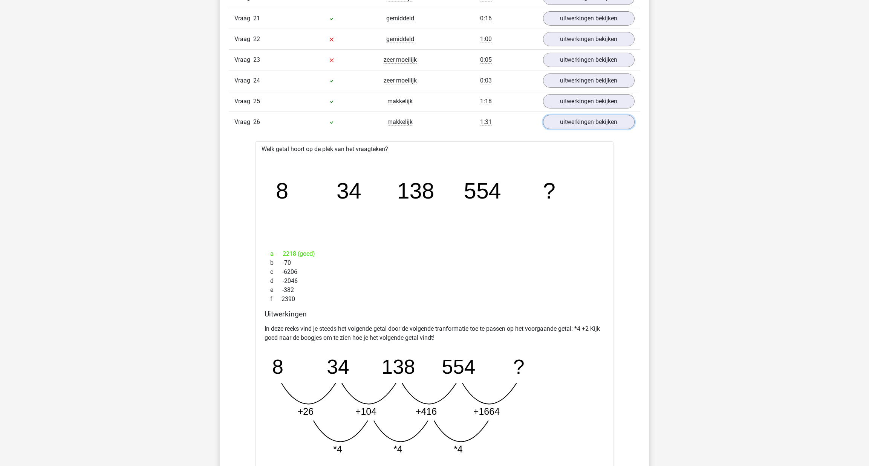
scroll to position [1130, 0]
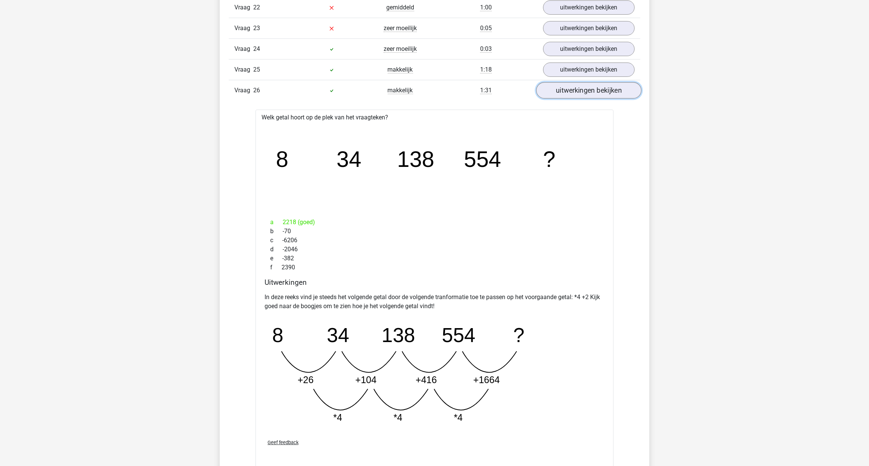
click at [616, 82] on link "uitwerkingen bekijken" at bounding box center [588, 90] width 105 height 17
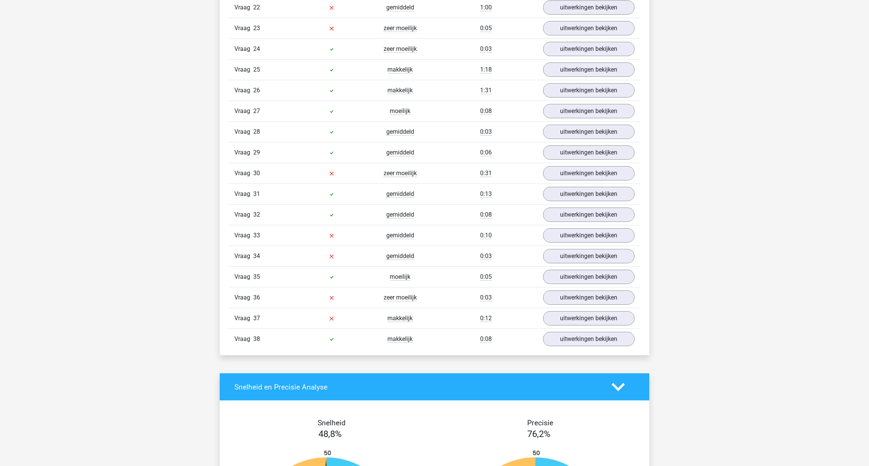
click at [603, 106] on div "Vraag 27 moeilijk 0:08 uitwerkingen bekijken" at bounding box center [435, 111] width 412 height 21
click at [601, 103] on link "uitwerkingen bekijken" at bounding box center [588, 111] width 105 height 17
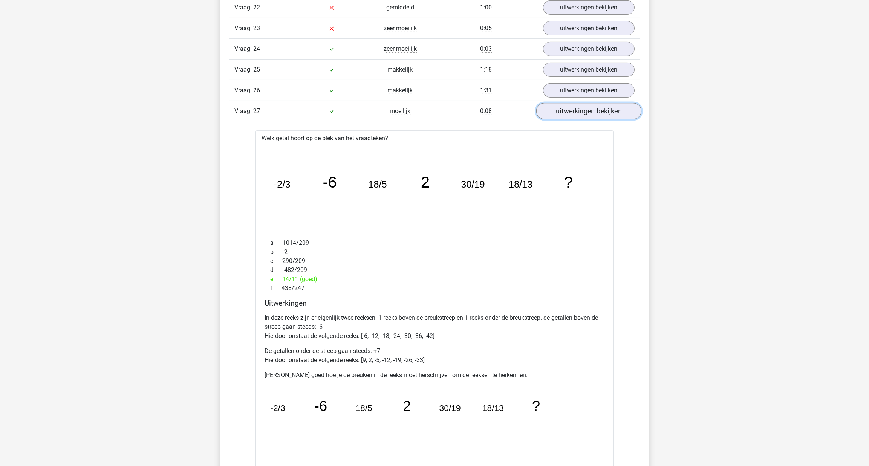
click at [601, 103] on link "uitwerkingen bekijken" at bounding box center [588, 111] width 105 height 17
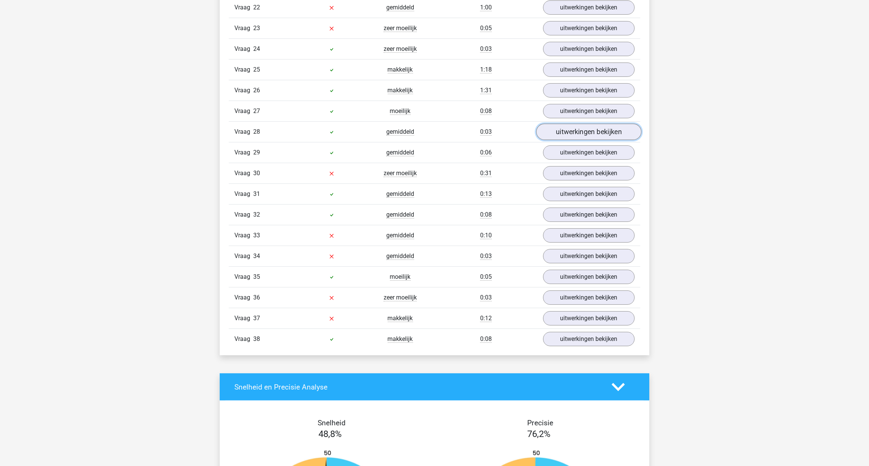
click at [594, 124] on link "uitwerkingen bekijken" at bounding box center [588, 132] width 105 height 17
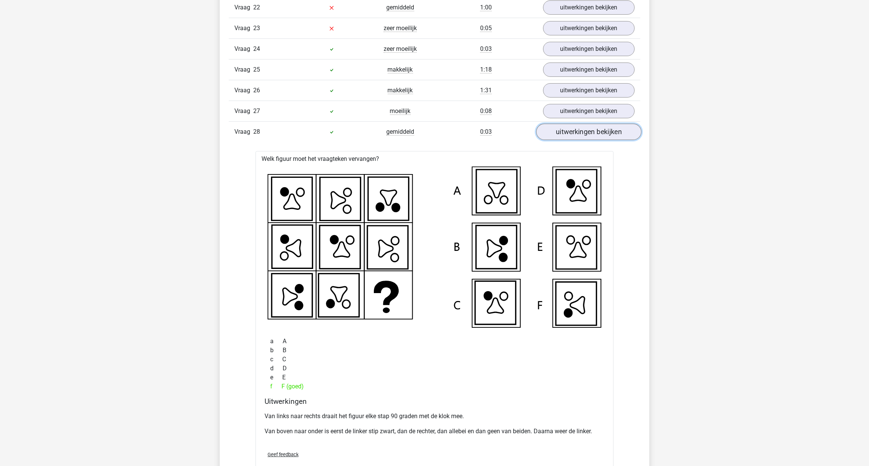
click at [594, 124] on link "uitwerkingen bekijken" at bounding box center [588, 132] width 105 height 17
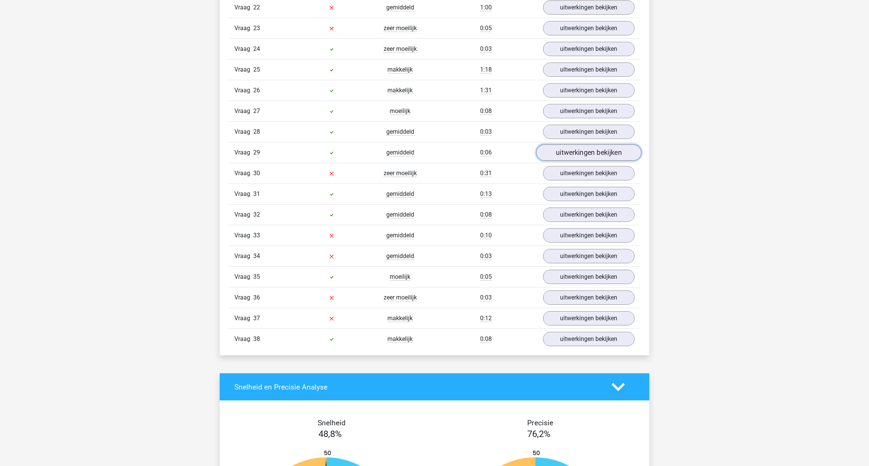
click at [580, 144] on link "uitwerkingen bekijken" at bounding box center [588, 152] width 105 height 17
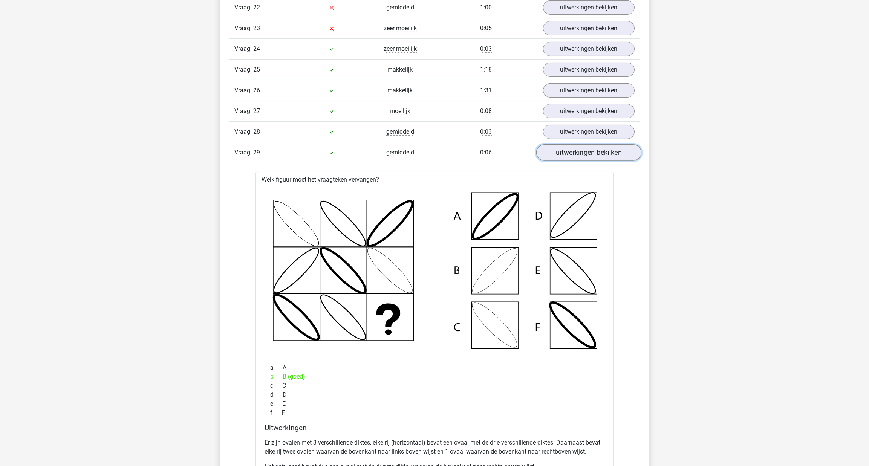
click at [580, 144] on link "uitwerkingen bekijken" at bounding box center [588, 152] width 105 height 17
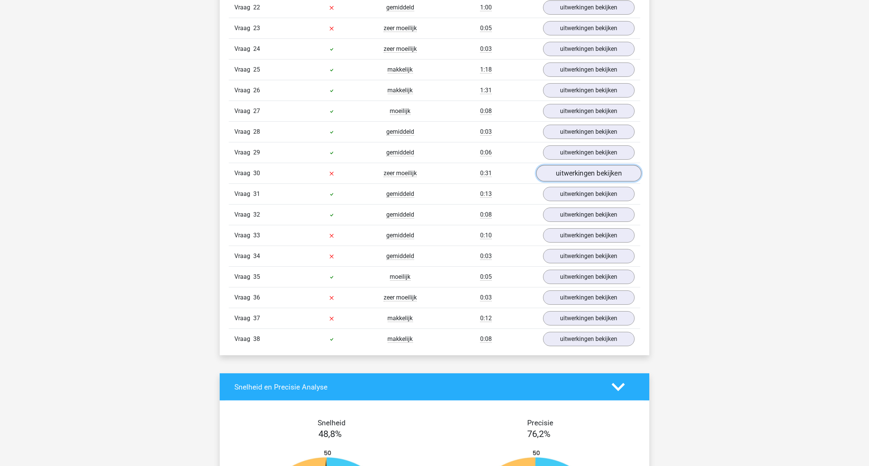
click at [569, 165] on link "uitwerkingen bekijken" at bounding box center [588, 173] width 105 height 17
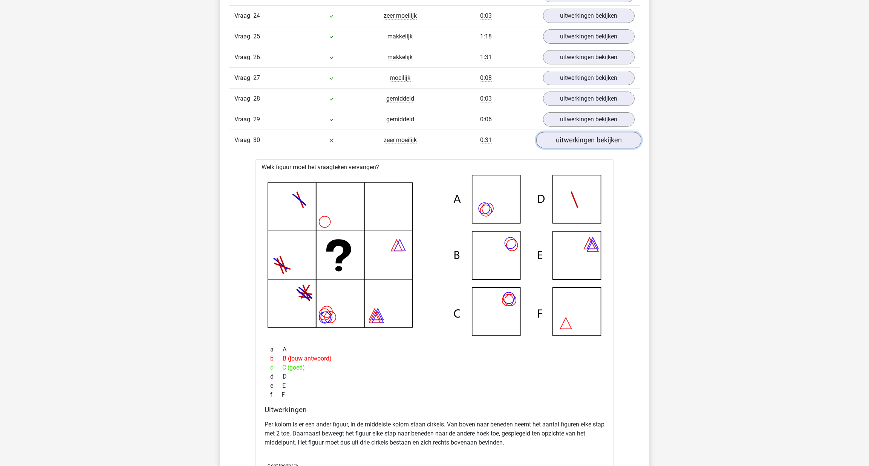
scroll to position [1164, 0]
click at [555, 131] on link "uitwerkingen bekijken" at bounding box center [588, 139] width 105 height 17
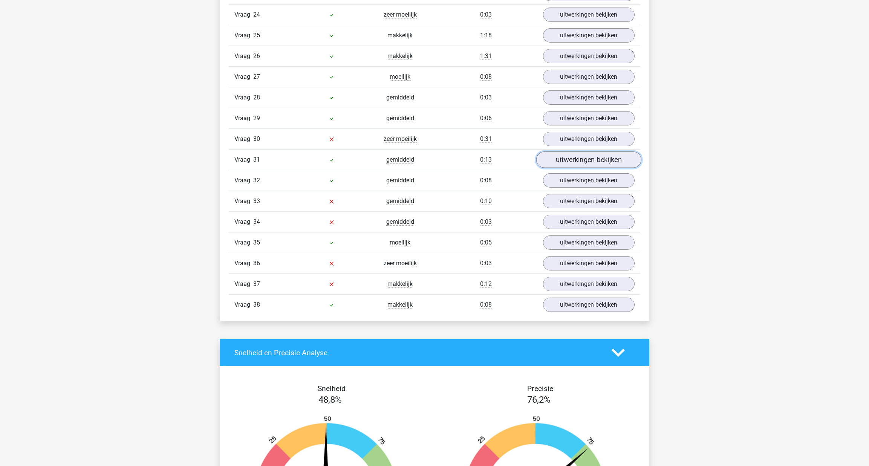
click at [559, 151] on link "uitwerkingen bekijken" at bounding box center [588, 159] width 105 height 17
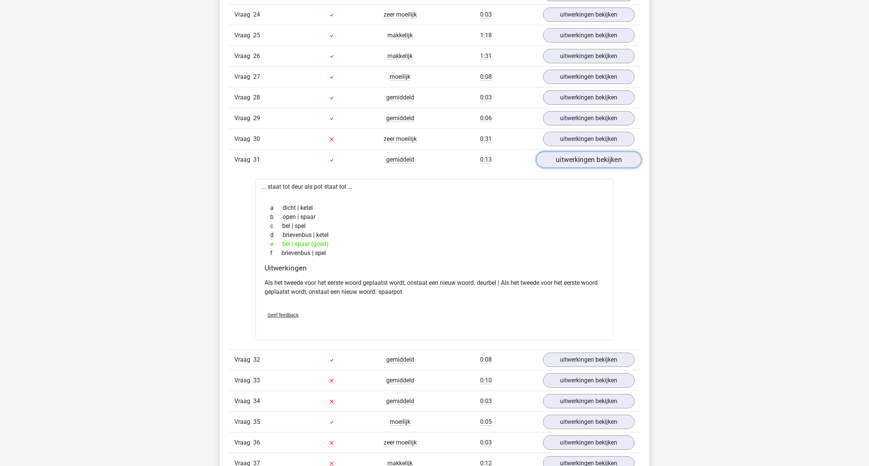
click at [564, 151] on link "uitwerkingen bekijken" at bounding box center [588, 159] width 105 height 17
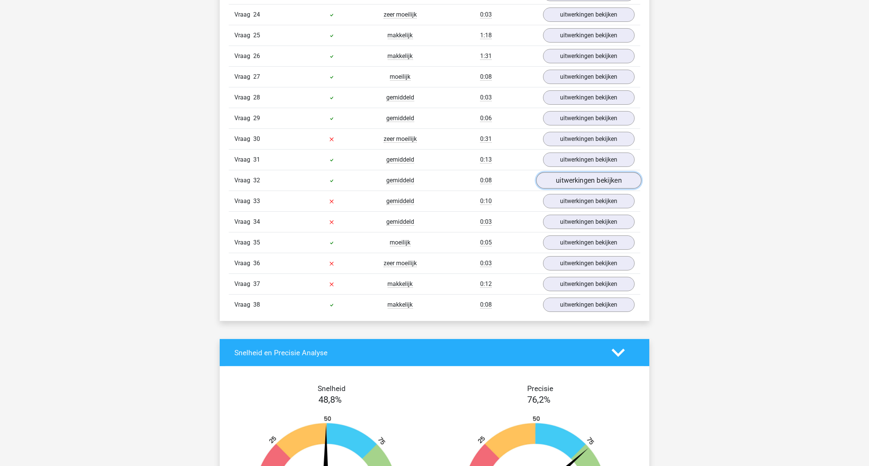
click at [565, 172] on link "uitwerkingen bekijken" at bounding box center [588, 180] width 105 height 17
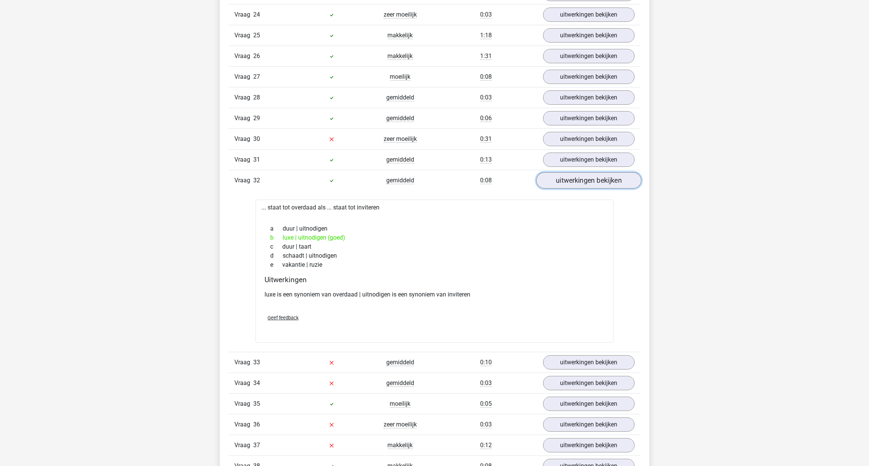
click at [565, 172] on link "uitwerkingen bekijken" at bounding box center [588, 180] width 105 height 17
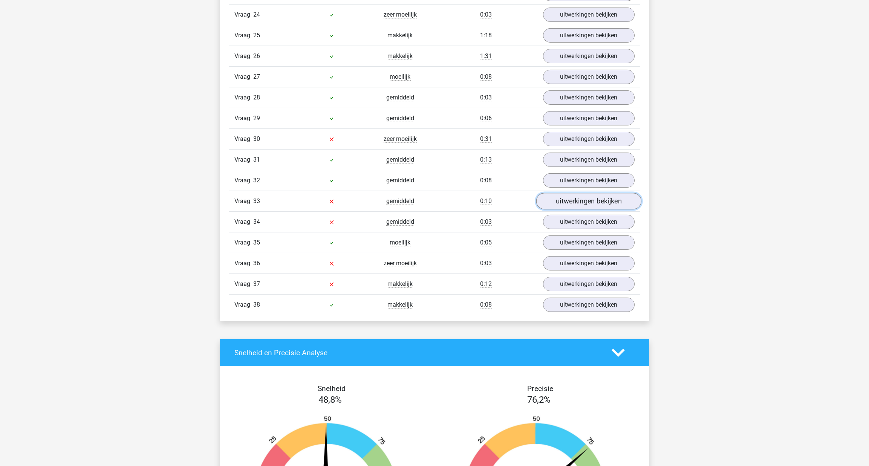
click at [562, 193] on link "uitwerkingen bekijken" at bounding box center [588, 201] width 105 height 17
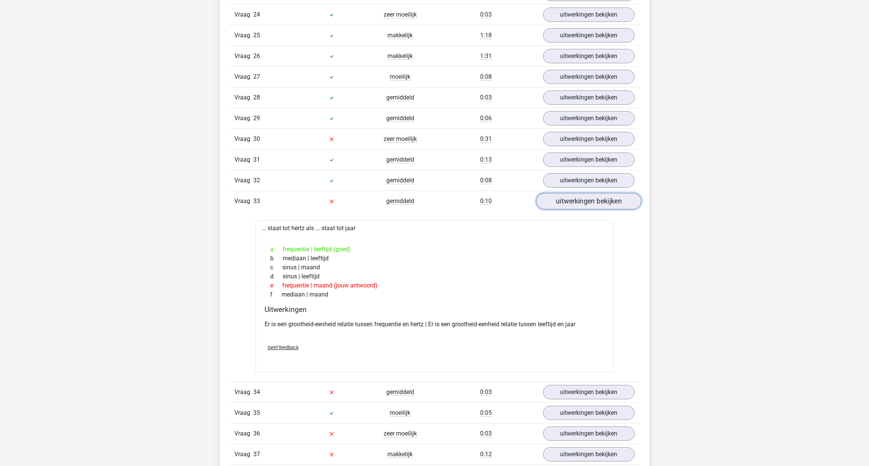
click at [562, 193] on link "uitwerkingen bekijken" at bounding box center [588, 201] width 105 height 17
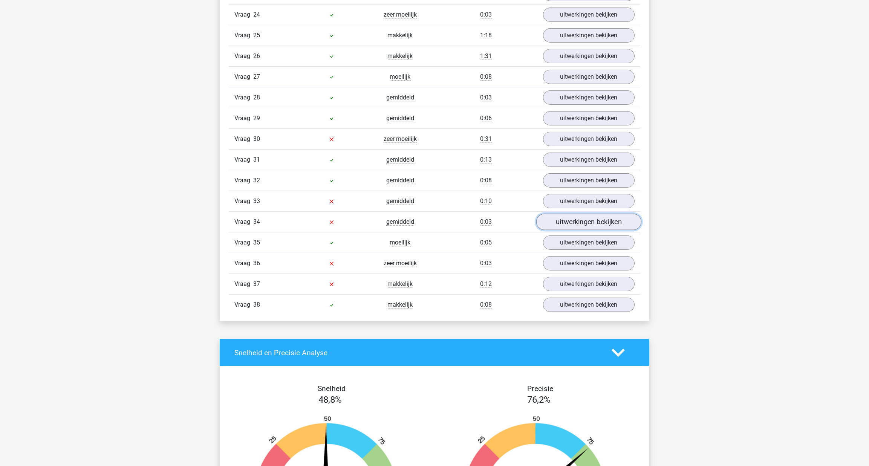
click at [560, 214] on link "uitwerkingen bekijken" at bounding box center [588, 222] width 105 height 17
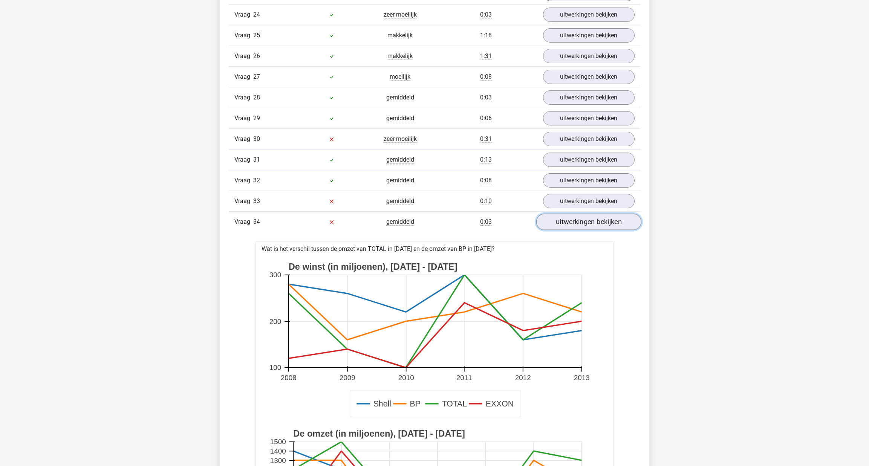
click at [565, 214] on link "uitwerkingen bekijken" at bounding box center [588, 222] width 105 height 17
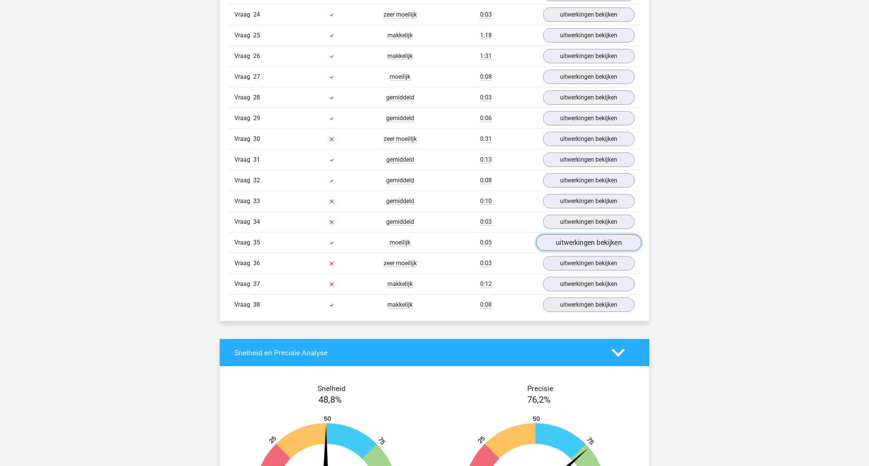
click at [574, 234] on link "uitwerkingen bekijken" at bounding box center [588, 242] width 105 height 17
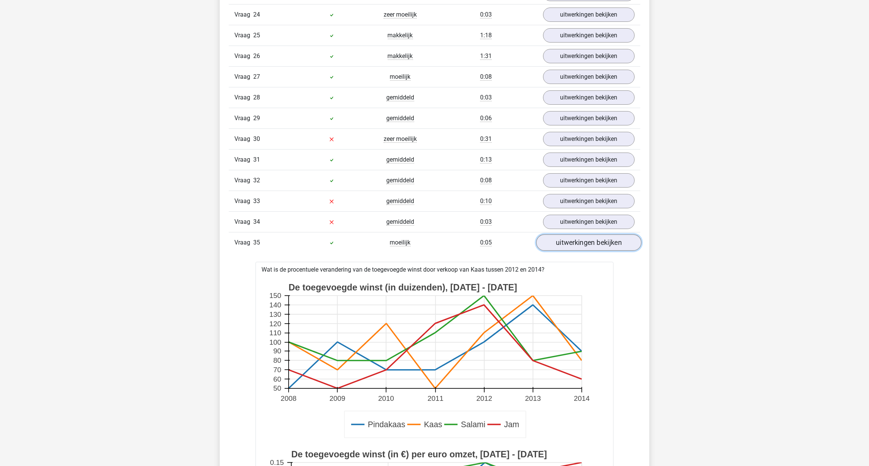
click at [573, 234] on link "uitwerkingen bekijken" at bounding box center [588, 242] width 105 height 17
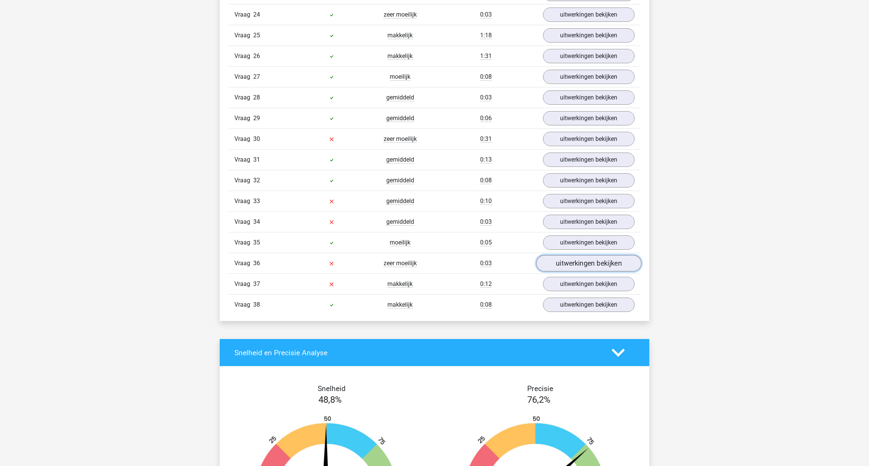
click at [577, 255] on link "uitwerkingen bekijken" at bounding box center [588, 263] width 105 height 17
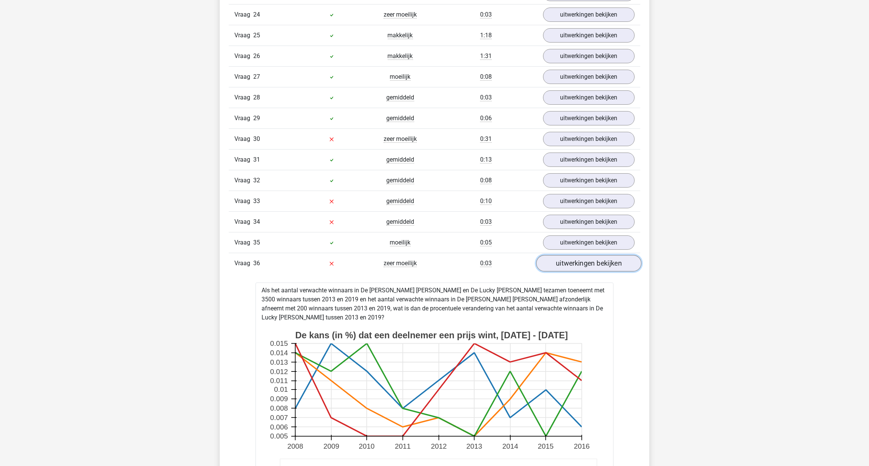
click at [578, 255] on link "uitwerkingen bekijken" at bounding box center [588, 263] width 105 height 17
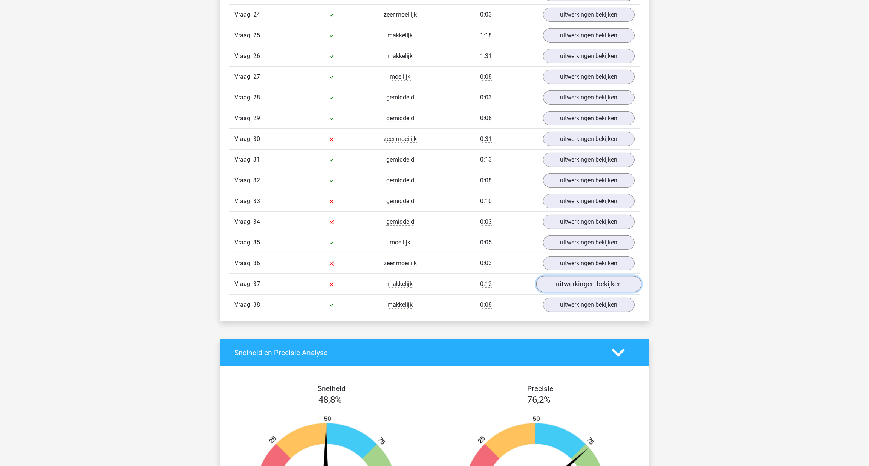
click at [580, 276] on link "uitwerkingen bekijken" at bounding box center [588, 284] width 105 height 17
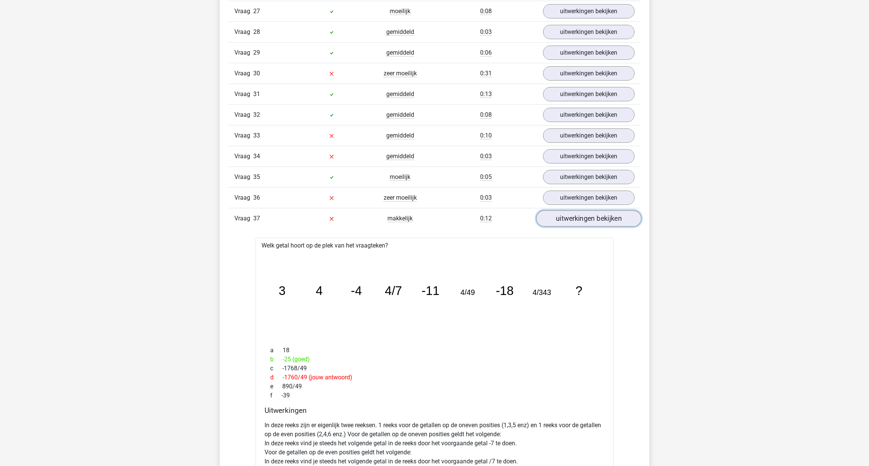
scroll to position [1233, 0]
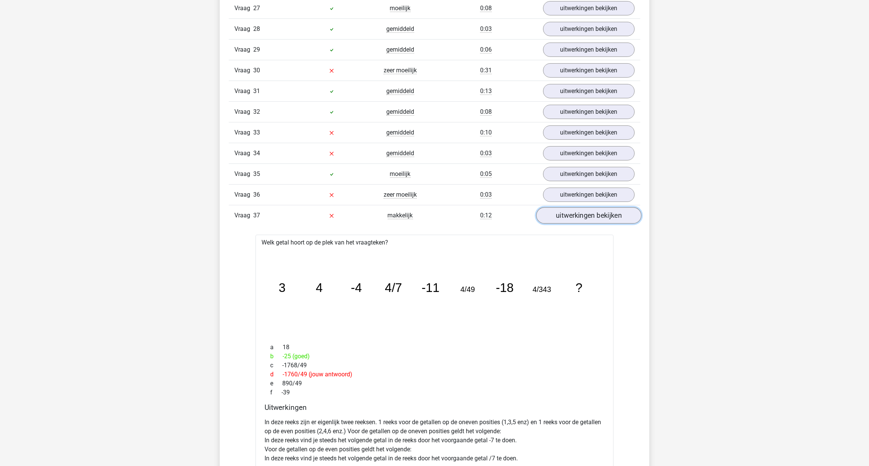
click at [585, 207] on link "uitwerkingen bekijken" at bounding box center [588, 215] width 105 height 17
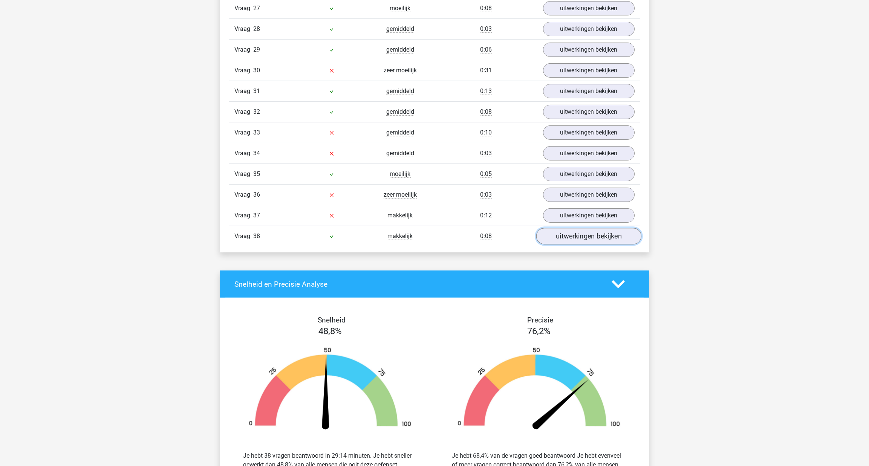
click at [577, 228] on link "uitwerkingen bekijken" at bounding box center [588, 236] width 105 height 17
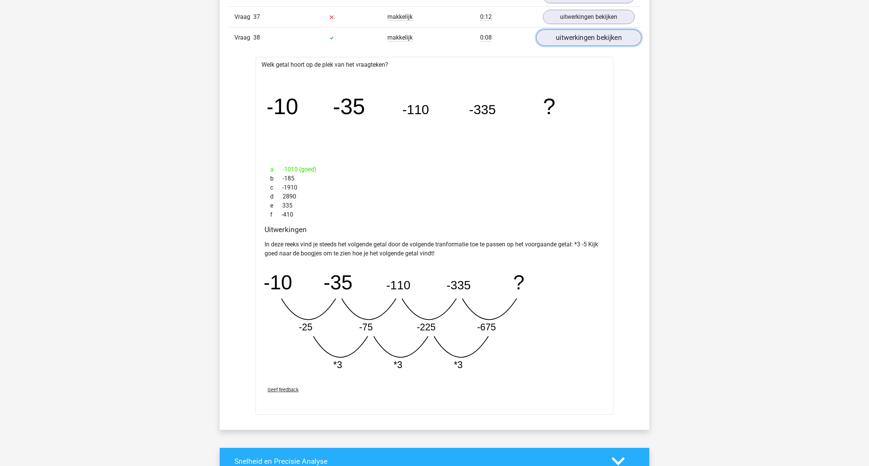
scroll to position [1439, 0]
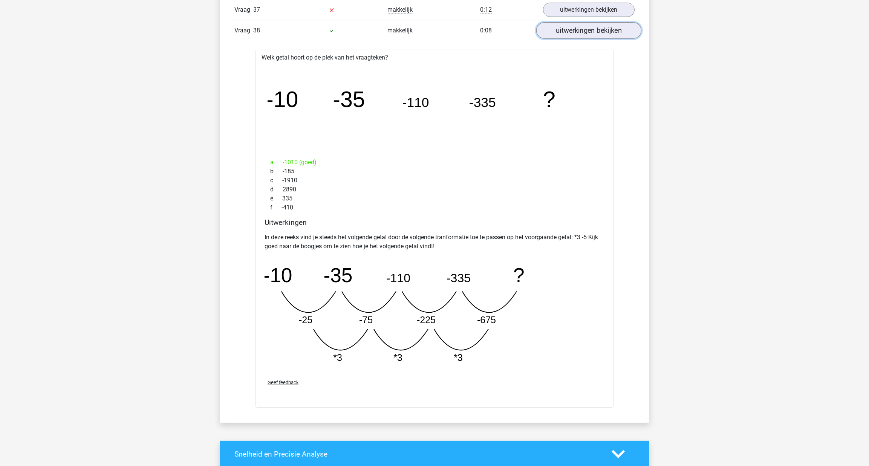
click at [611, 22] on link "uitwerkingen bekijken" at bounding box center [588, 30] width 105 height 17
